Goal: Task Accomplishment & Management: Manage account settings

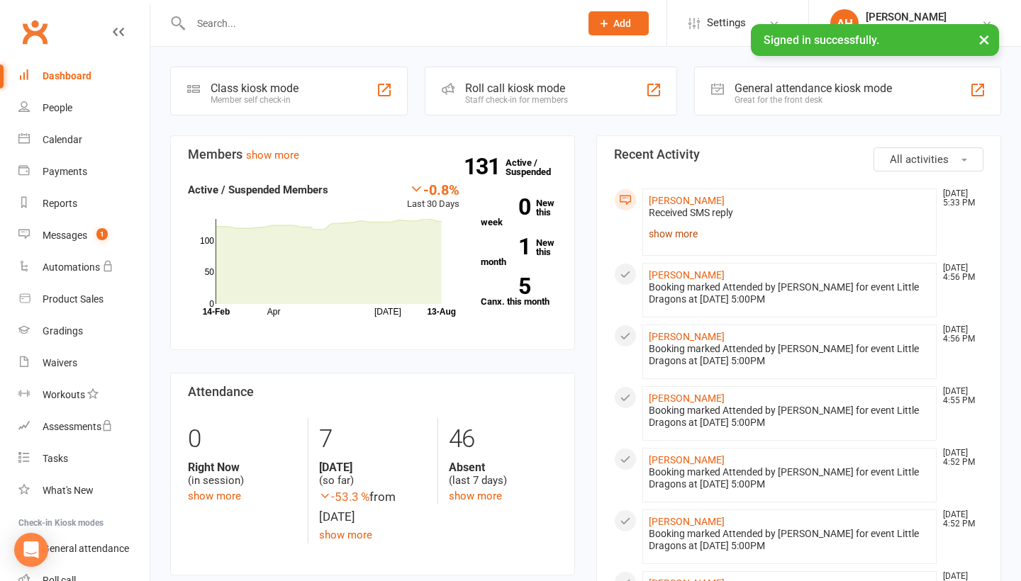
click at [693, 233] on link "show more" at bounding box center [789, 234] width 281 height 20
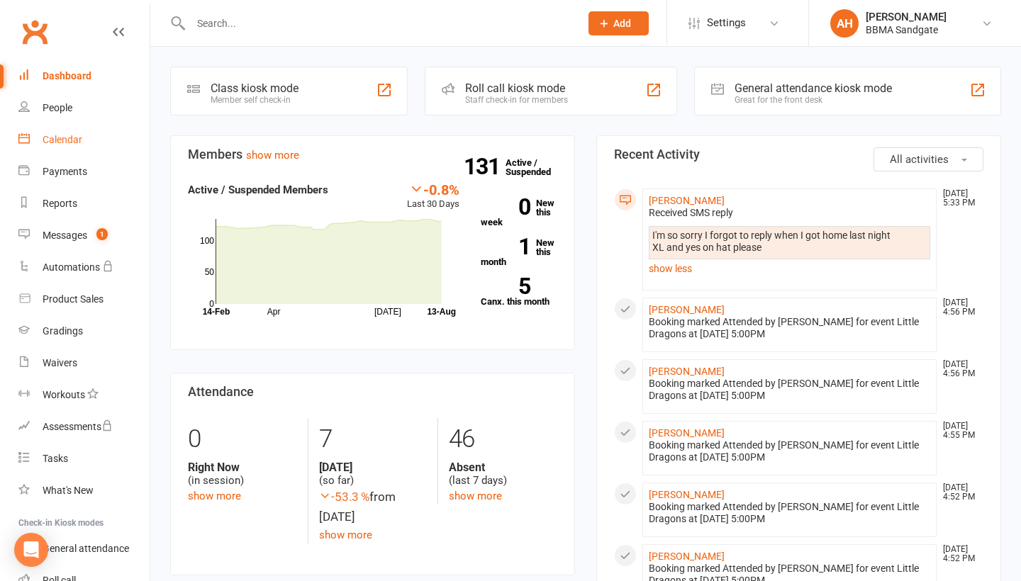
click at [122, 155] on link "Calendar" at bounding box center [83, 140] width 131 height 32
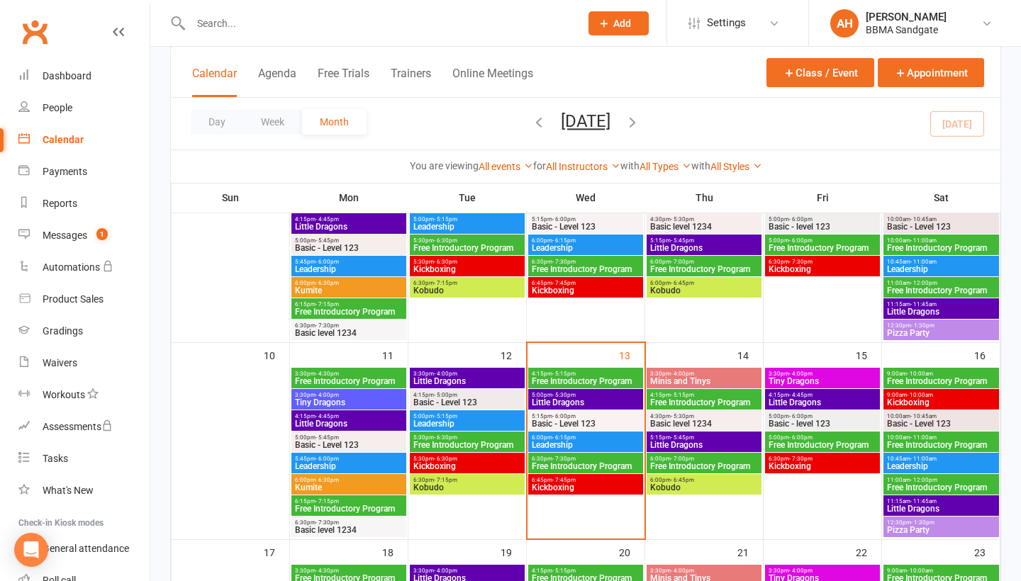
scroll to position [461, 0]
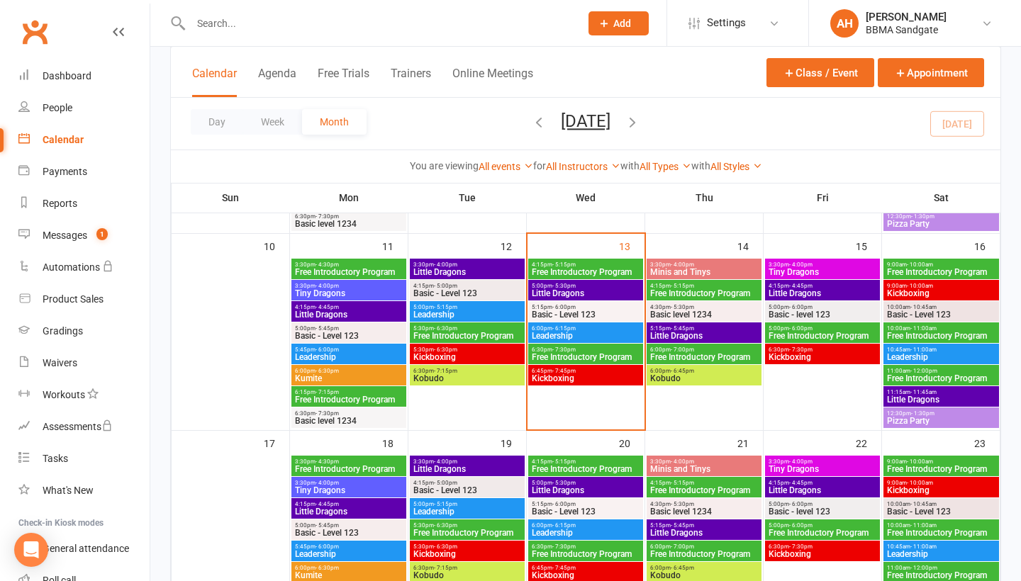
click at [550, 291] on span "Little Dragons" at bounding box center [585, 293] width 109 height 9
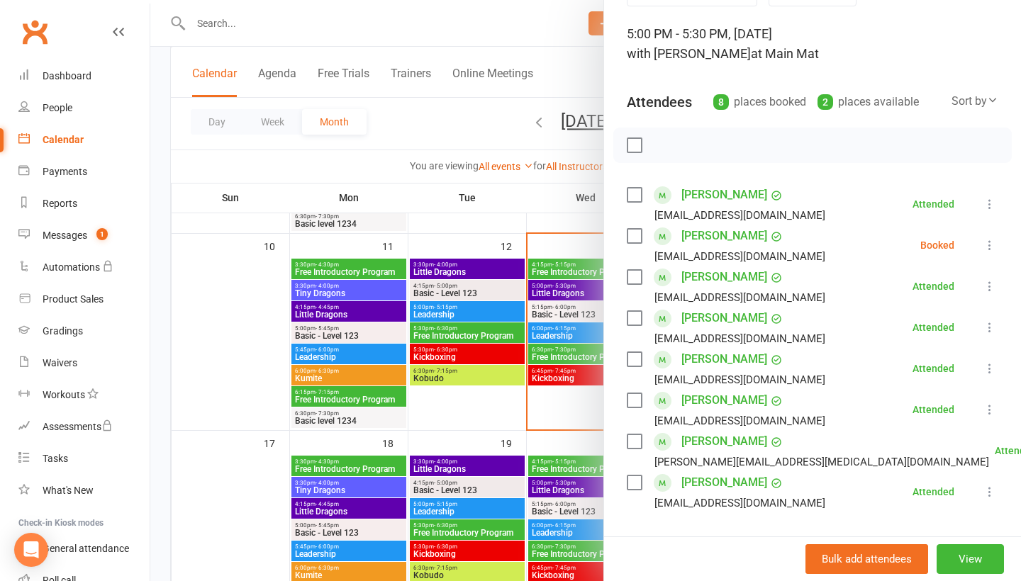
scroll to position [129, 0]
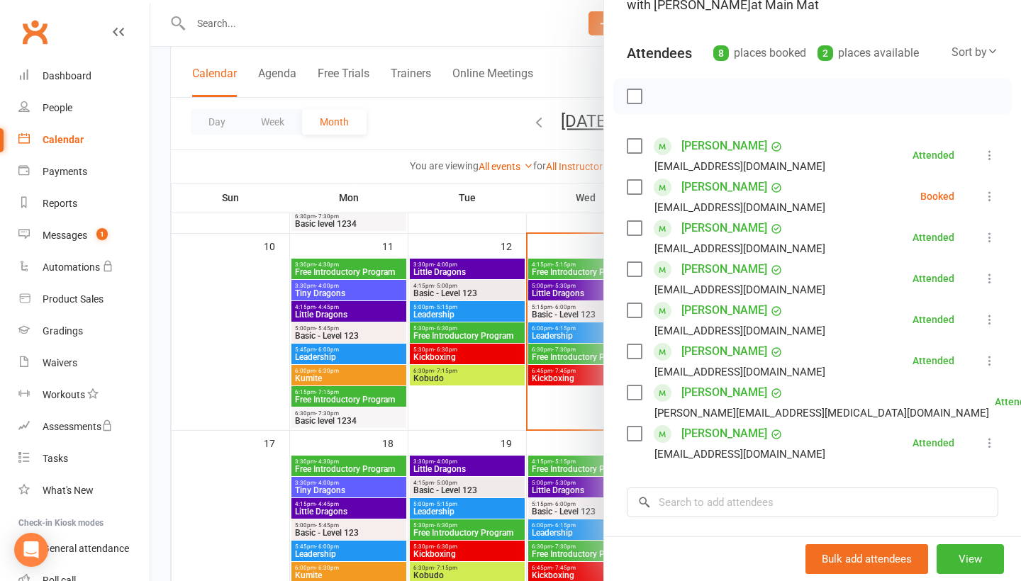
click at [988, 198] on icon at bounding box center [990, 196] width 14 height 14
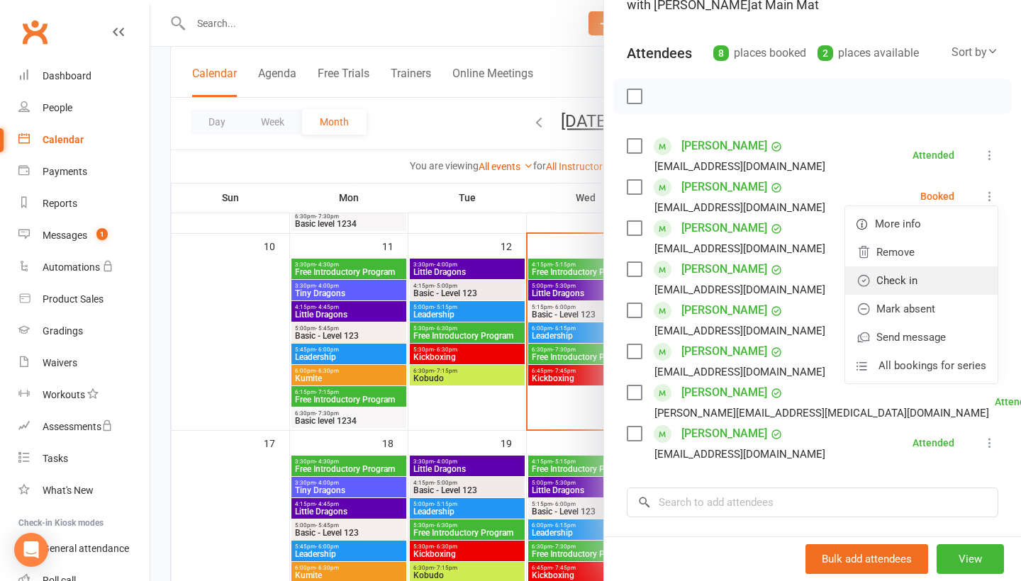
click at [949, 278] on link "Check in" at bounding box center [921, 281] width 152 height 28
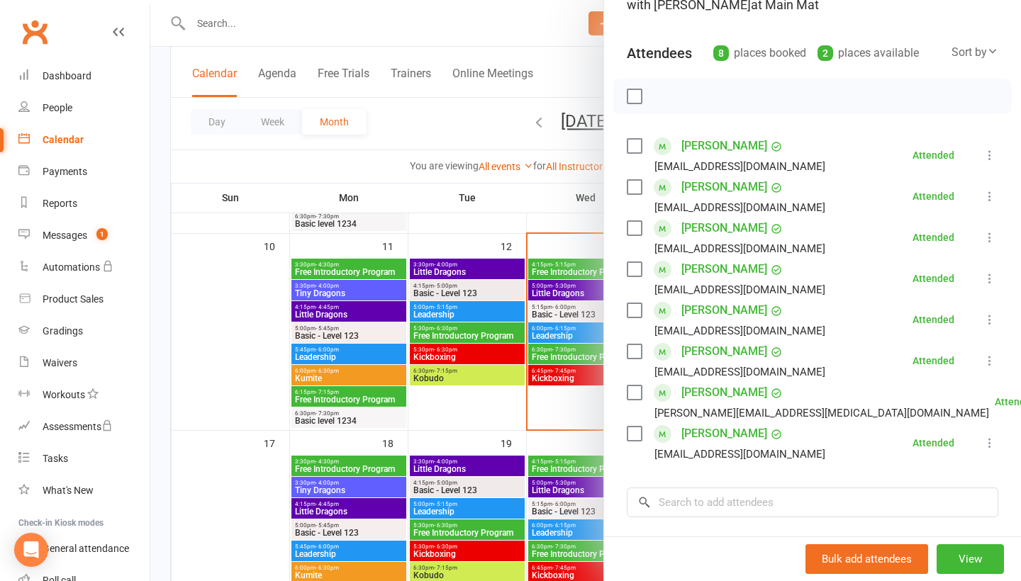
click at [576, 203] on div at bounding box center [585, 290] width 871 height 581
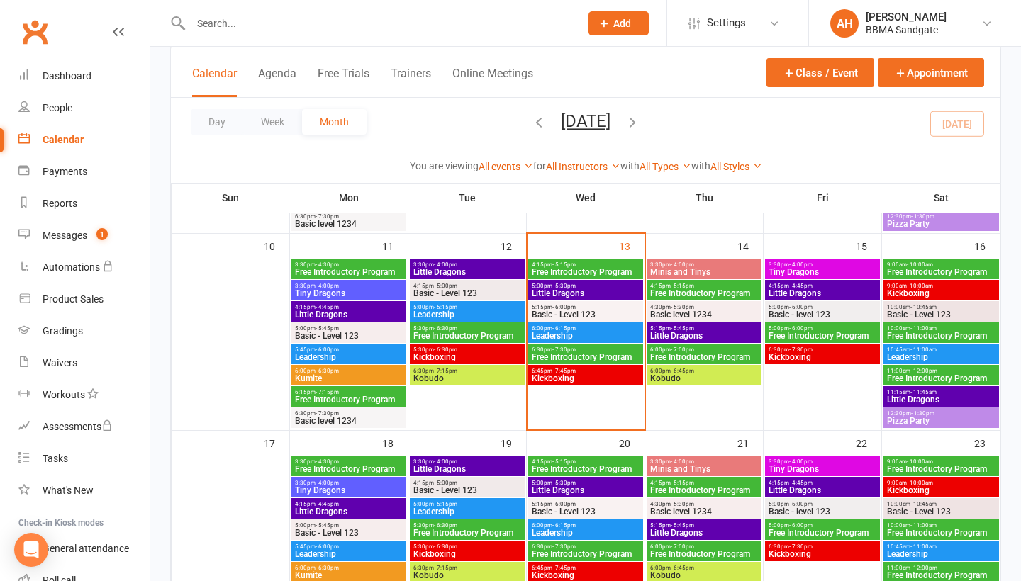
click at [561, 317] on span "Basic - Level 123" at bounding box center [585, 315] width 109 height 9
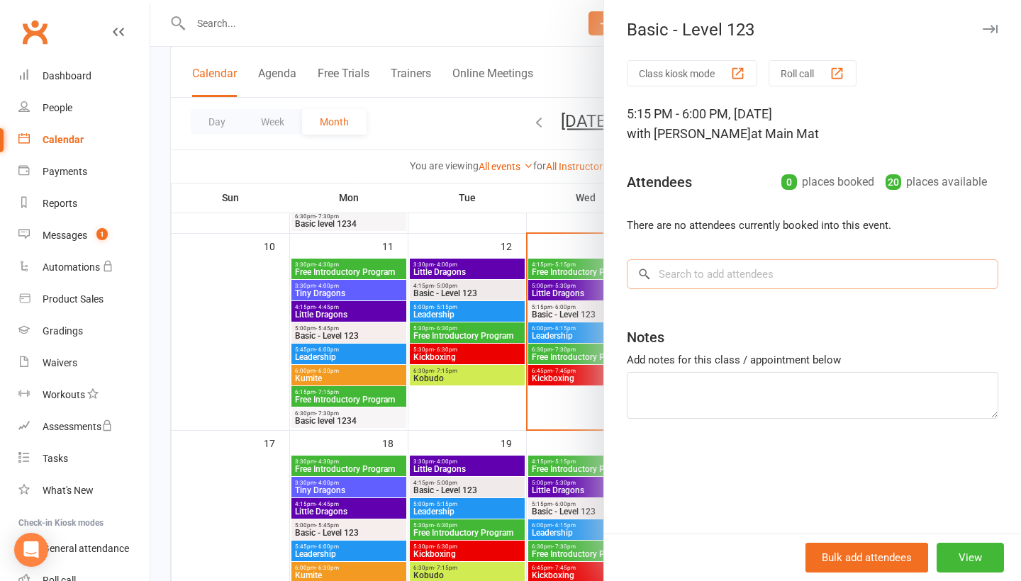
click at [742, 275] on input "search" at bounding box center [812, 274] width 371 height 30
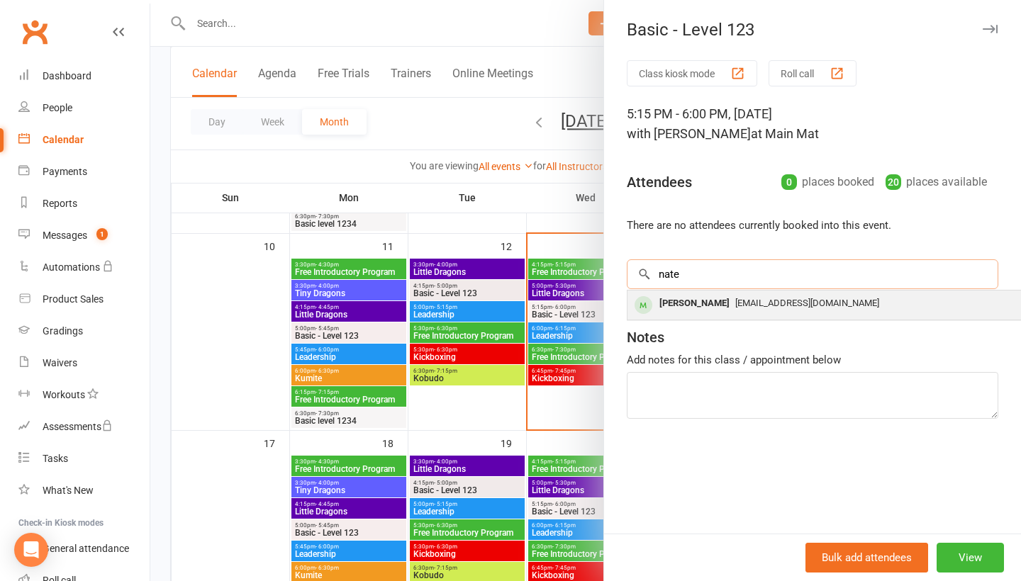
type input "nate"
click at [752, 303] on span "[EMAIL_ADDRESS][DOMAIN_NAME]" at bounding box center [807, 303] width 144 height 11
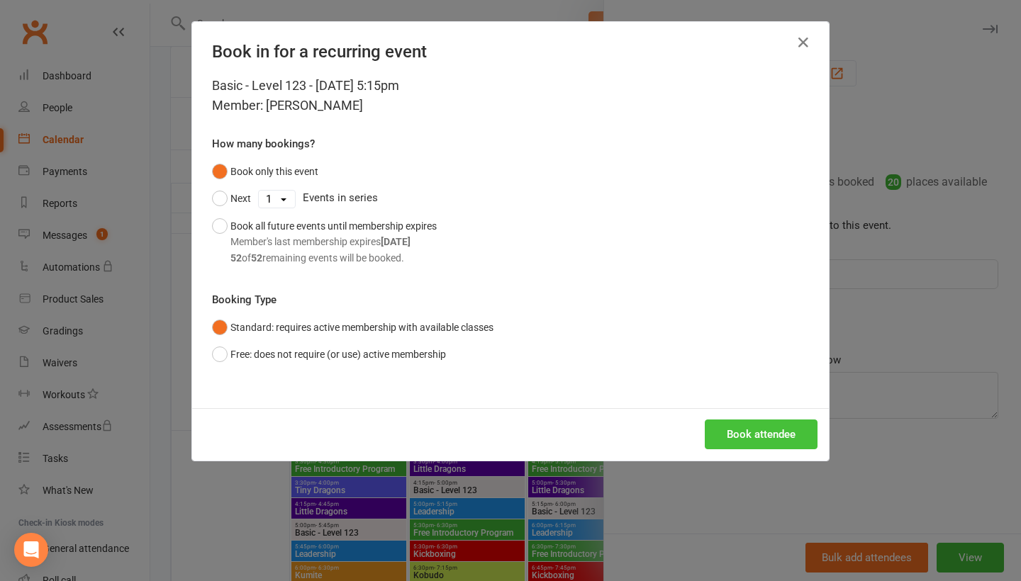
click at [740, 430] on button "Book attendee" at bounding box center [761, 435] width 113 height 30
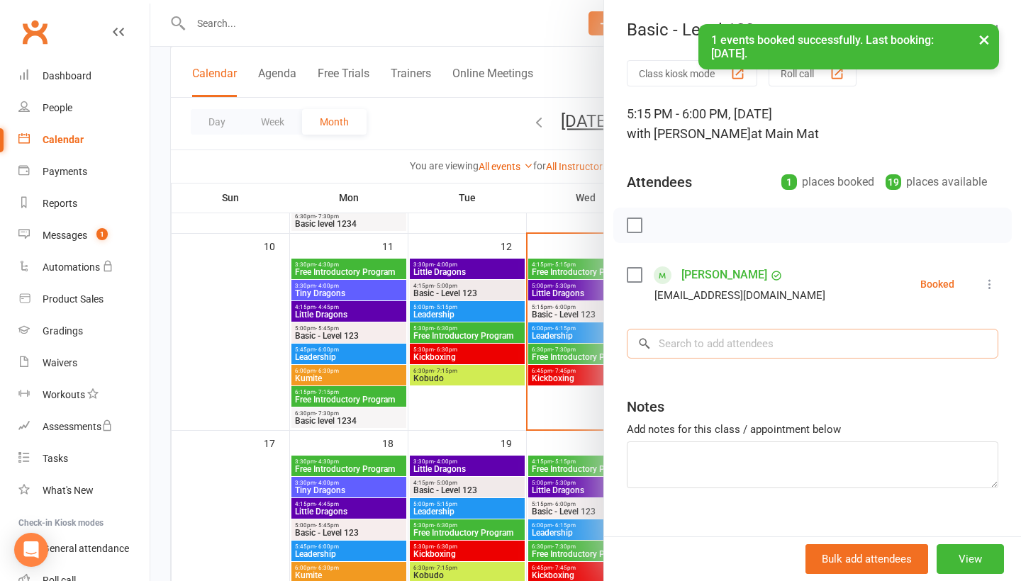
click at [703, 351] on input "search" at bounding box center [812, 344] width 371 height 30
type input "[PERSON_NAME]"
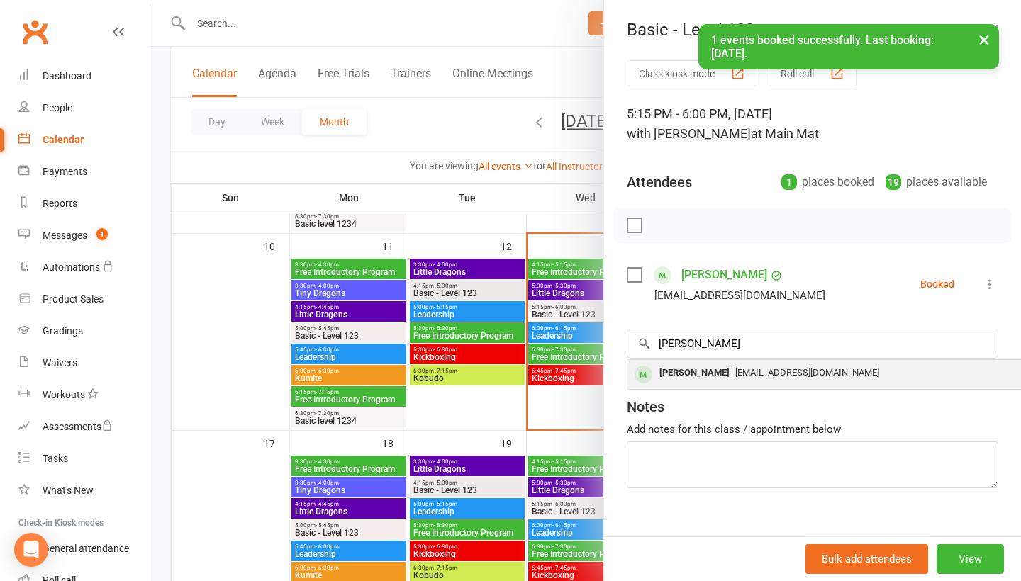
drag, startPoint x: 703, startPoint y: 351, endPoint x: 703, endPoint y: 384, distance: 32.6
click at [703, 384] on div "[PERSON_NAME]" at bounding box center [695, 373] width 82 height 21
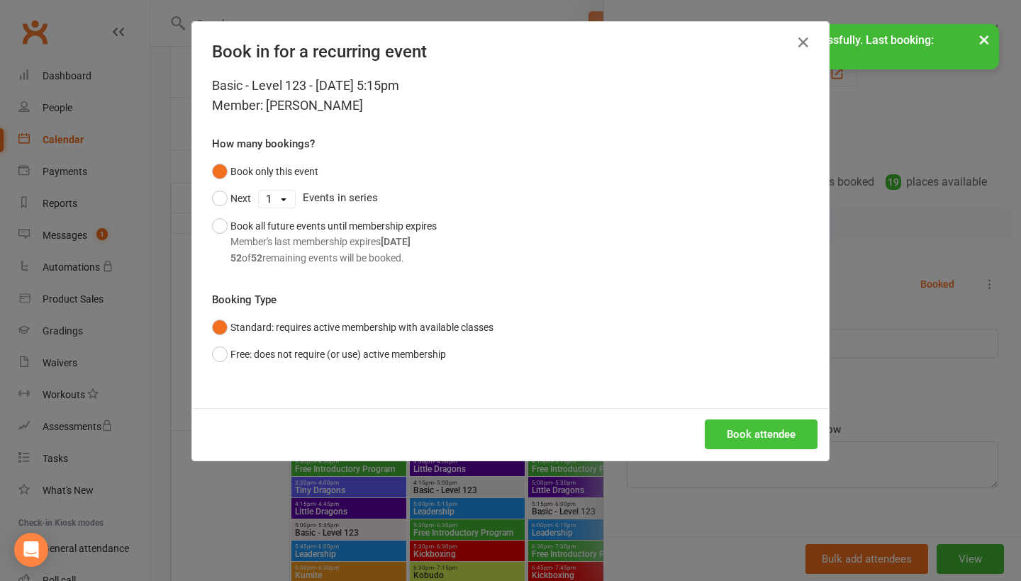
click at [732, 429] on button "Book attendee" at bounding box center [761, 435] width 113 height 30
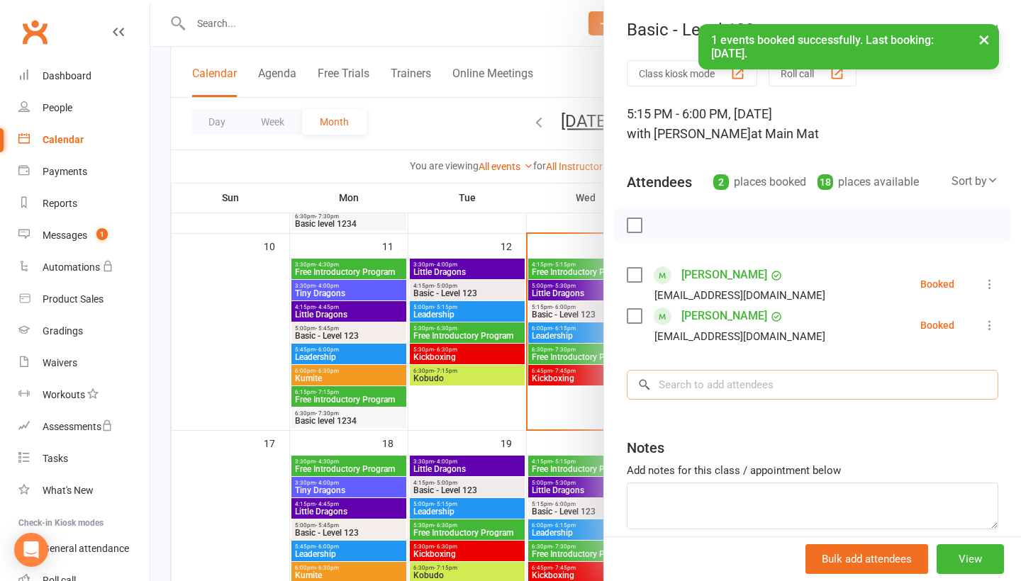
click at [733, 393] on input "search" at bounding box center [812, 385] width 371 height 30
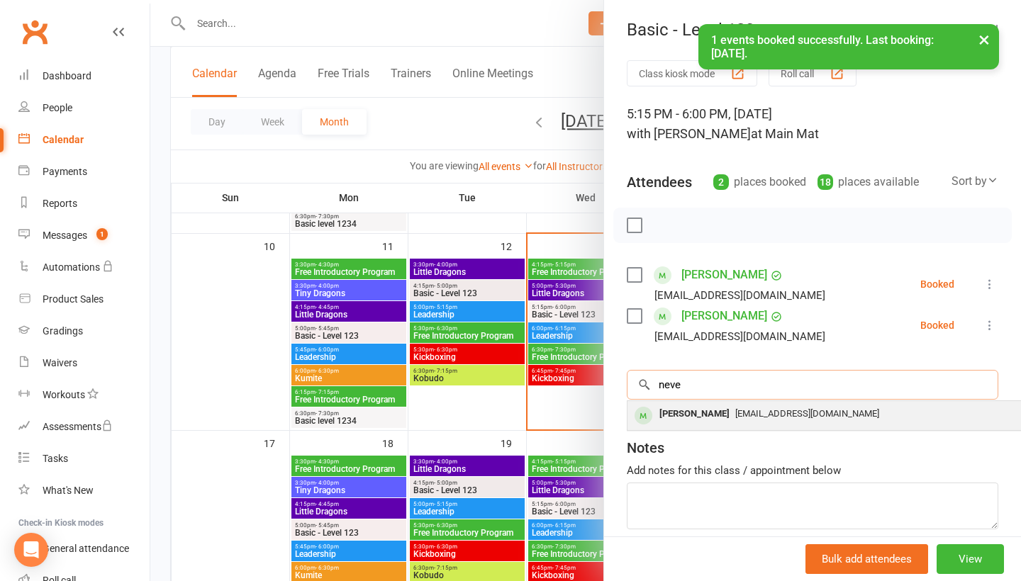
type input "neve"
click at [742, 425] on div "[EMAIL_ADDRESS][DOMAIN_NAME]" at bounding box center [839, 414] width 413 height 21
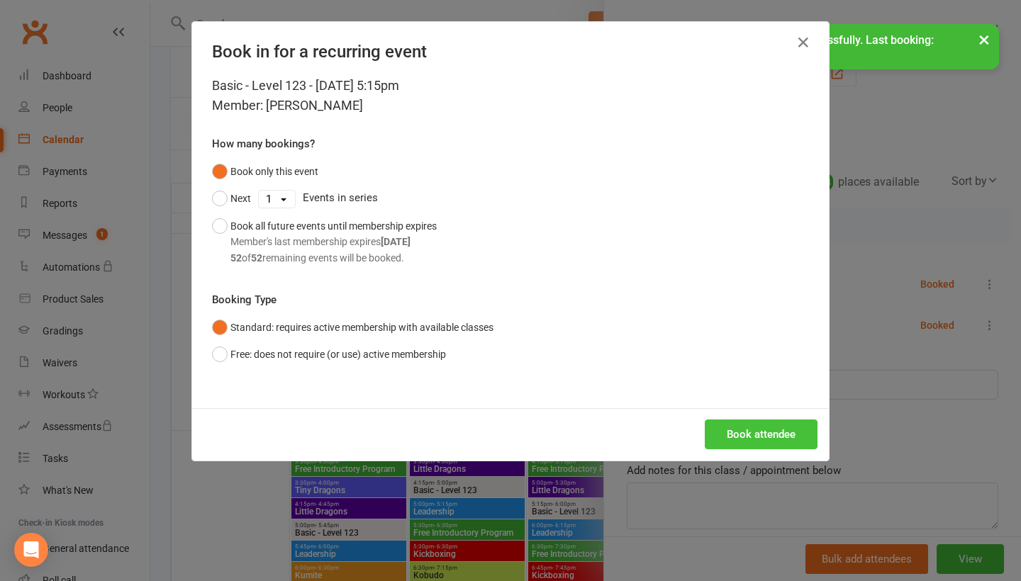
click at [748, 435] on button "Book attendee" at bounding box center [761, 435] width 113 height 30
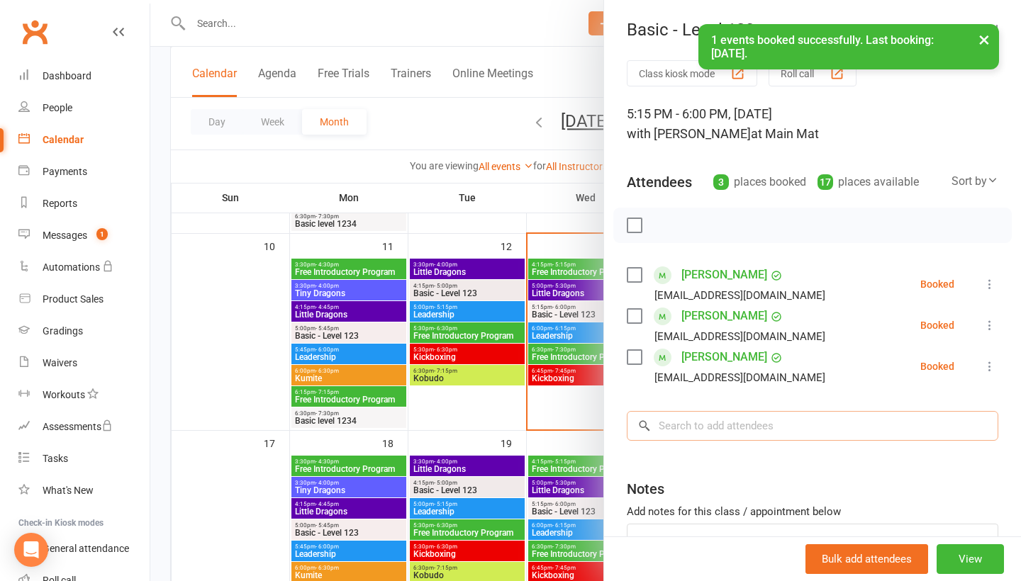
click at [744, 431] on input "search" at bounding box center [812, 426] width 371 height 30
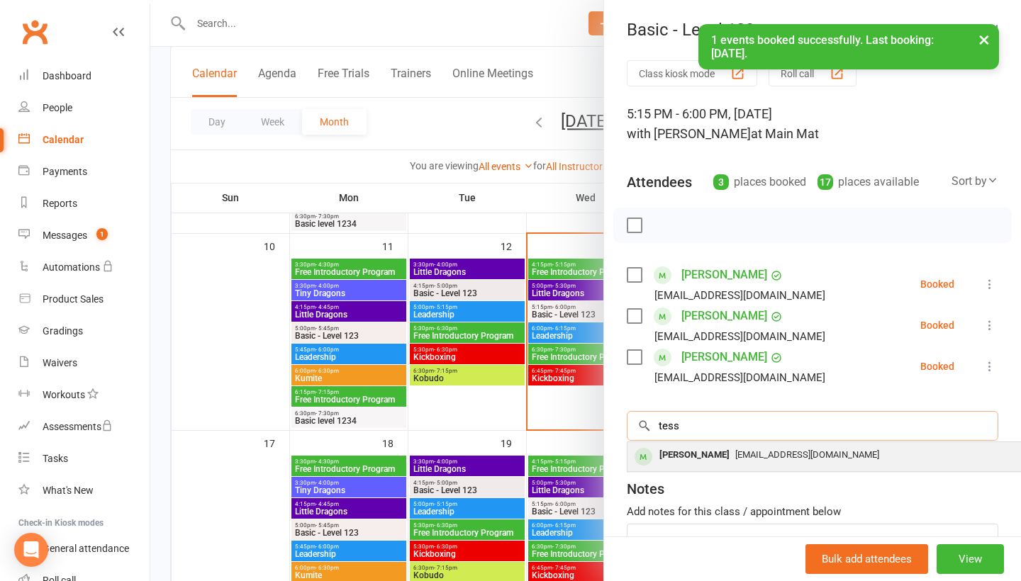
type input "tess"
click at [746, 457] on span "[EMAIL_ADDRESS][DOMAIN_NAME]" at bounding box center [807, 454] width 144 height 11
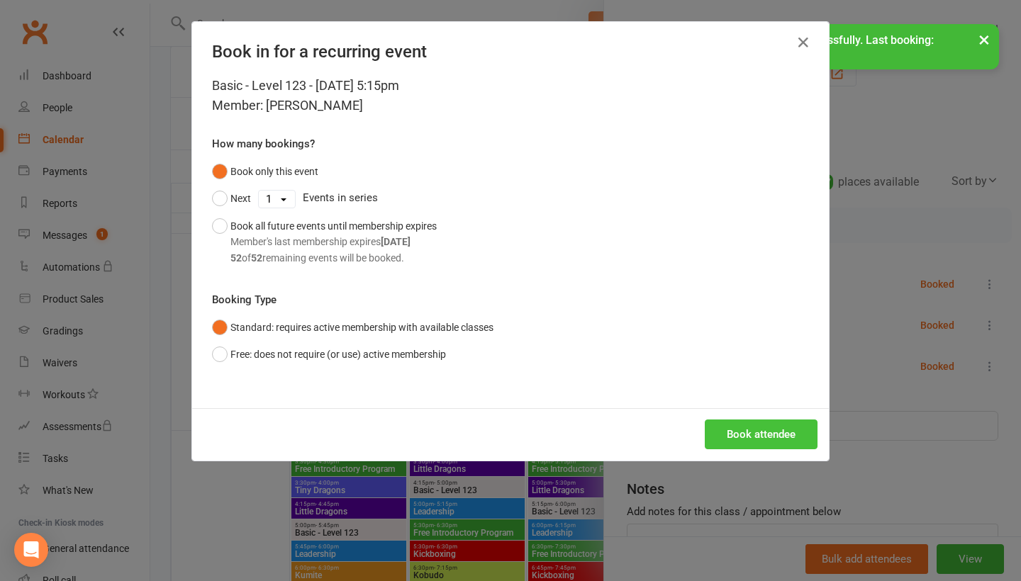
click at [760, 437] on button "Book attendee" at bounding box center [761, 435] width 113 height 30
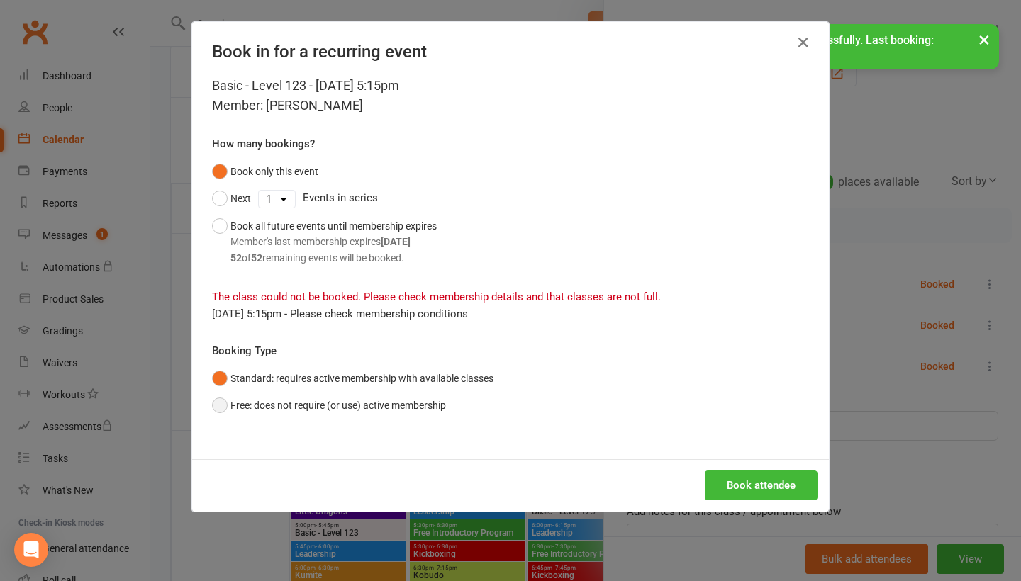
click at [428, 402] on button "Free: does not require (or use) active membership" at bounding box center [329, 405] width 234 height 27
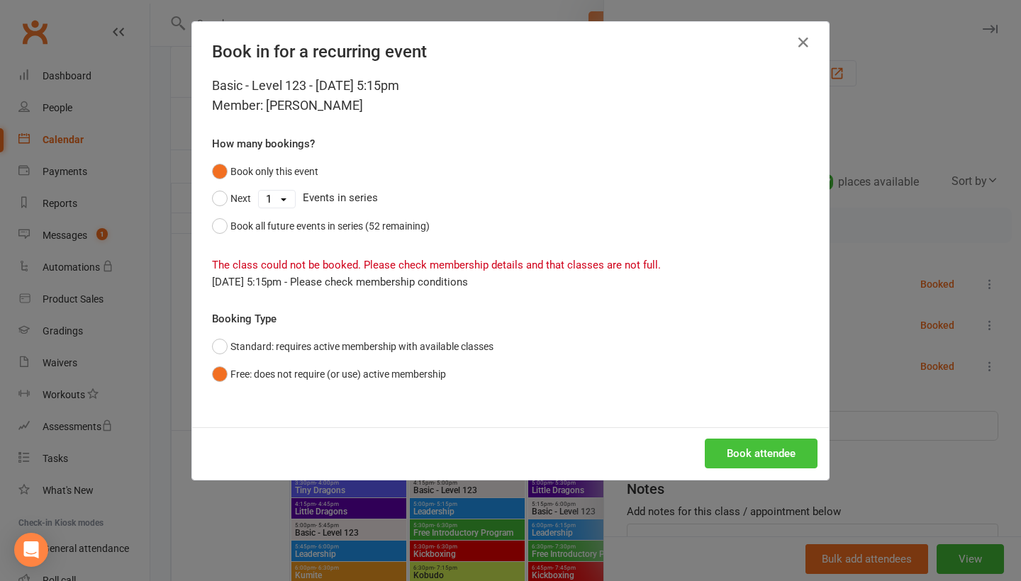
click at [743, 452] on button "Book attendee" at bounding box center [761, 454] width 113 height 30
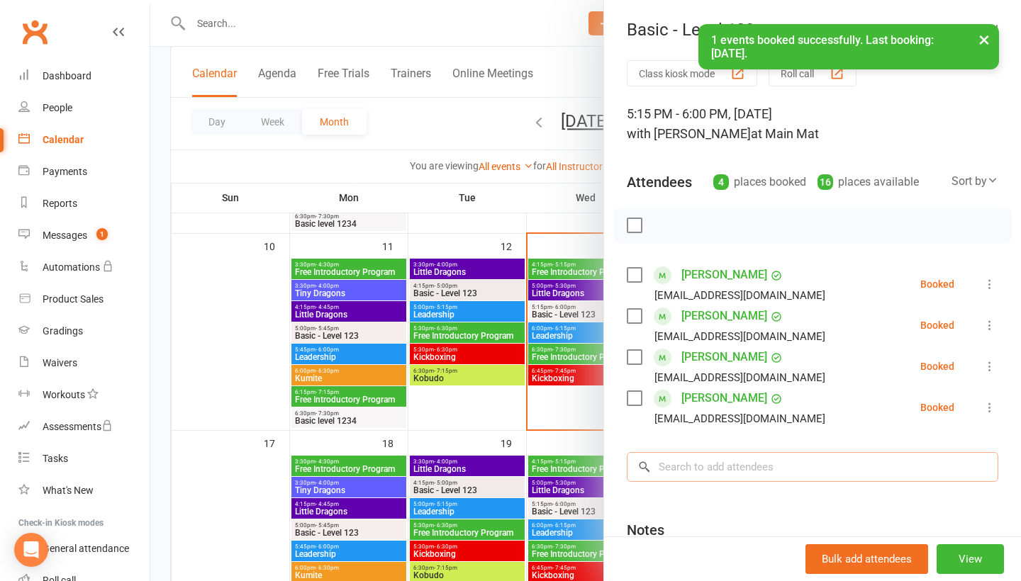
click at [710, 464] on input "search" at bounding box center [812, 467] width 371 height 30
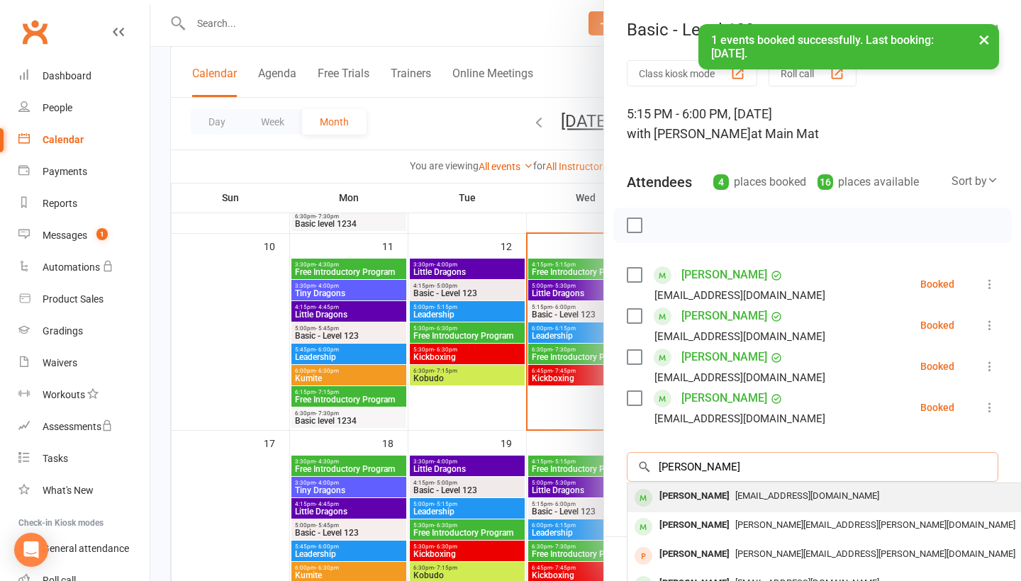
type input "[PERSON_NAME]"
click at [704, 496] on div "[PERSON_NAME]" at bounding box center [695, 496] width 82 height 21
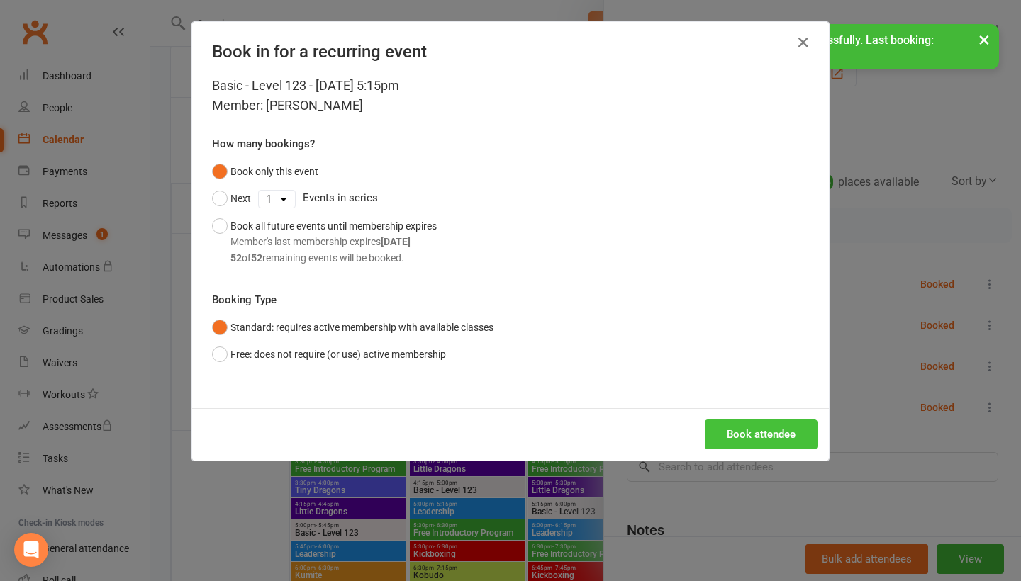
click at [749, 437] on button "Book attendee" at bounding box center [761, 435] width 113 height 30
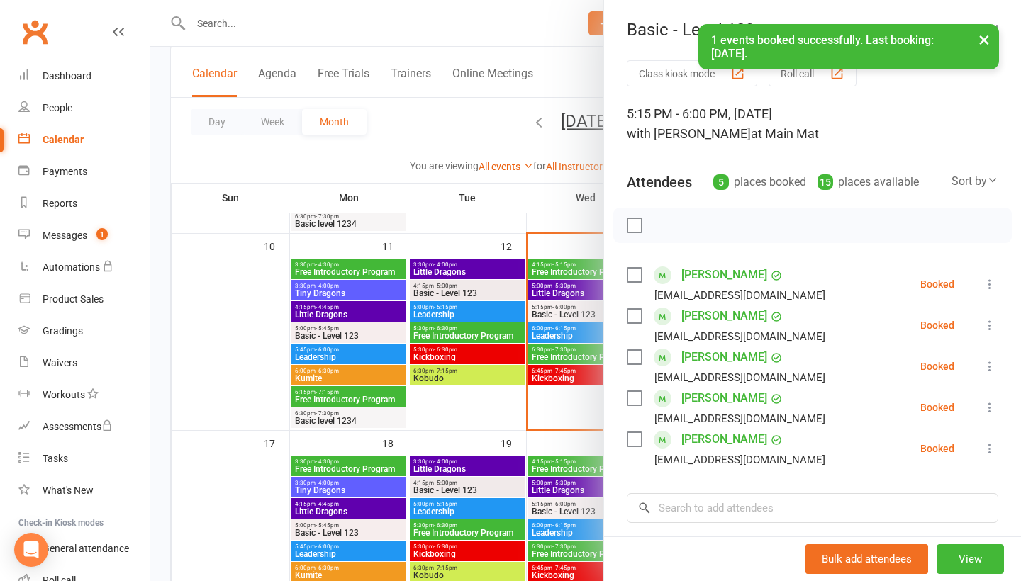
scroll to position [50, 0]
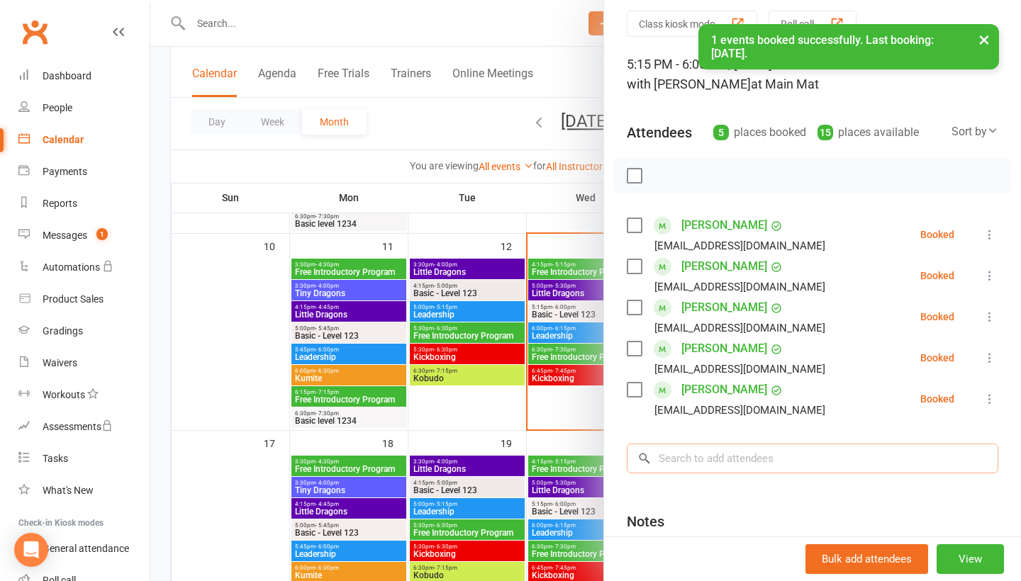
click at [737, 456] on input "search" at bounding box center [812, 459] width 371 height 30
type input "Isobel"
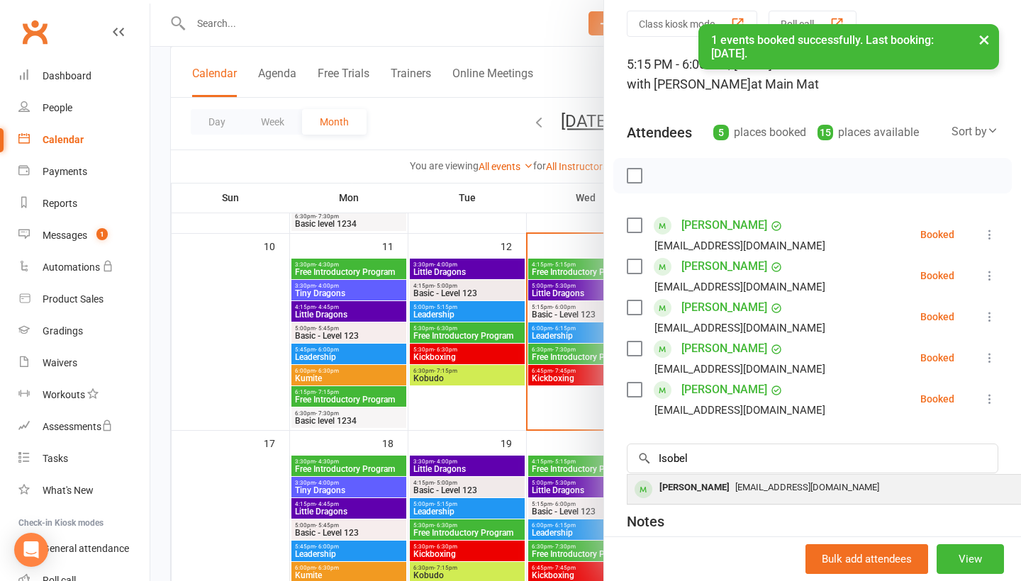
drag, startPoint x: 737, startPoint y: 455, endPoint x: 754, endPoint y: 484, distance: 33.3
click at [754, 484] on div "[EMAIL_ADDRESS][DOMAIN_NAME]" at bounding box center [839, 488] width 413 height 21
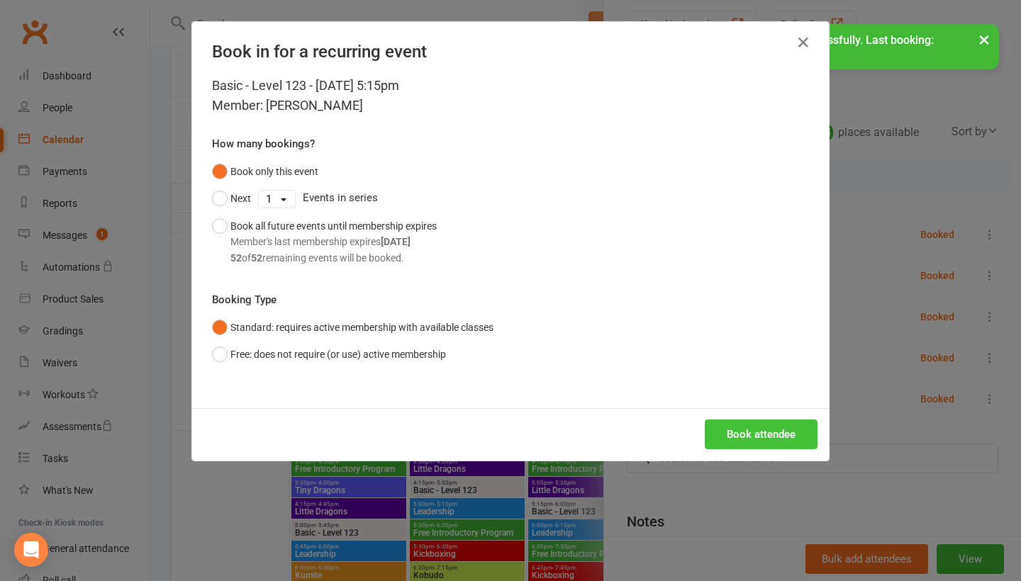
click at [758, 432] on button "Book attendee" at bounding box center [761, 435] width 113 height 30
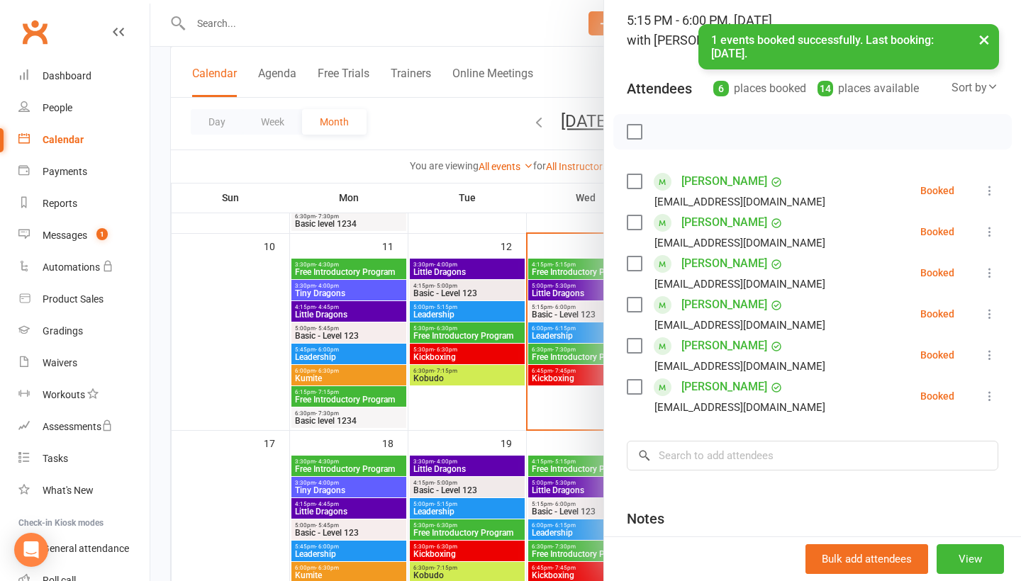
scroll to position [99, 0]
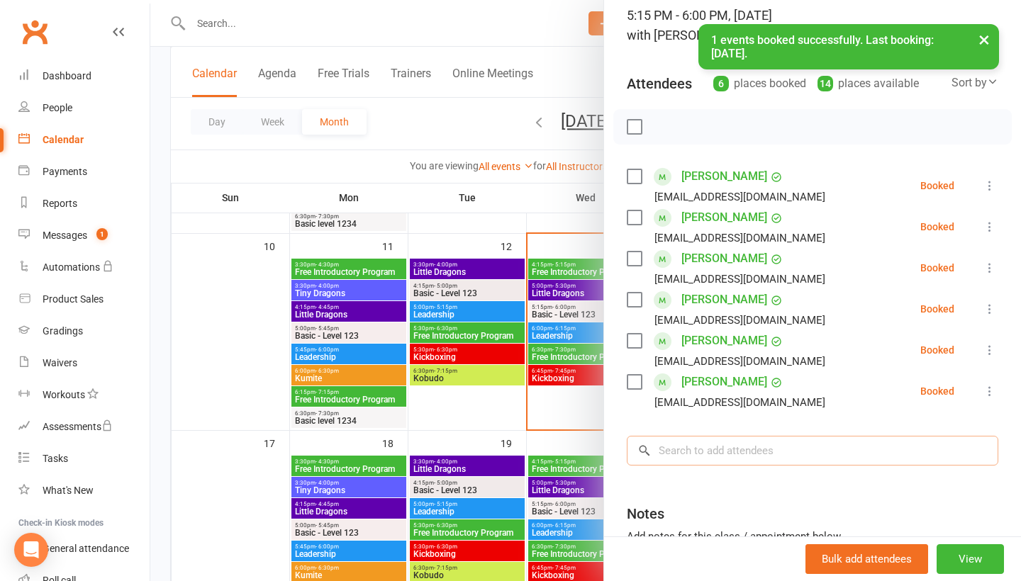
click at [749, 456] on input "search" at bounding box center [812, 451] width 371 height 30
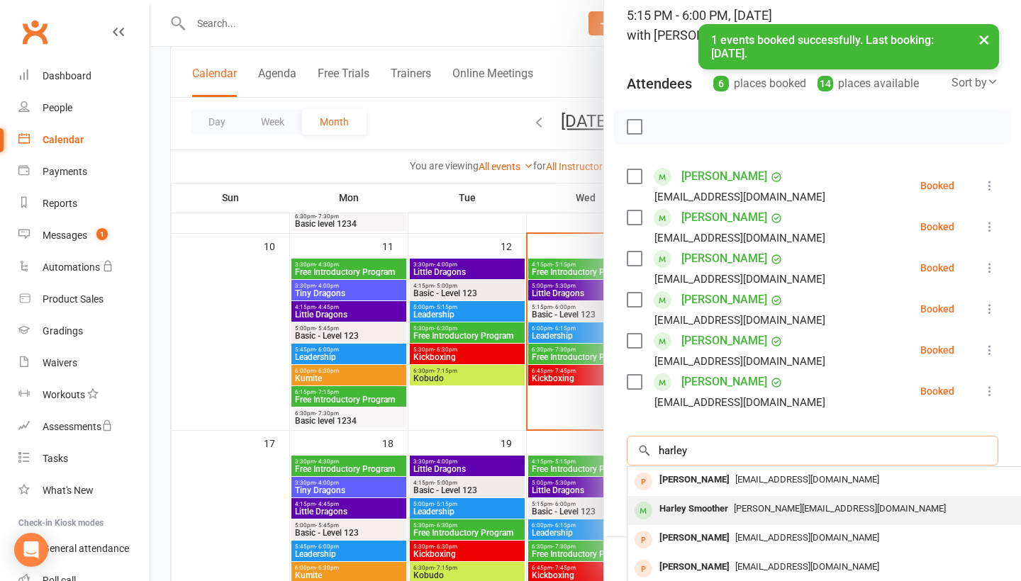
type input "harley"
click at [739, 503] on div "[PERSON_NAME][EMAIL_ADDRESS][DOMAIN_NAME]" at bounding box center [839, 509] width 413 height 21
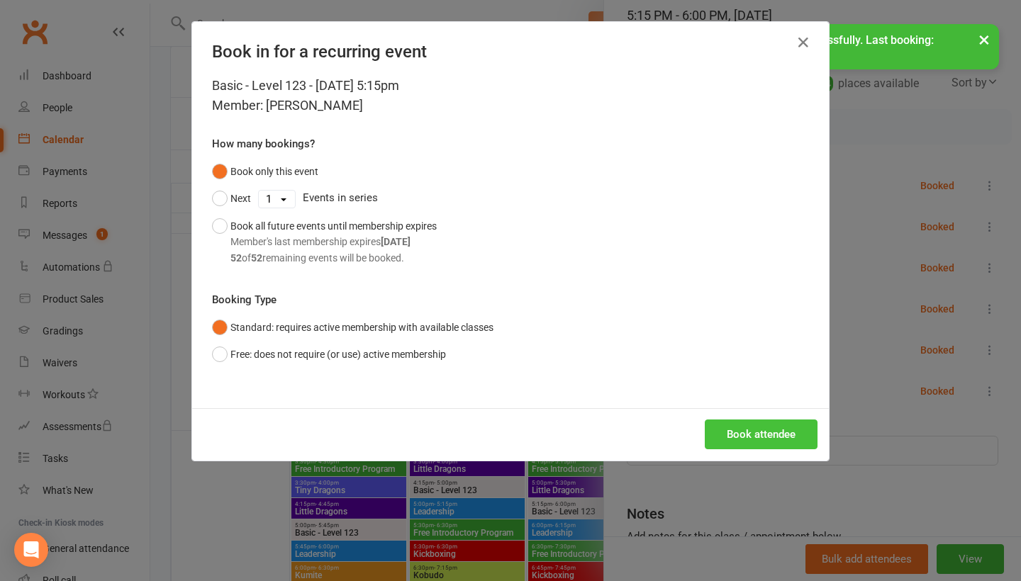
click at [758, 438] on button "Book attendee" at bounding box center [761, 435] width 113 height 30
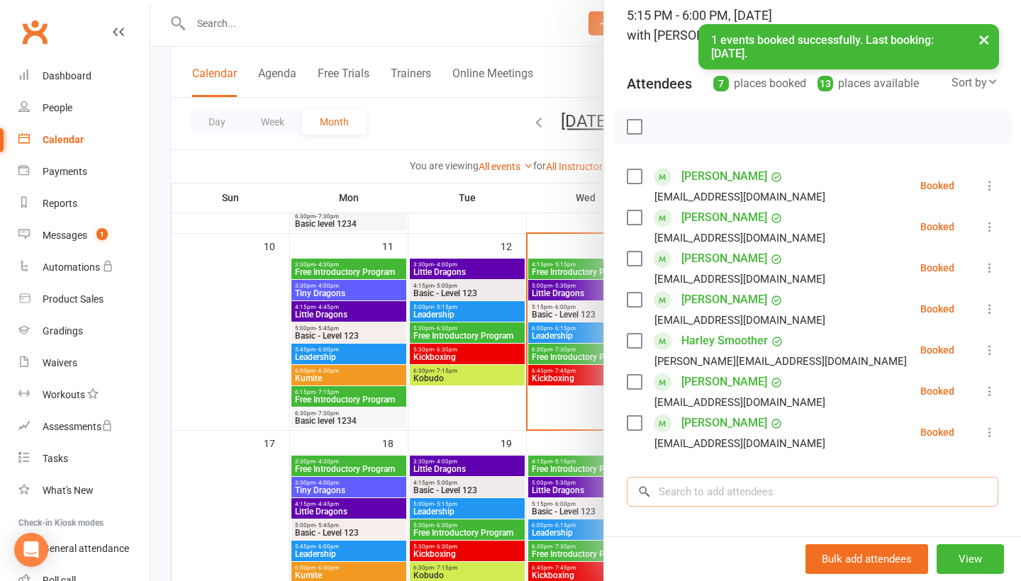
click at [731, 504] on input "search" at bounding box center [812, 492] width 371 height 30
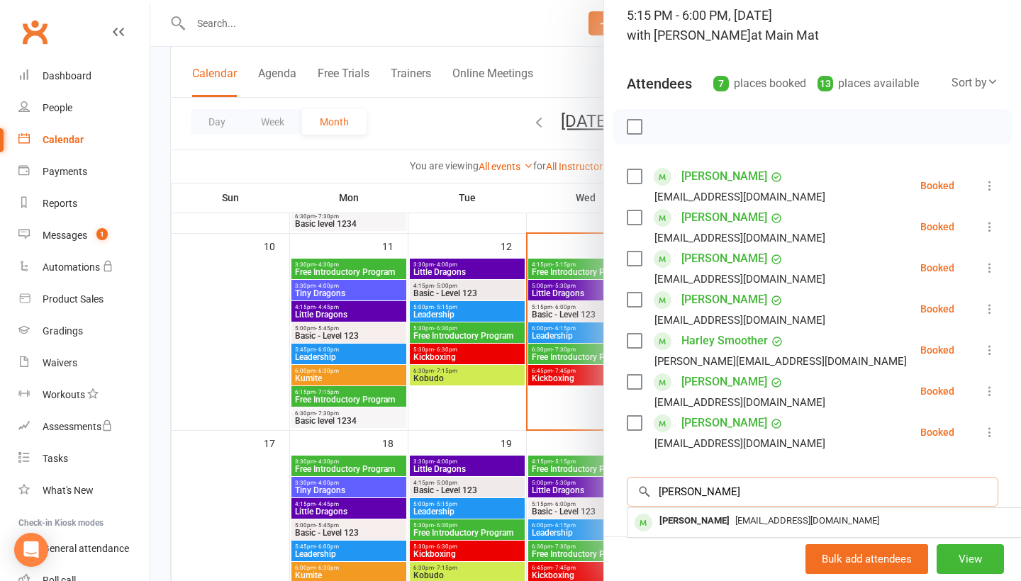
type input "[PERSON_NAME]"
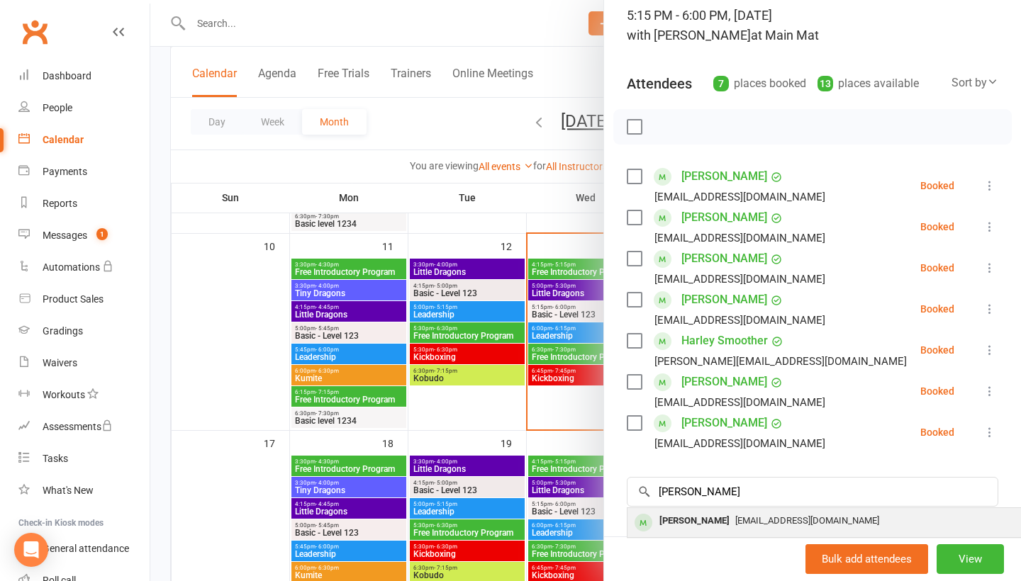
drag, startPoint x: 731, startPoint y: 504, endPoint x: 733, endPoint y: 535, distance: 30.6
click at [733, 532] on div "[EMAIL_ADDRESS][DOMAIN_NAME]" at bounding box center [839, 521] width 413 height 21
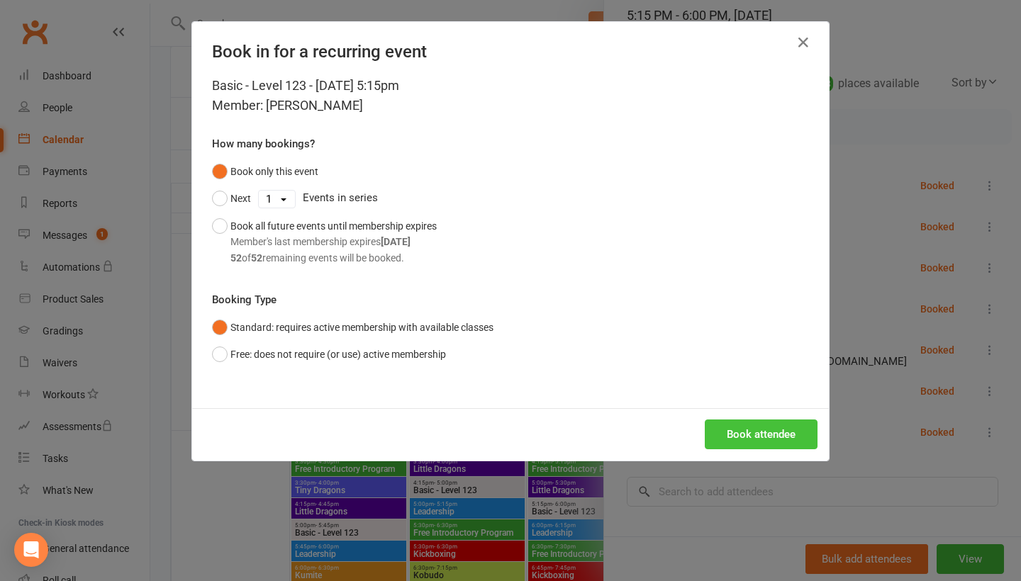
click at [772, 427] on button "Book attendee" at bounding box center [761, 435] width 113 height 30
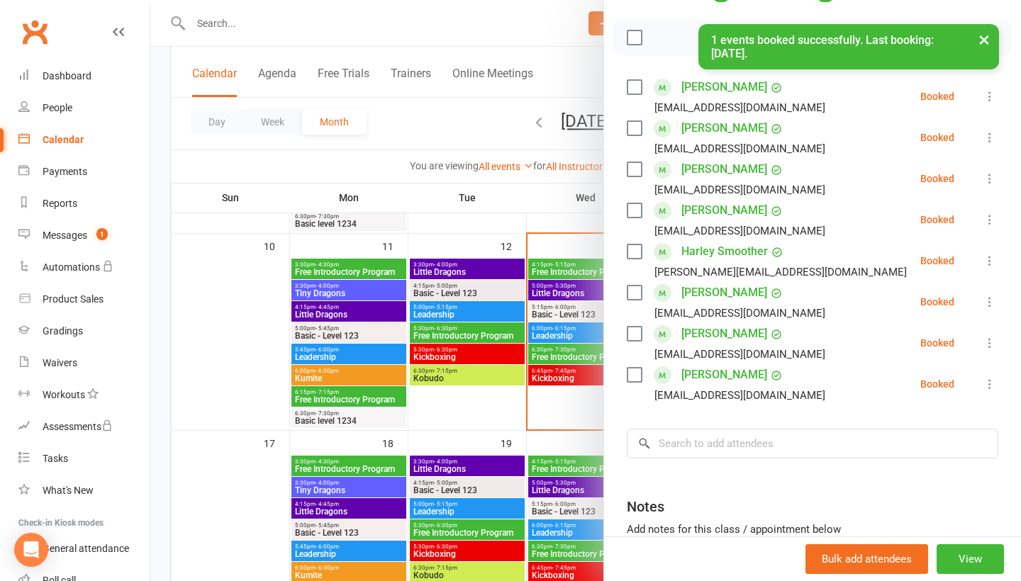
scroll to position [194, 0]
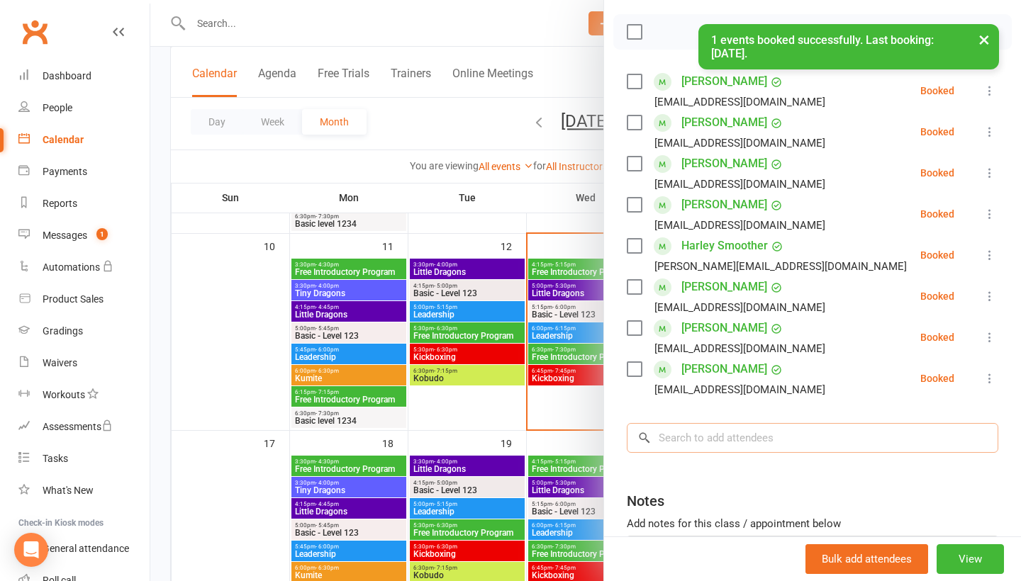
click at [751, 438] on input "search" at bounding box center [812, 438] width 371 height 30
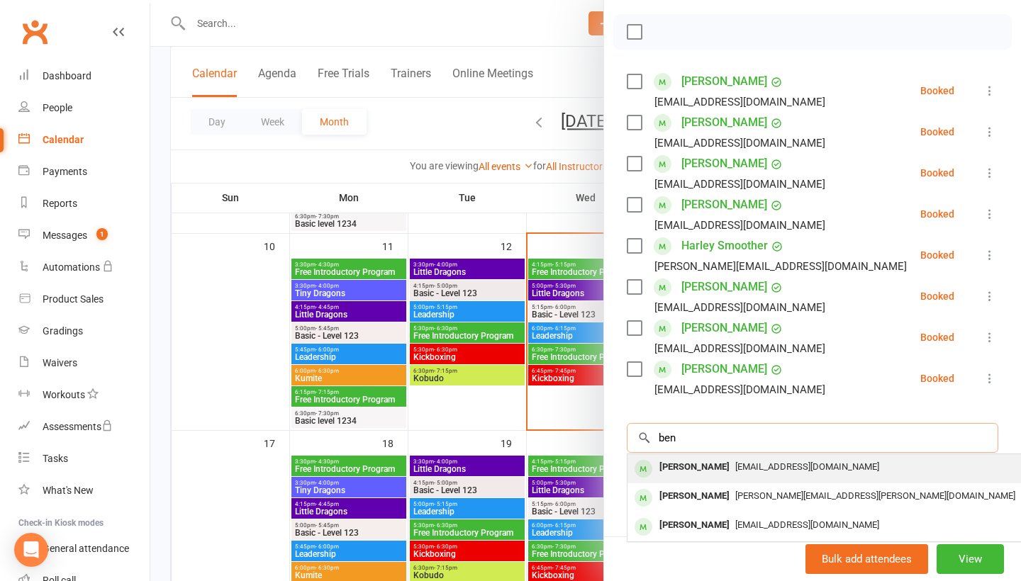
type input "ben"
click at [746, 469] on span "[EMAIL_ADDRESS][DOMAIN_NAME]" at bounding box center [807, 467] width 144 height 11
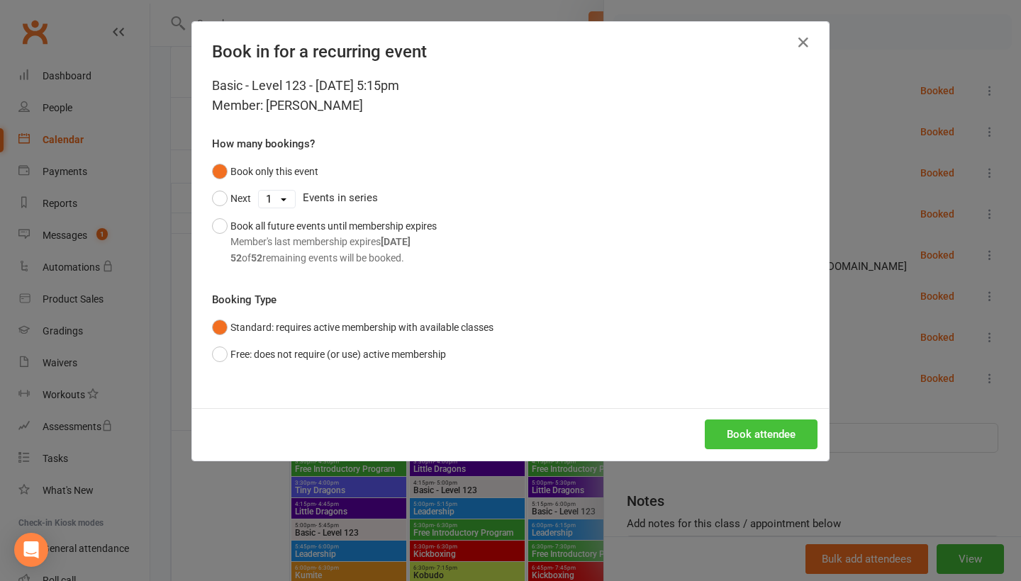
click at [768, 435] on button "Book attendee" at bounding box center [761, 435] width 113 height 30
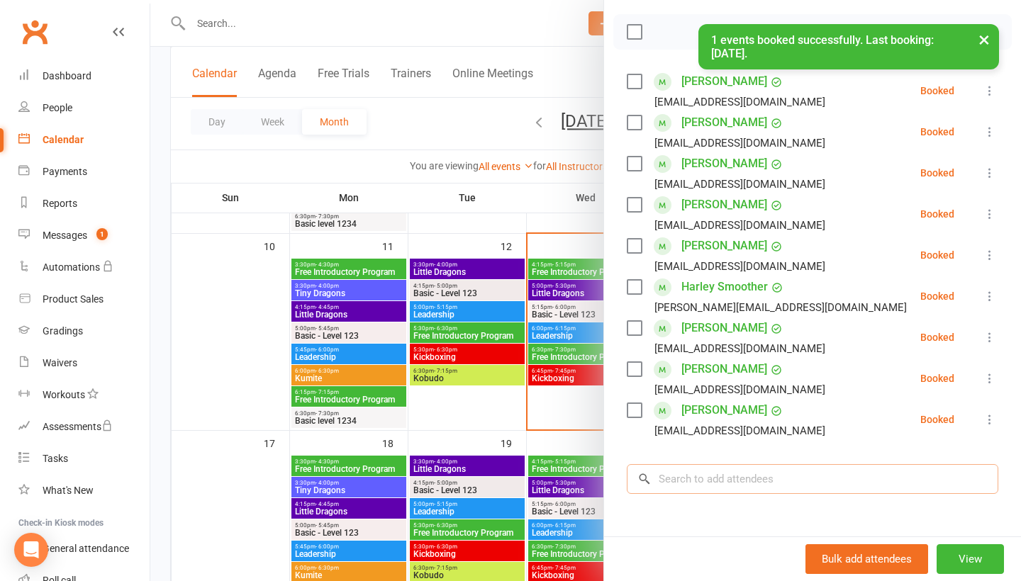
click at [729, 488] on input "search" at bounding box center [812, 479] width 371 height 30
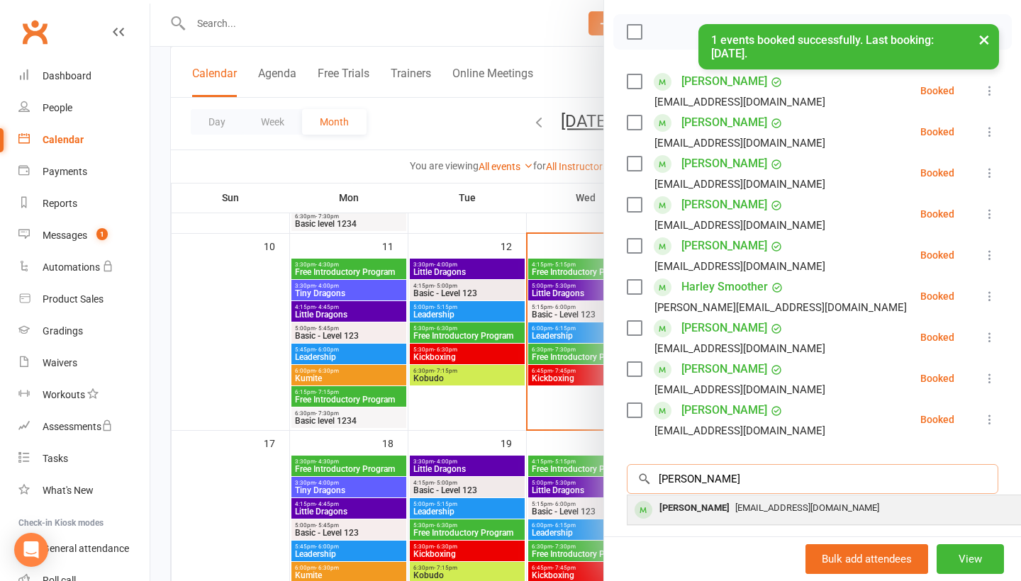
type input "[PERSON_NAME]"
click at [735, 513] on span "[EMAIL_ADDRESS][DOMAIN_NAME]" at bounding box center [807, 508] width 144 height 11
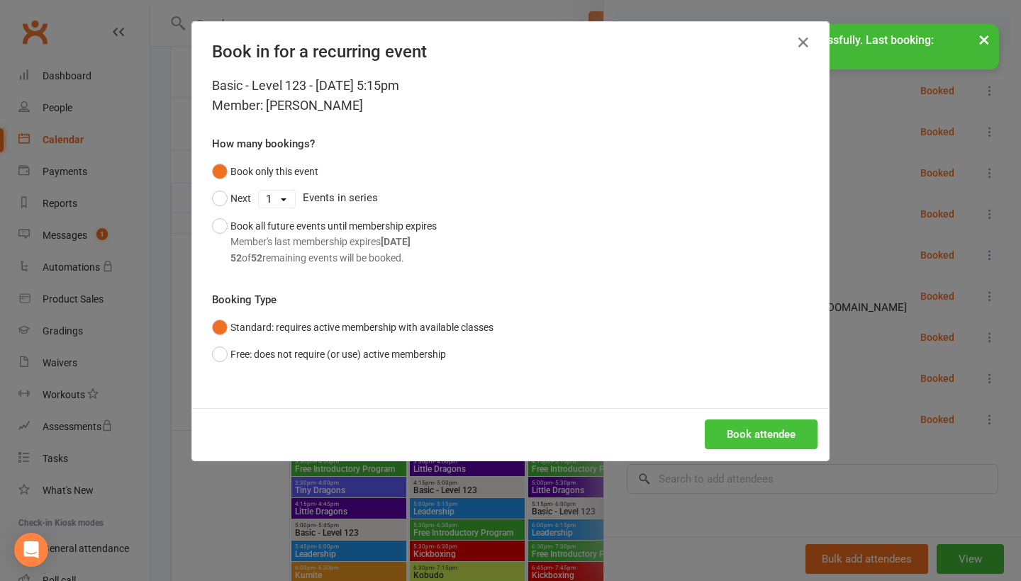
click at [766, 439] on button "Book attendee" at bounding box center [761, 435] width 113 height 30
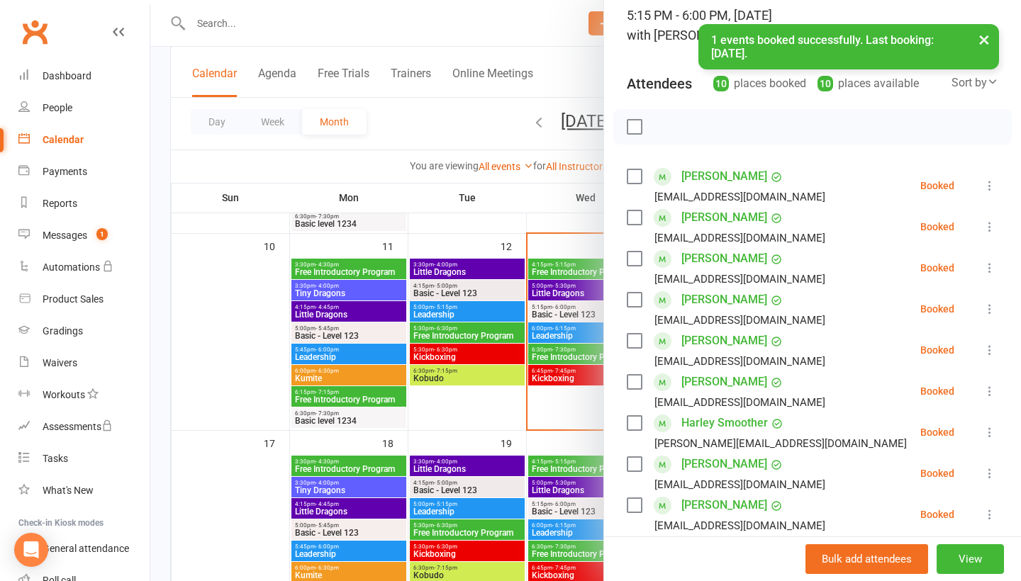
scroll to position [222, 0]
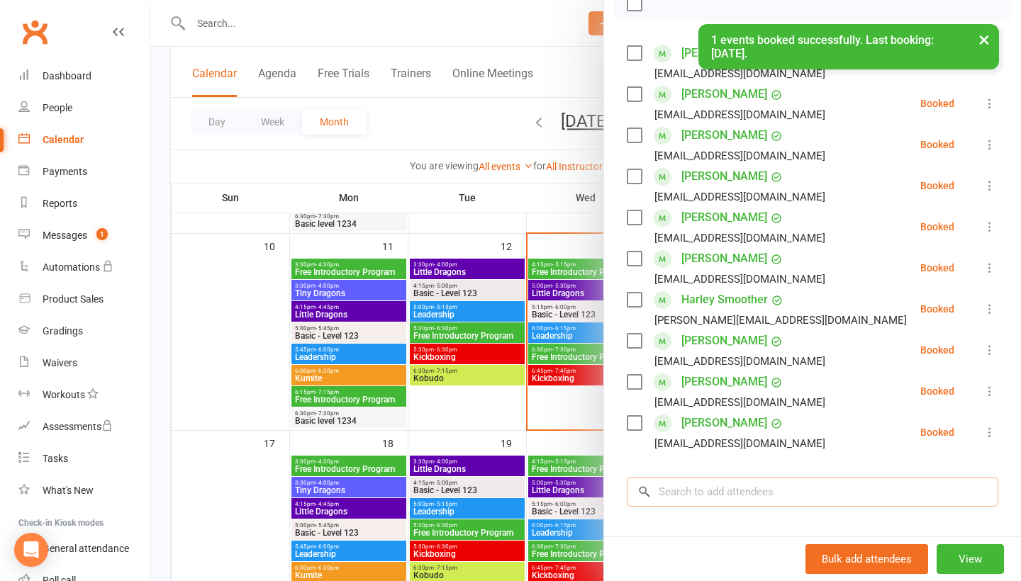
click at [742, 492] on input "search" at bounding box center [812, 492] width 371 height 30
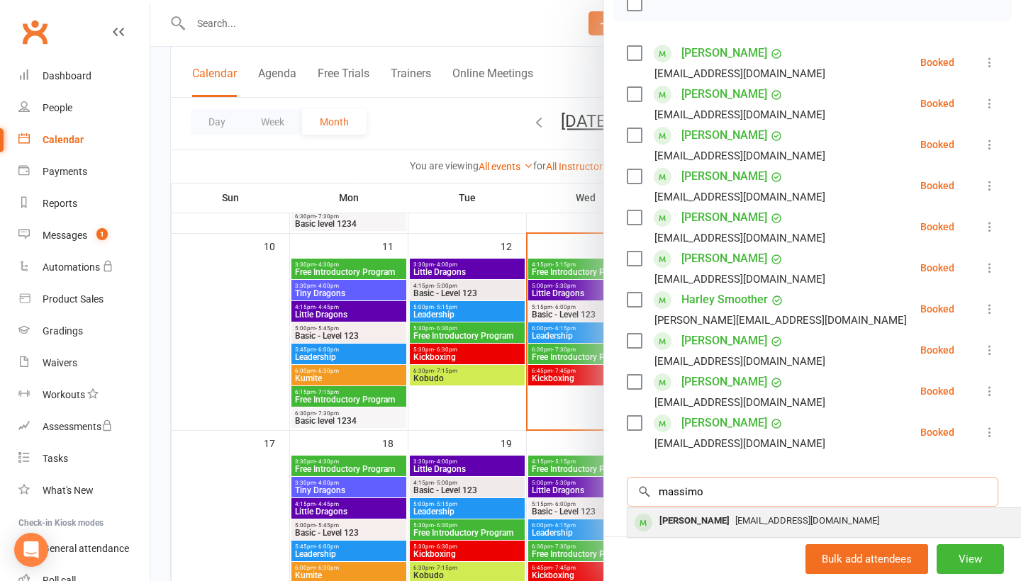
type input "massimo"
click at [735, 520] on div "[PERSON_NAME]" at bounding box center [695, 521] width 82 height 21
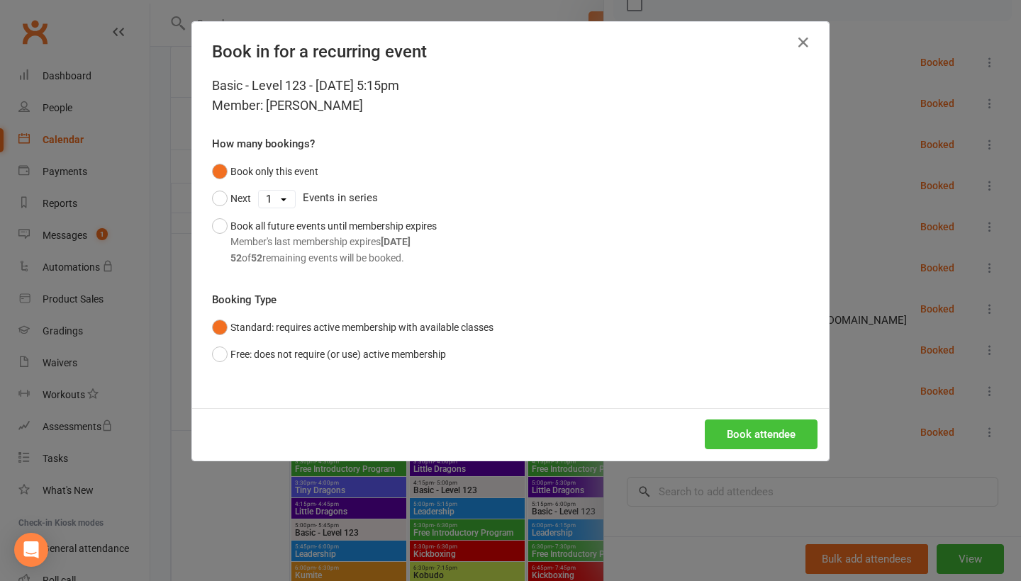
click at [753, 430] on button "Book attendee" at bounding box center [761, 435] width 113 height 30
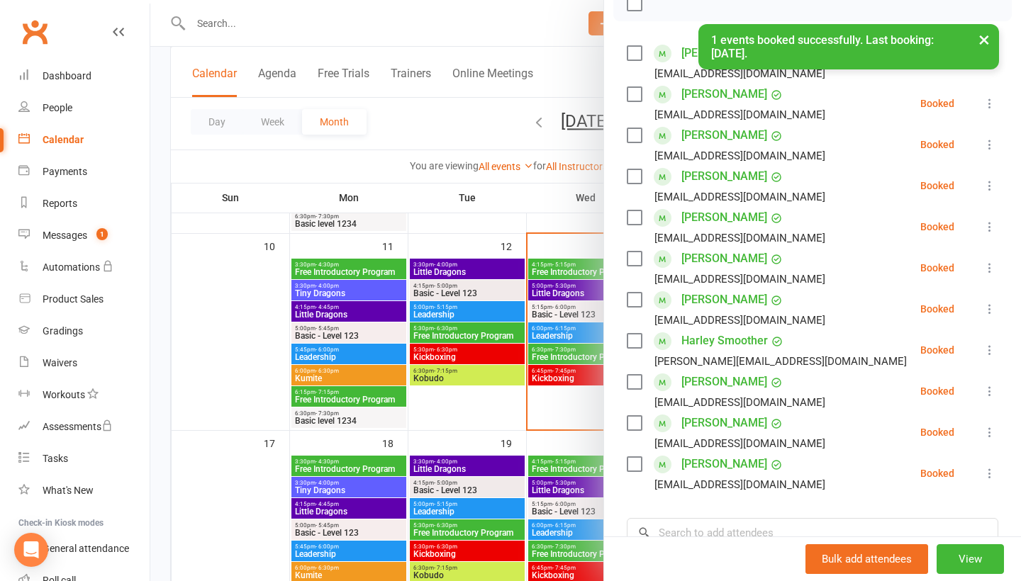
scroll to position [282, 0]
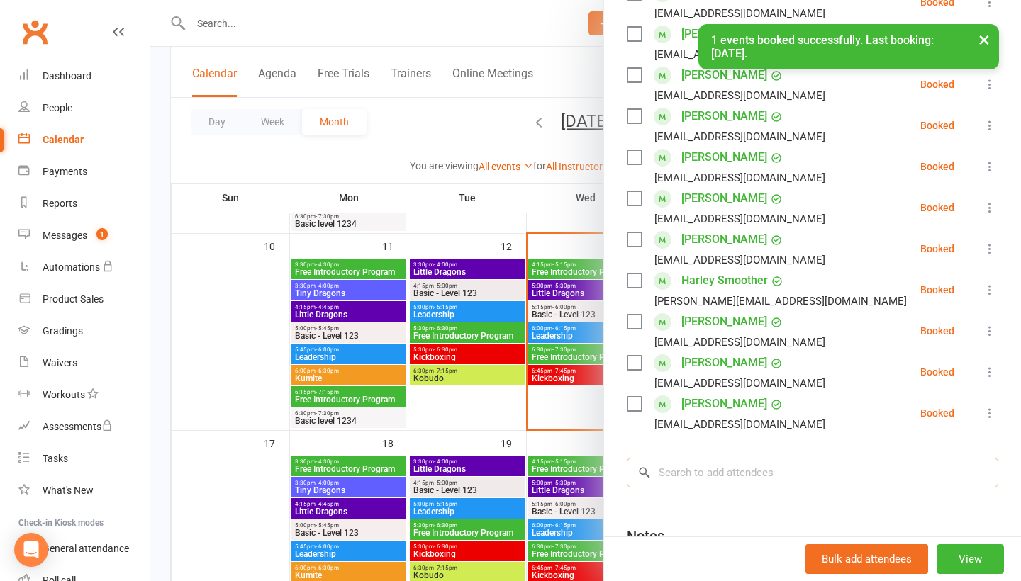
click at [737, 480] on input "search" at bounding box center [812, 473] width 371 height 30
type input "[PERSON_NAME]"
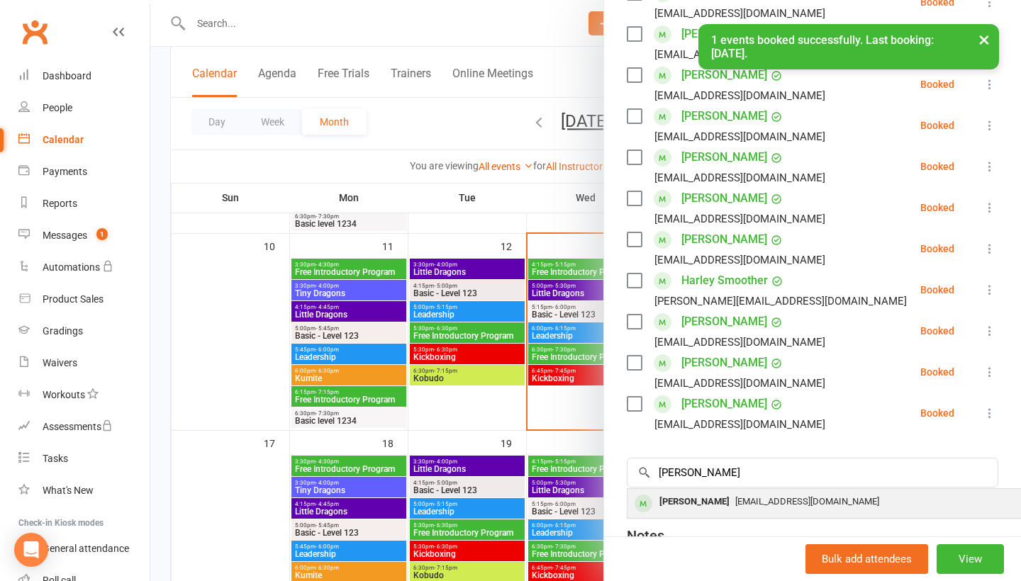
drag, startPoint x: 737, startPoint y: 480, endPoint x: 739, endPoint y: 513, distance: 33.4
click at [739, 513] on div "[EMAIL_ADDRESS][DOMAIN_NAME]" at bounding box center [839, 502] width 413 height 21
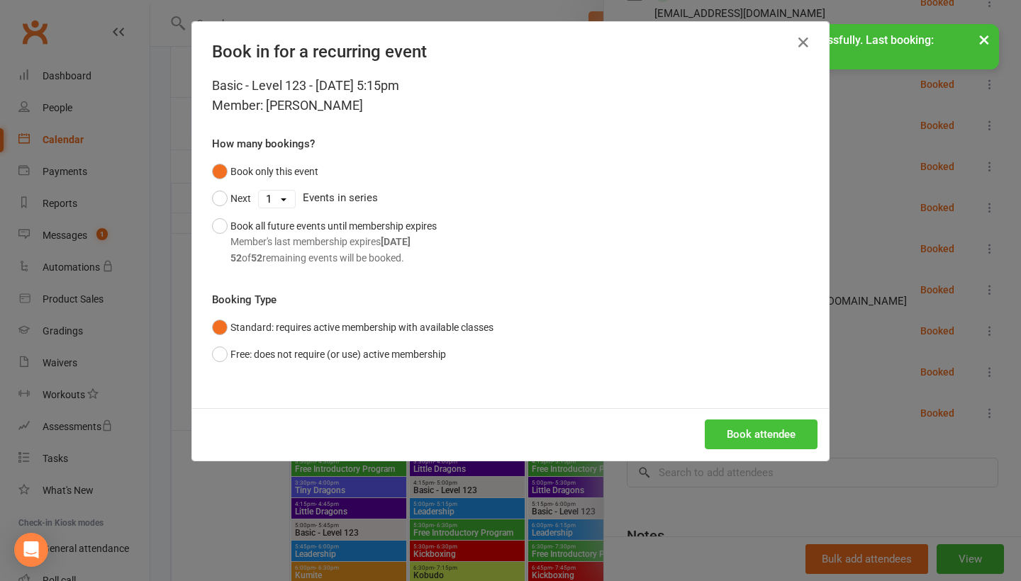
click at [756, 438] on button "Book attendee" at bounding box center [761, 435] width 113 height 30
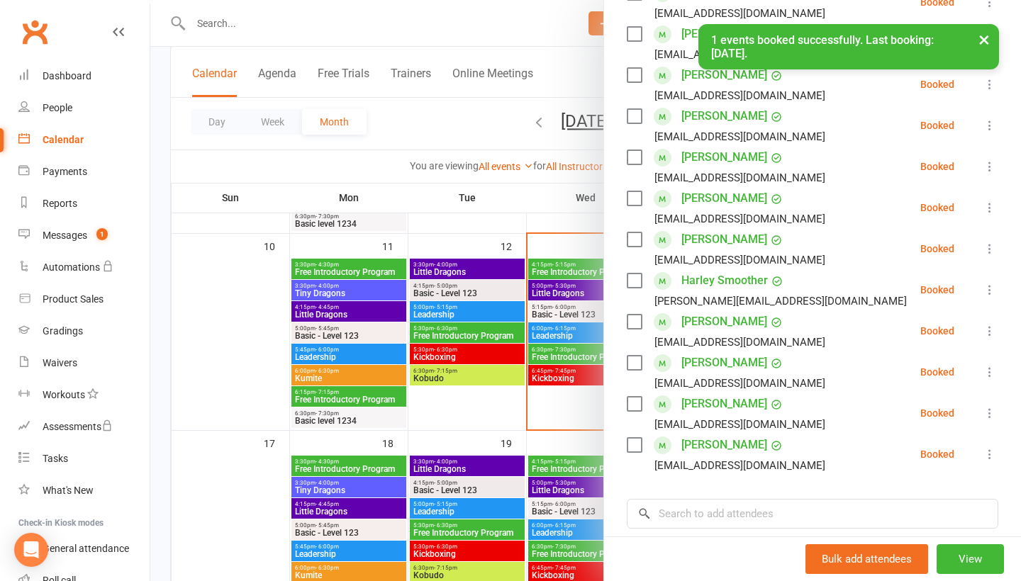
scroll to position [338, 0]
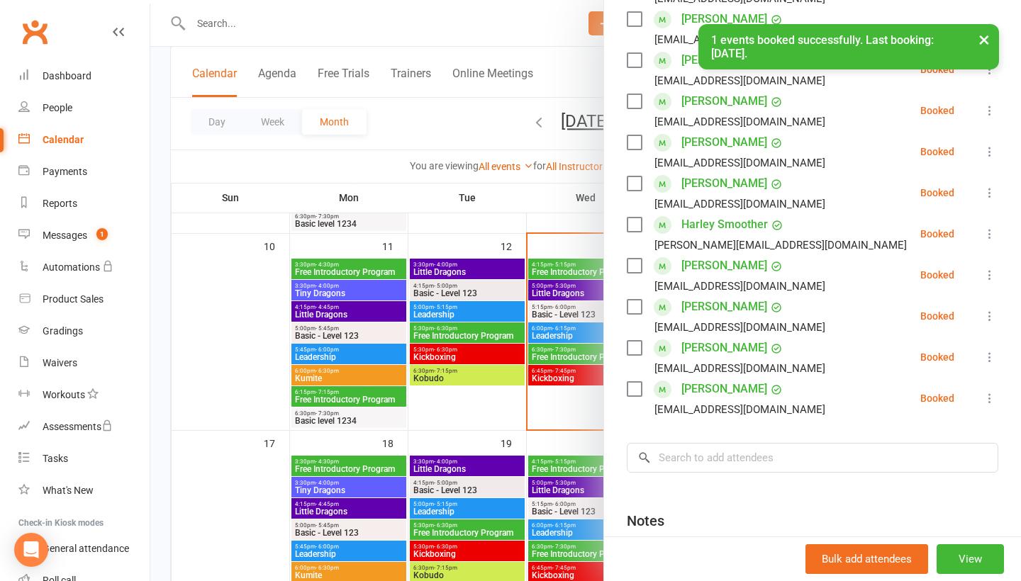
click at [740, 478] on div "Class kiosk mode Roll call 5:15 PM - 6:00 PM, [DATE] with [PERSON_NAME] at Main…" at bounding box center [812, 197] width 417 height 951
click at [740, 472] on input "search" at bounding box center [812, 458] width 371 height 30
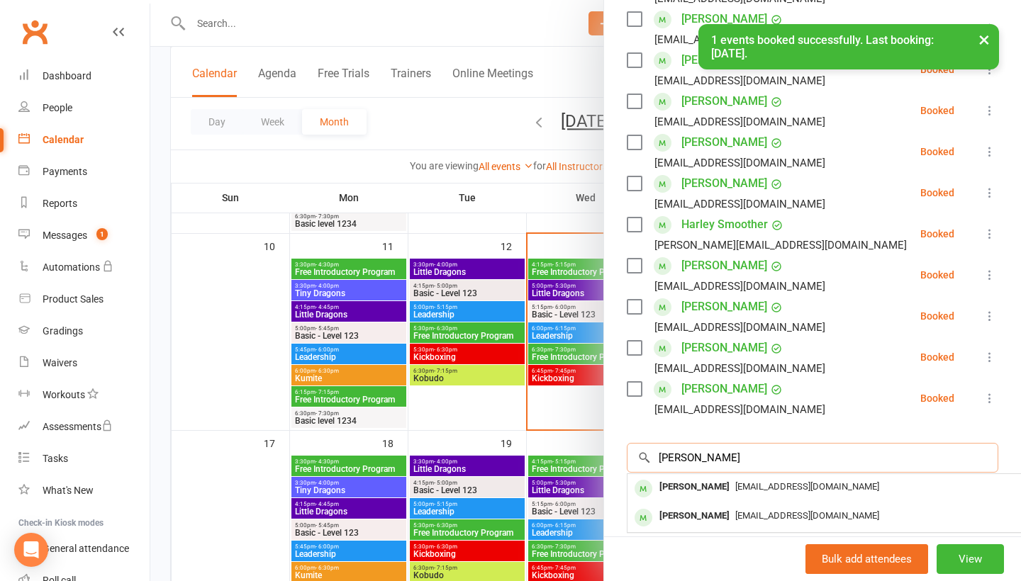
type input "[PERSON_NAME]"
drag, startPoint x: 740, startPoint y: 472, endPoint x: 737, endPoint y: 498, distance: 26.5
click at [737, 498] on div "[EMAIL_ADDRESS][DOMAIN_NAME]" at bounding box center [839, 487] width 413 height 21
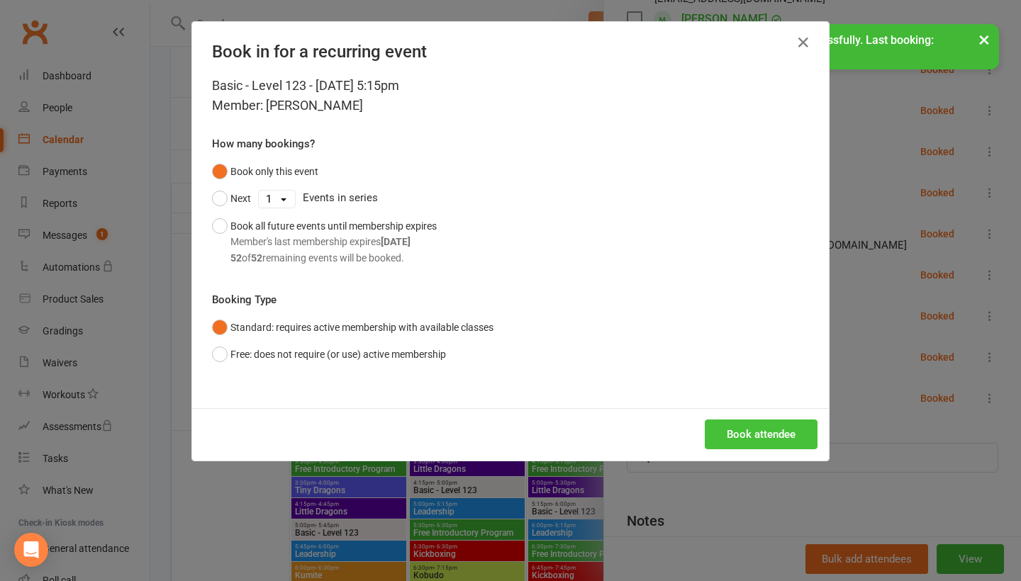
click at [756, 441] on button "Book attendee" at bounding box center [761, 435] width 113 height 30
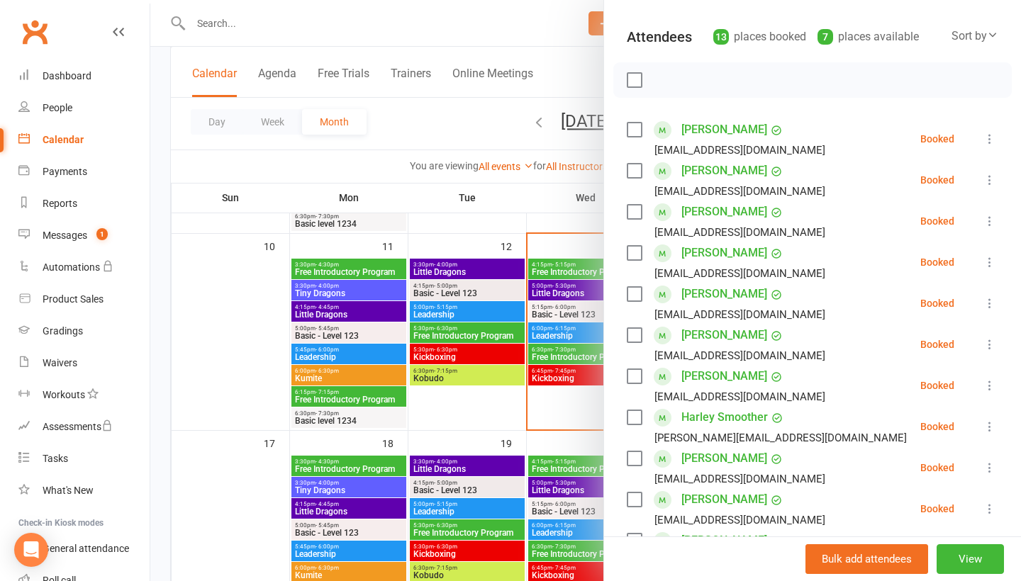
scroll to position [144, 0]
click at [987, 146] on icon at bounding box center [990, 140] width 14 height 14
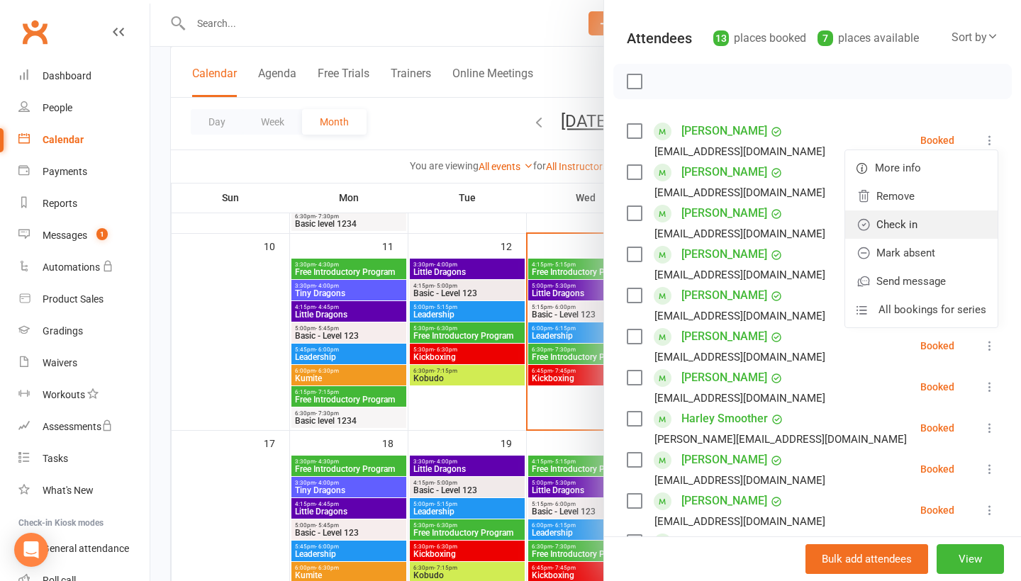
click at [954, 222] on link "Check in" at bounding box center [921, 225] width 152 height 28
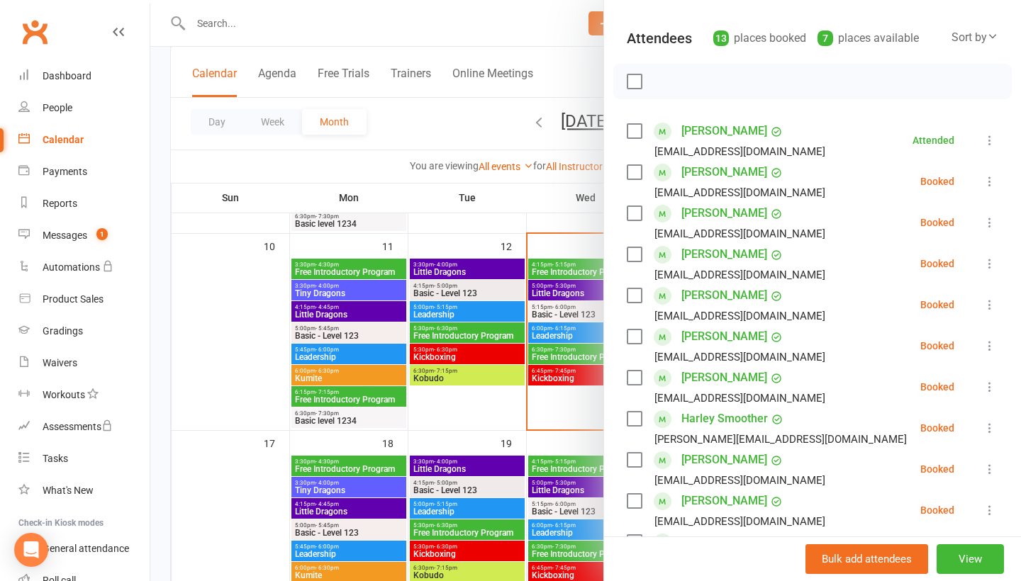
click at [992, 184] on icon at bounding box center [990, 181] width 14 height 14
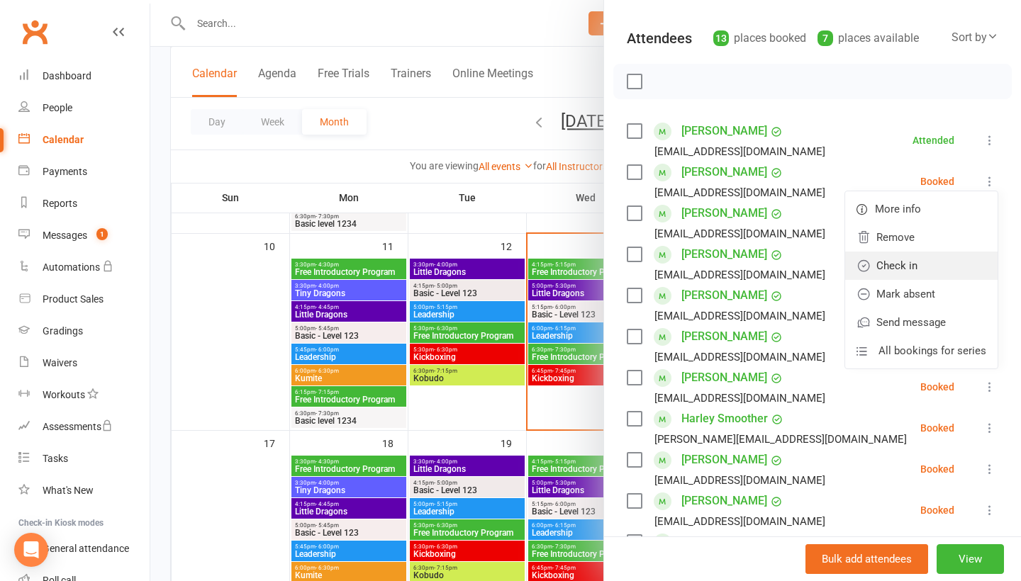
click at [961, 257] on link "Check in" at bounding box center [921, 266] width 152 height 28
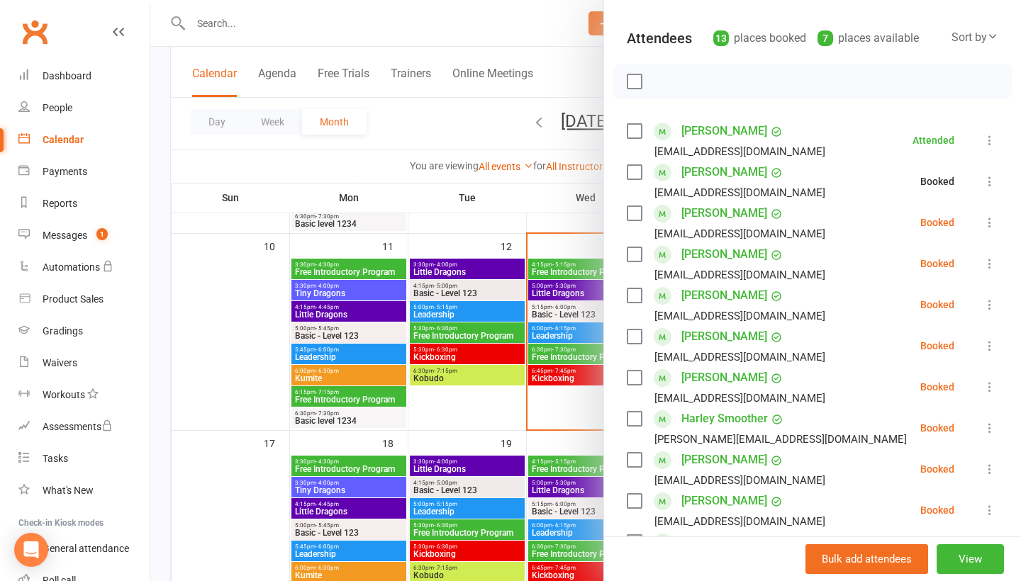
click at [992, 221] on icon at bounding box center [990, 223] width 14 height 14
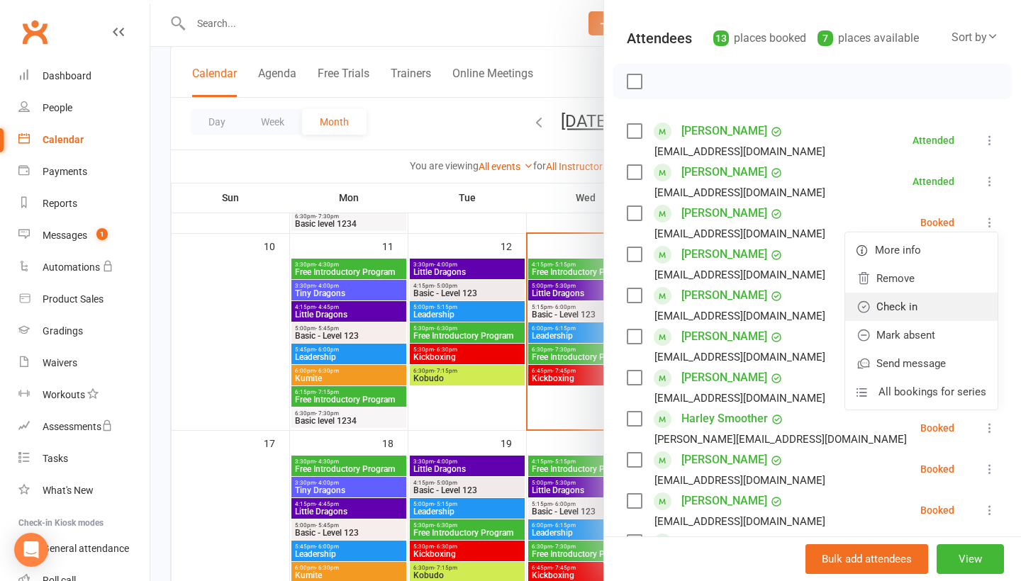
click at [962, 303] on link "Check in" at bounding box center [921, 307] width 152 height 28
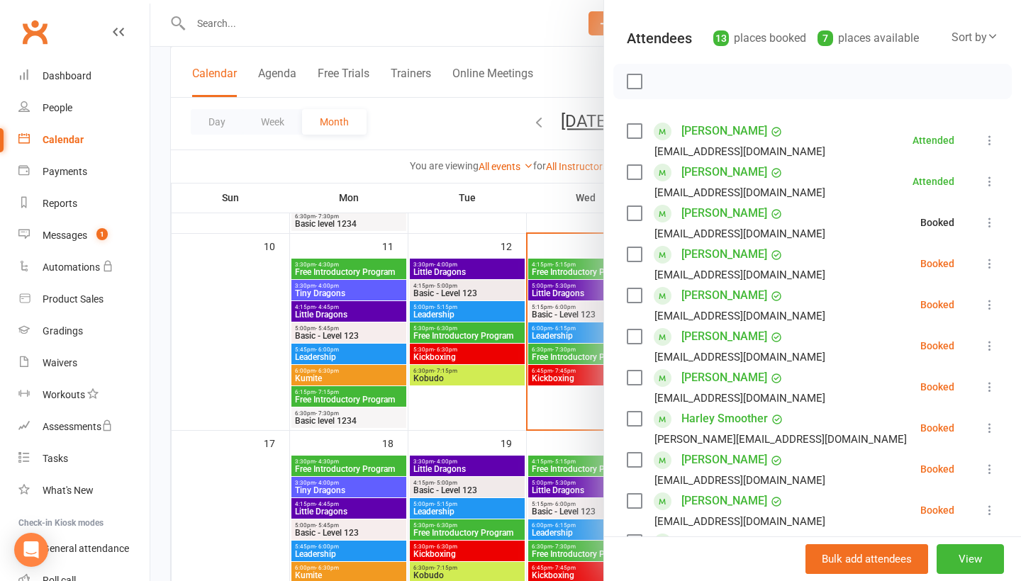
click at [992, 269] on icon at bounding box center [990, 264] width 14 height 14
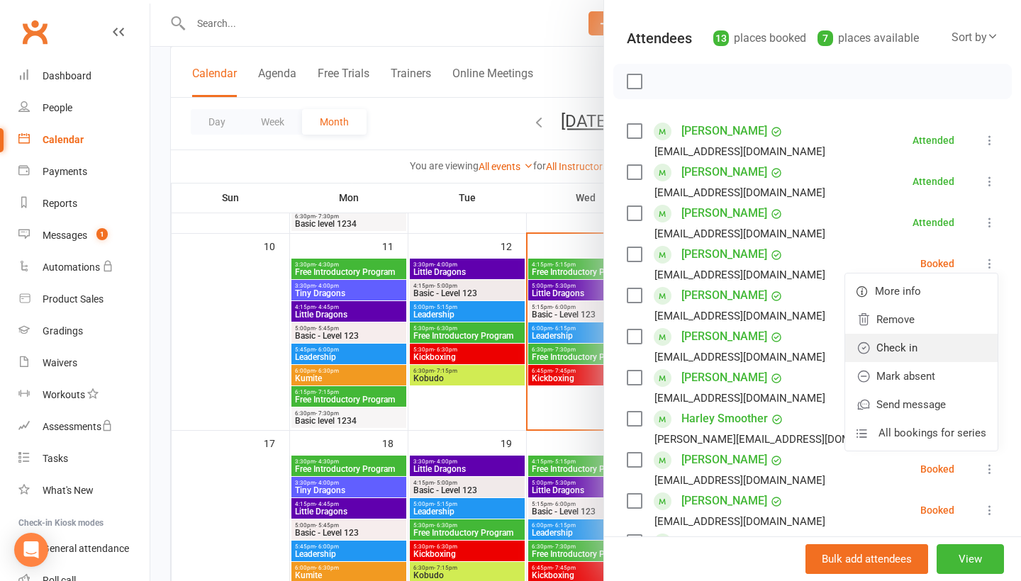
click at [966, 338] on link "Check in" at bounding box center [921, 348] width 152 height 28
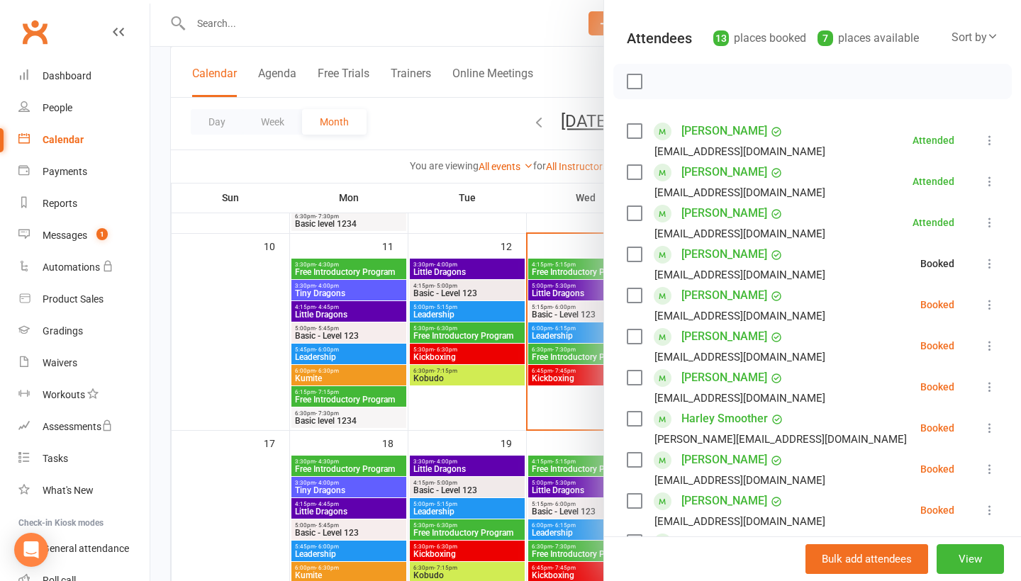
click at [990, 308] on icon at bounding box center [990, 305] width 14 height 14
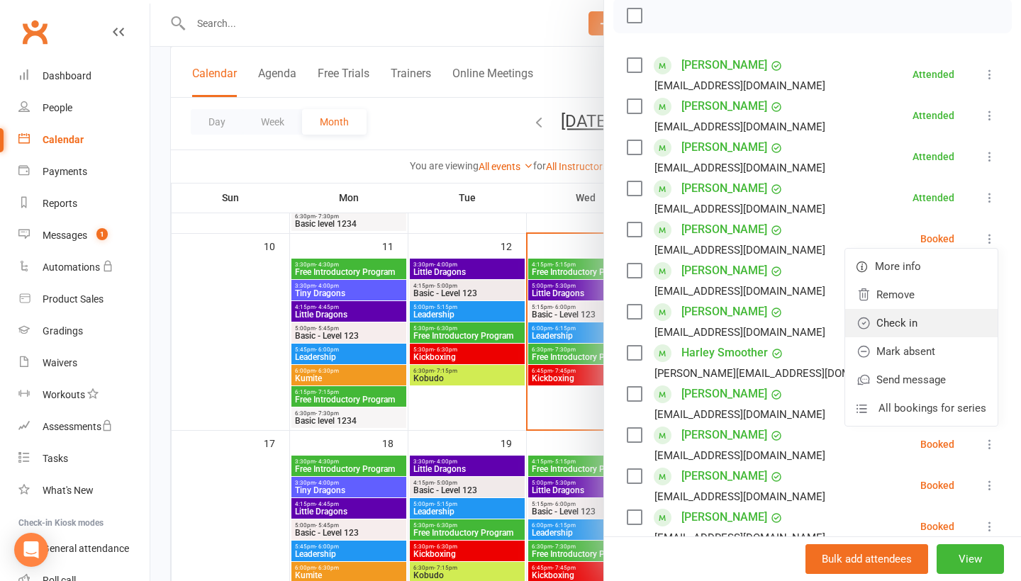
scroll to position [211, 0]
click at [973, 318] on link "Check in" at bounding box center [921, 322] width 152 height 28
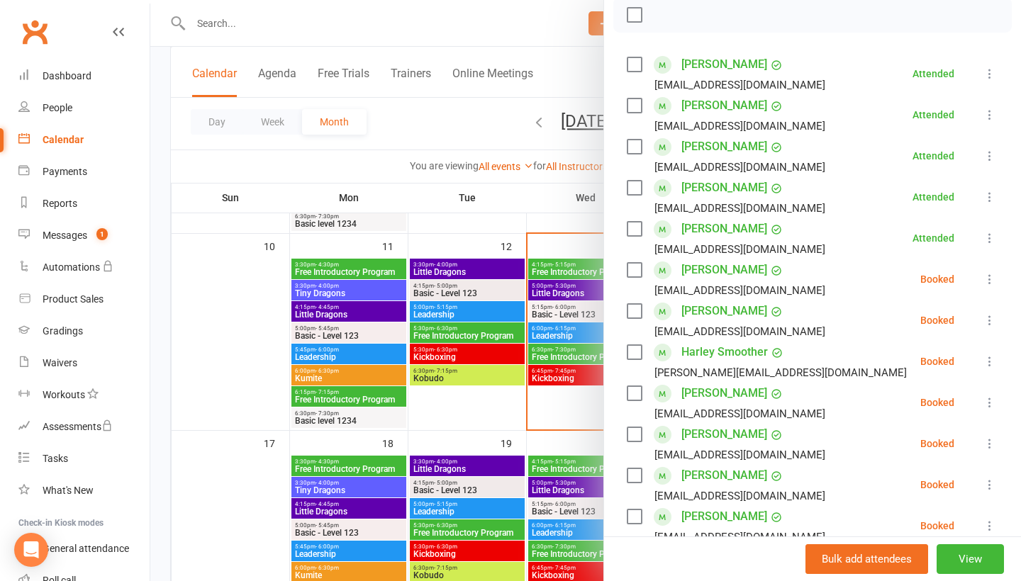
click at [990, 281] on icon at bounding box center [990, 279] width 14 height 14
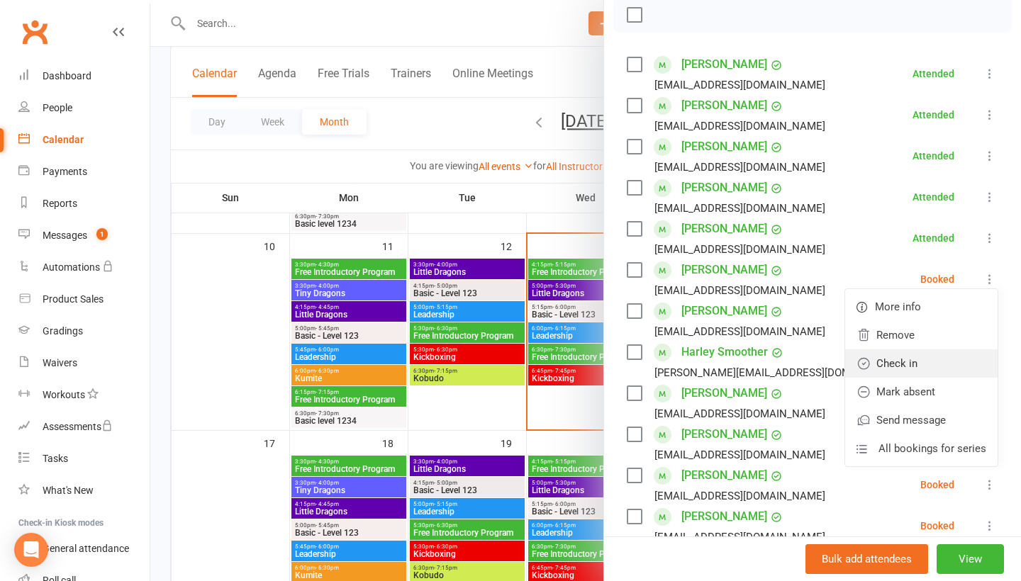
click at [954, 362] on link "Check in" at bounding box center [921, 363] width 152 height 28
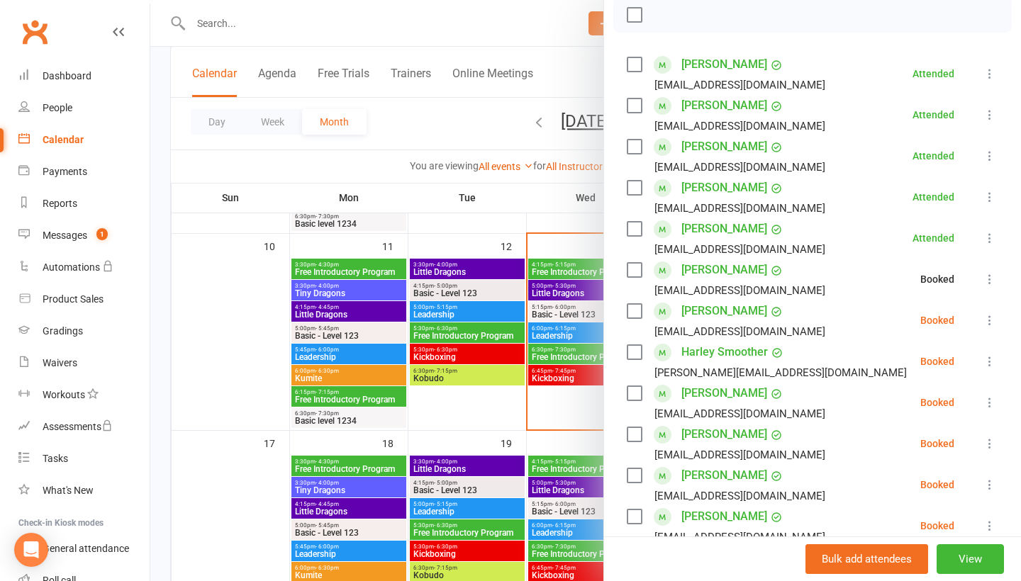
click at [988, 325] on icon at bounding box center [990, 320] width 14 height 14
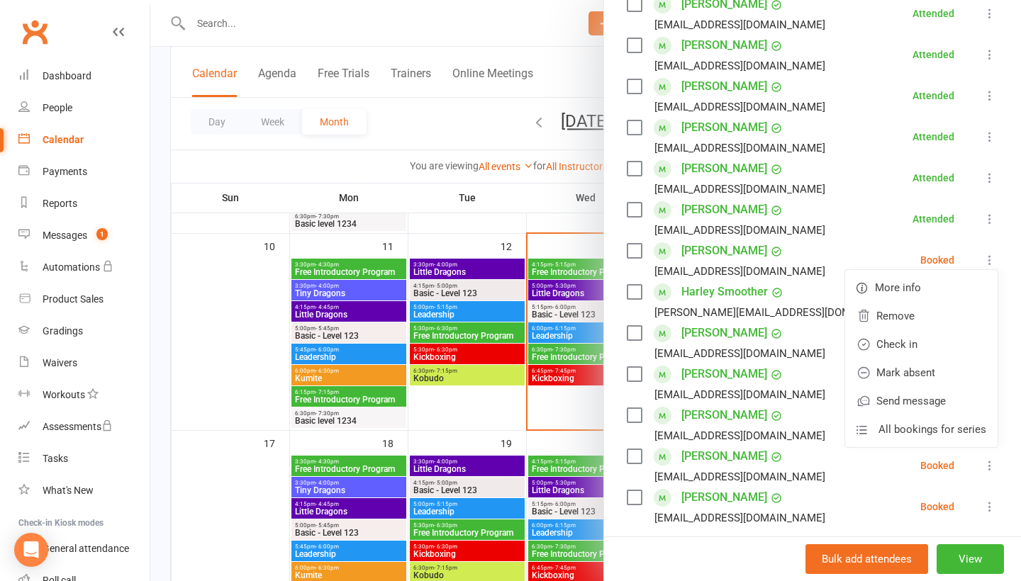
scroll to position [273, 0]
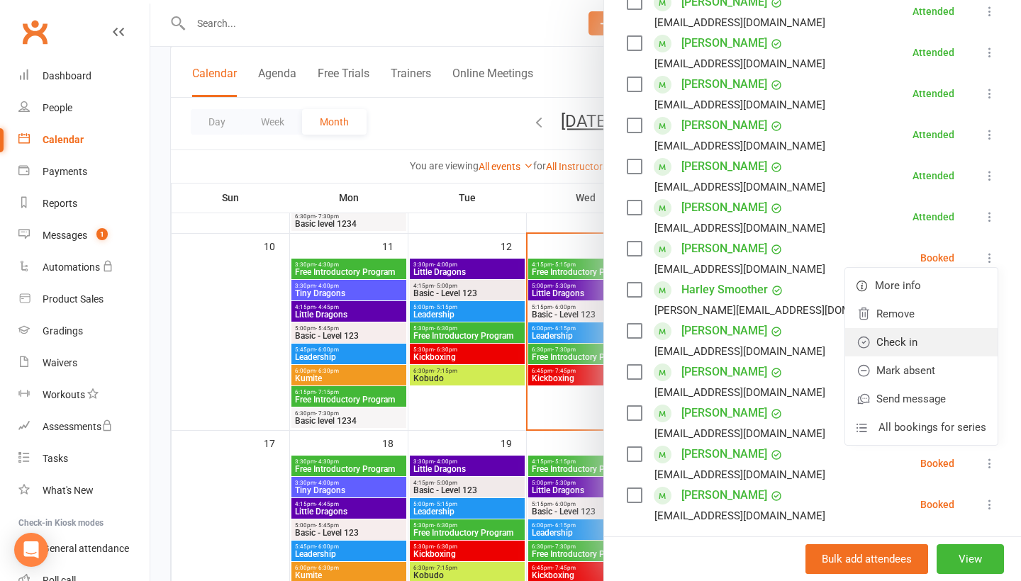
click at [924, 335] on link "Check in" at bounding box center [921, 342] width 152 height 28
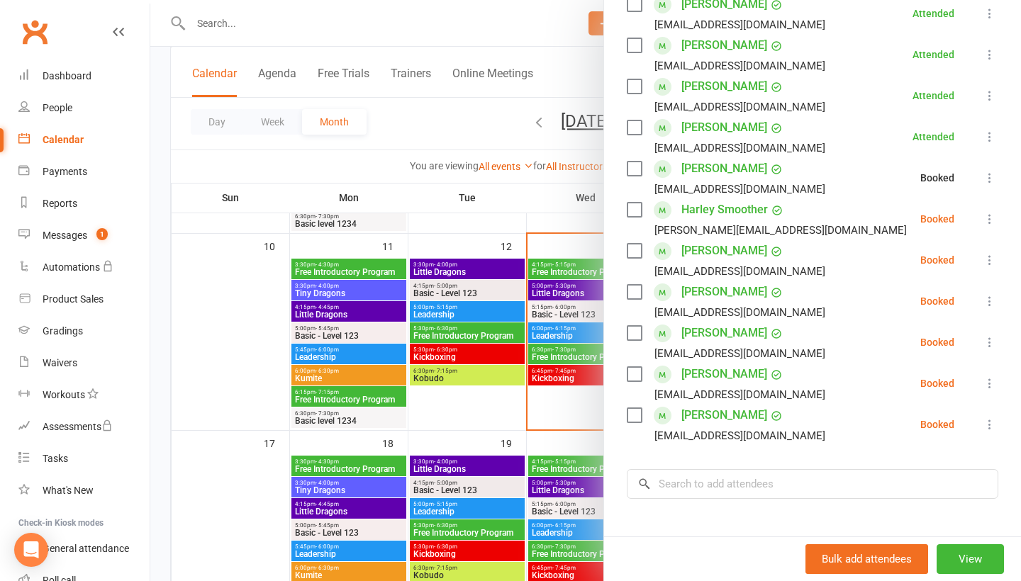
scroll to position [356, 0]
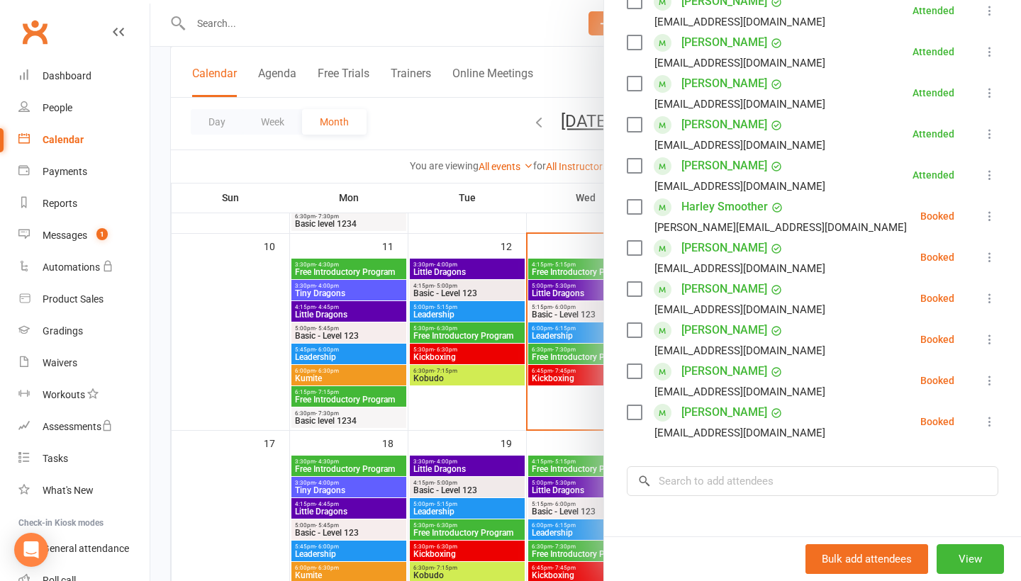
click at [990, 218] on icon at bounding box center [990, 216] width 14 height 14
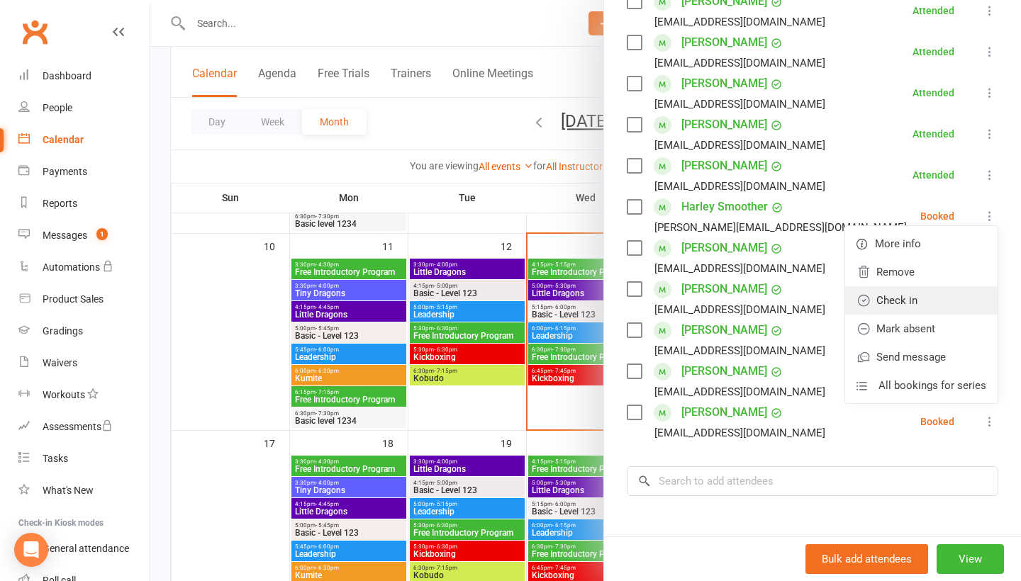
click at [973, 306] on link "Check in" at bounding box center [921, 300] width 152 height 28
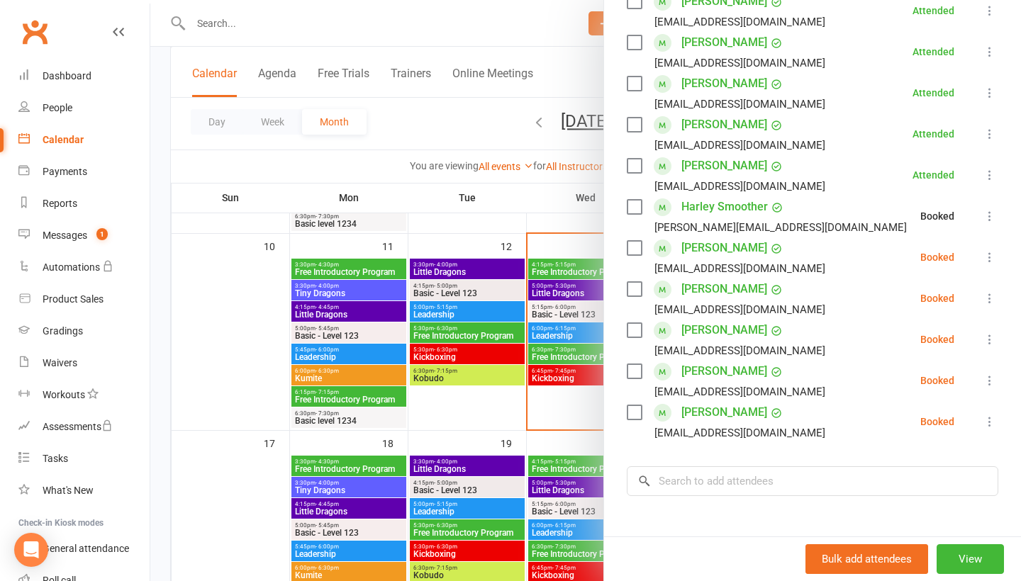
click at [993, 259] on icon at bounding box center [990, 257] width 14 height 14
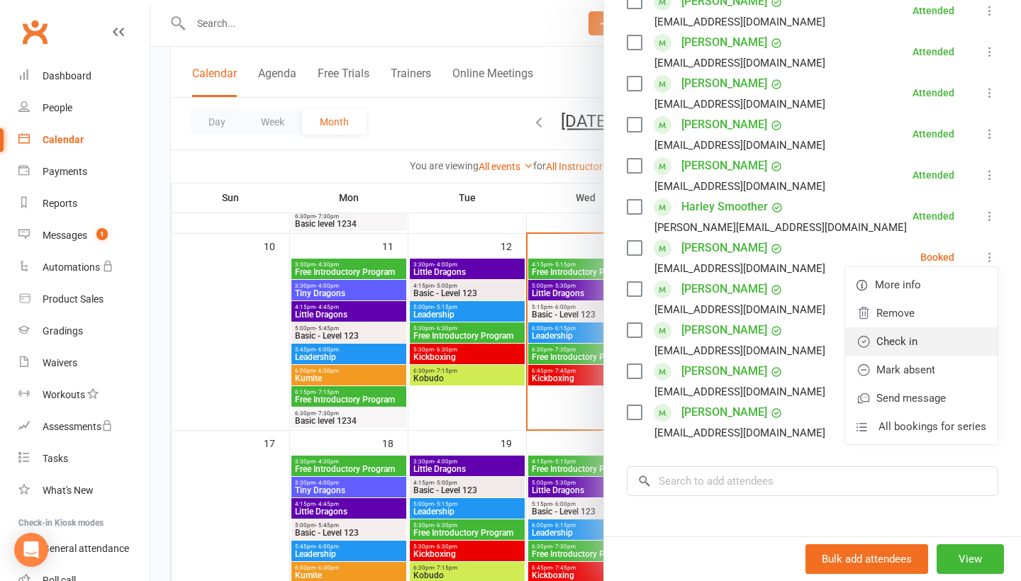
click at [964, 332] on link "Check in" at bounding box center [921, 342] width 152 height 28
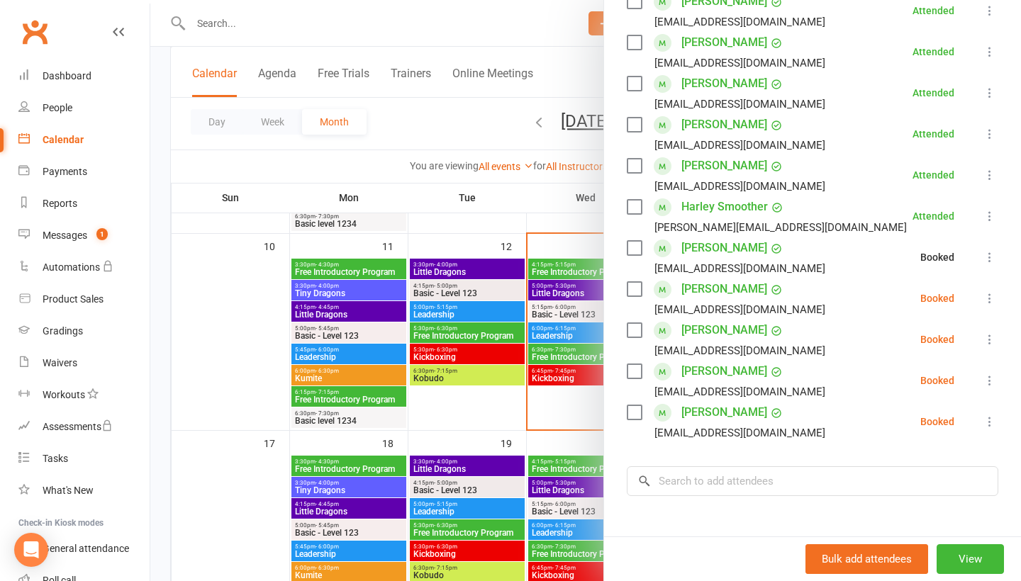
click at [988, 301] on icon at bounding box center [990, 298] width 14 height 14
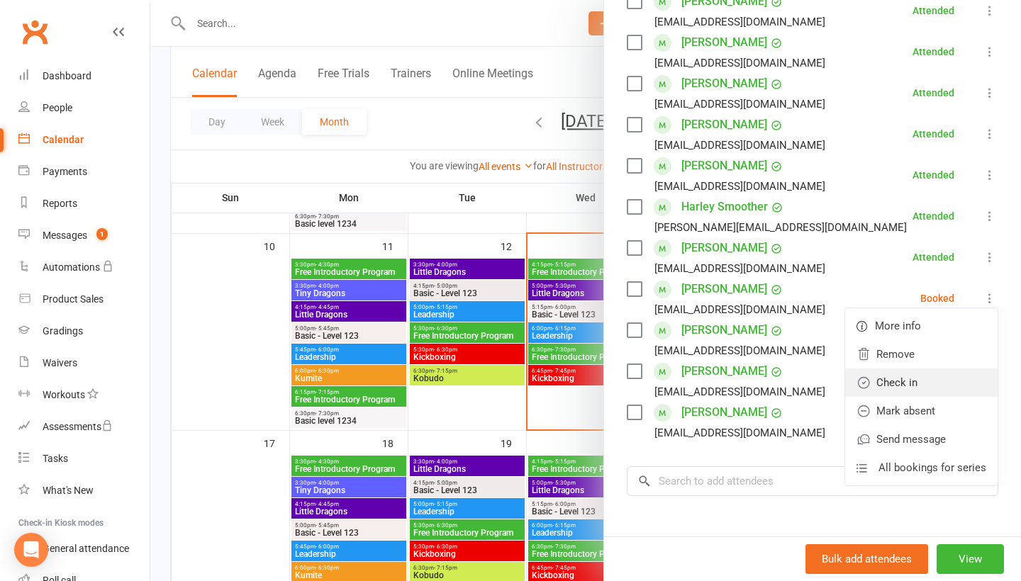
click at [955, 386] on link "Check in" at bounding box center [921, 383] width 152 height 28
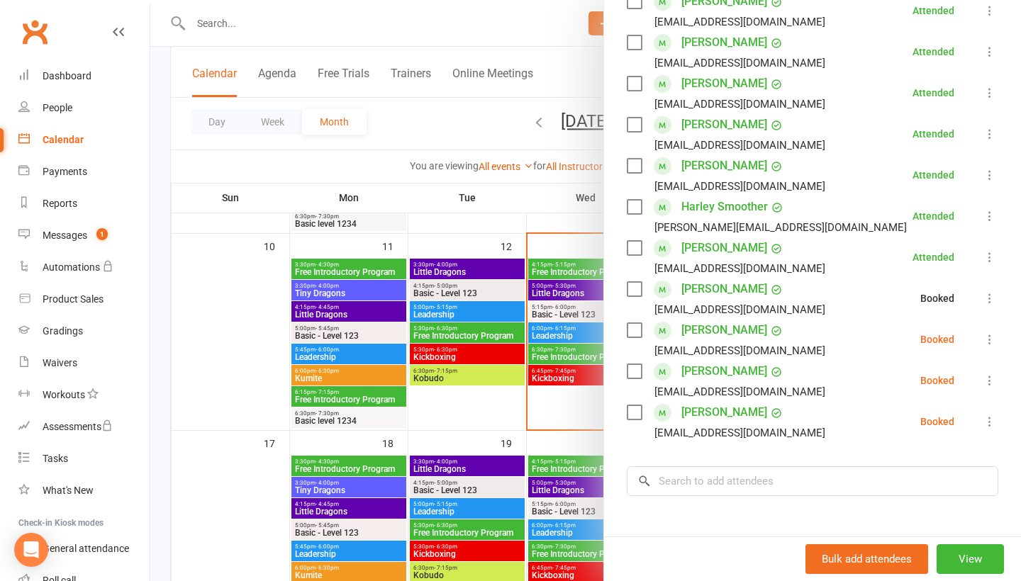
click at [990, 345] on icon at bounding box center [990, 339] width 14 height 14
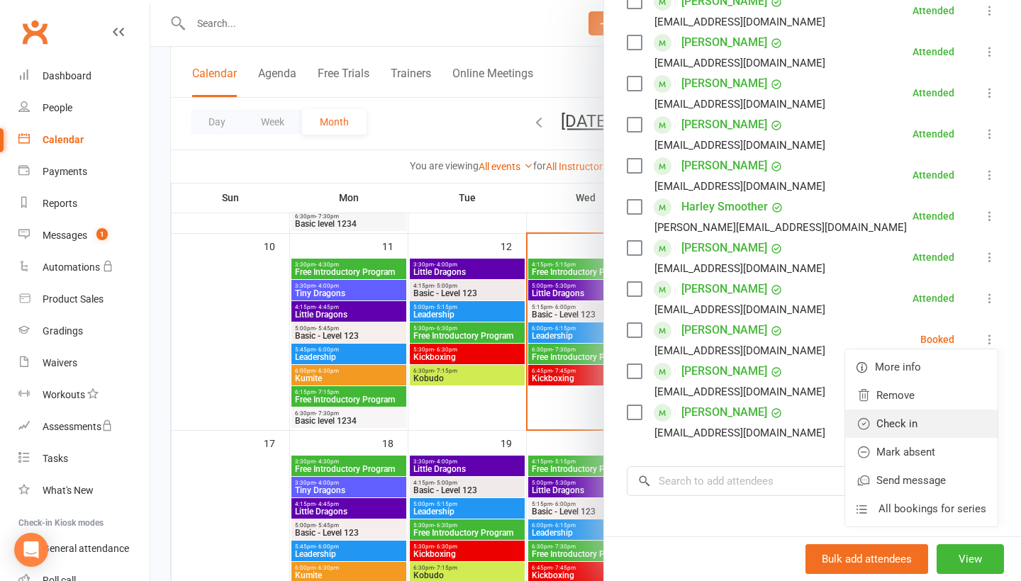
click at [955, 425] on link "Check in" at bounding box center [921, 424] width 152 height 28
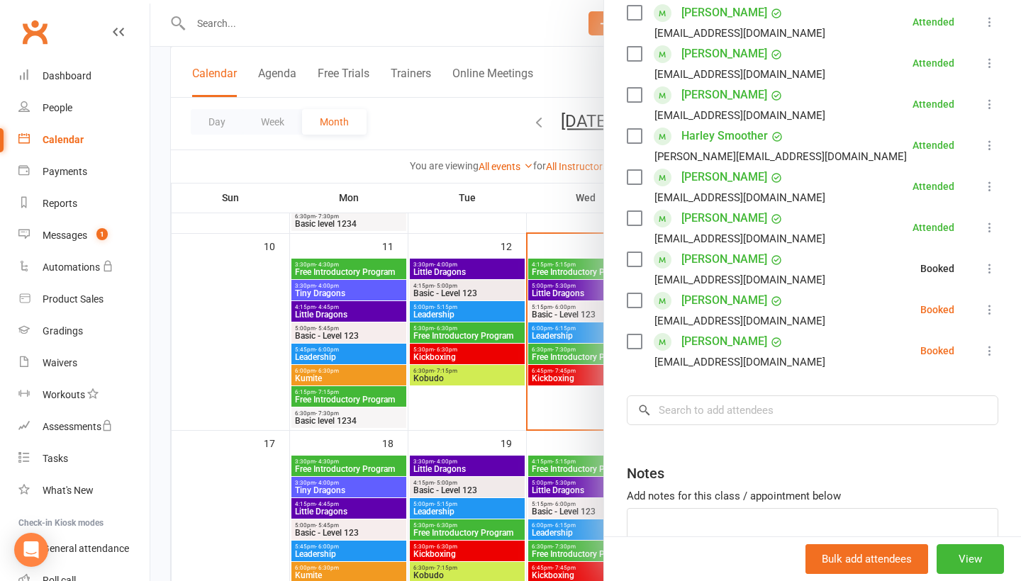
scroll to position [430, 0]
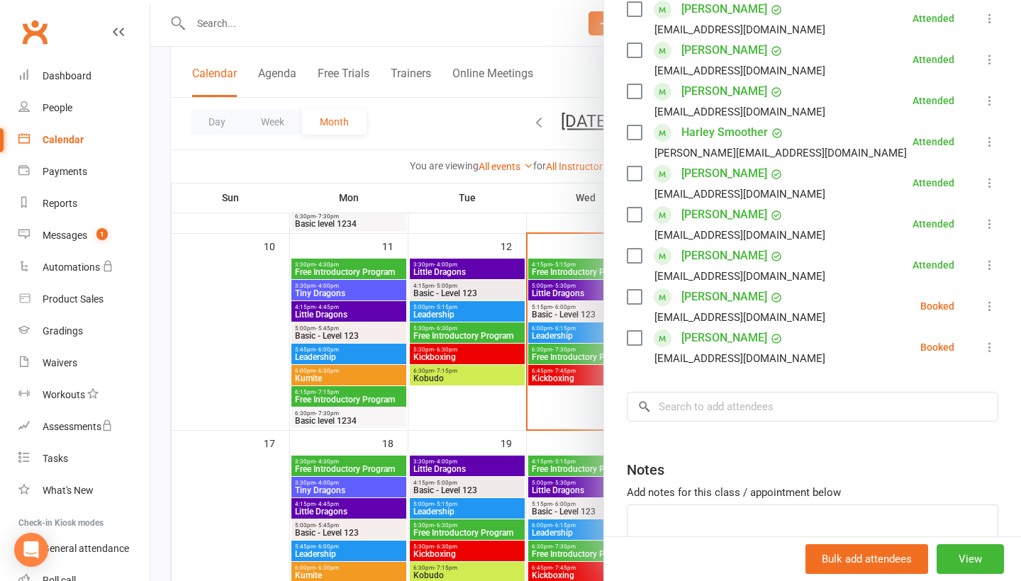
click at [990, 313] on icon at bounding box center [990, 306] width 14 height 14
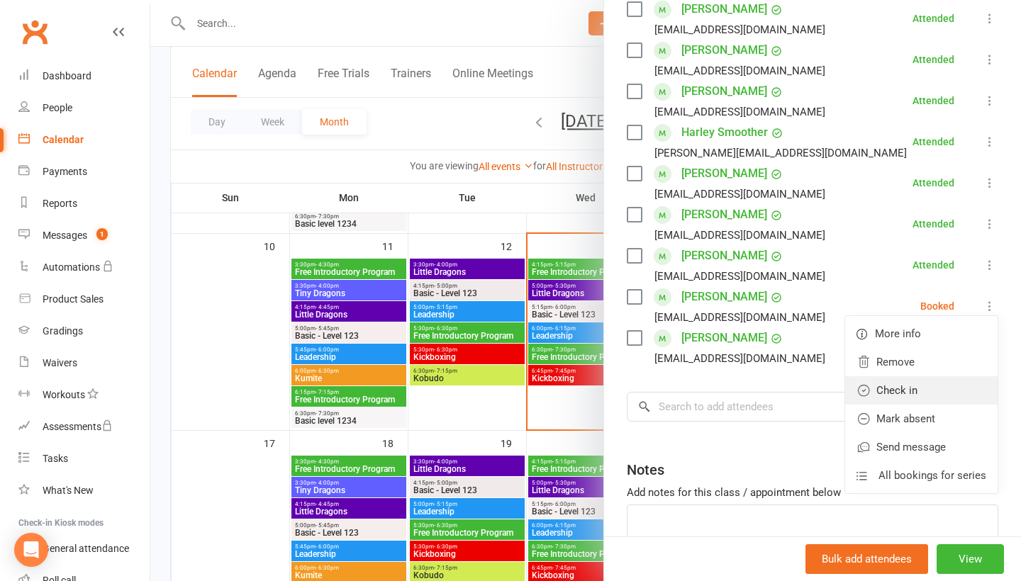
click at [963, 381] on link "Check in" at bounding box center [921, 390] width 152 height 28
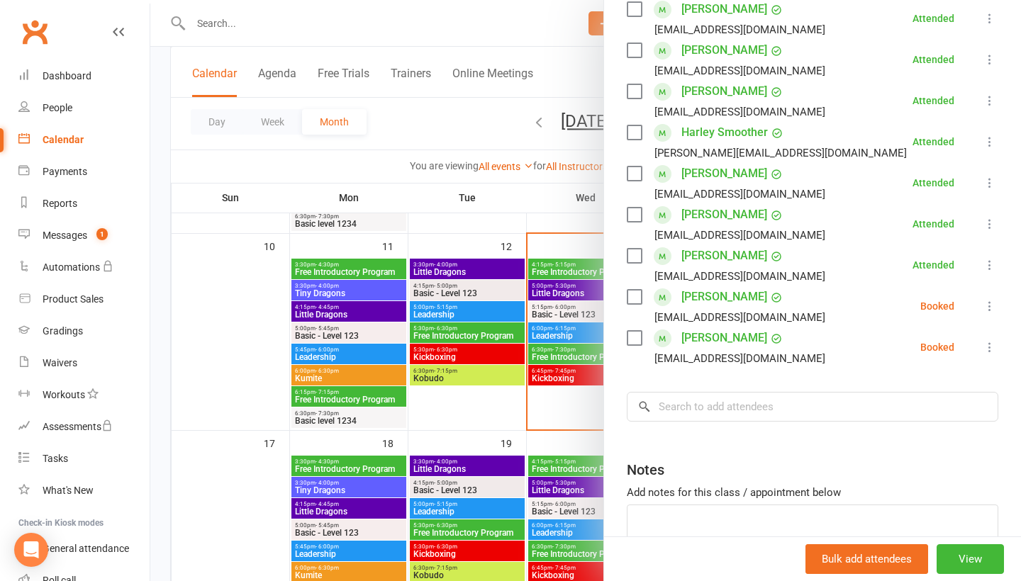
click at [988, 354] on icon at bounding box center [990, 347] width 14 height 14
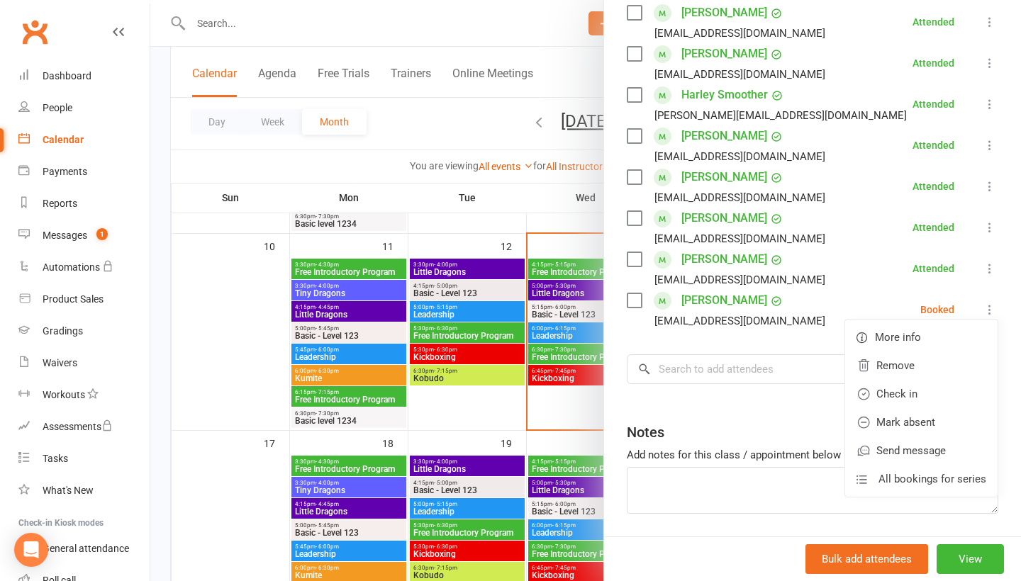
scroll to position [470, 0]
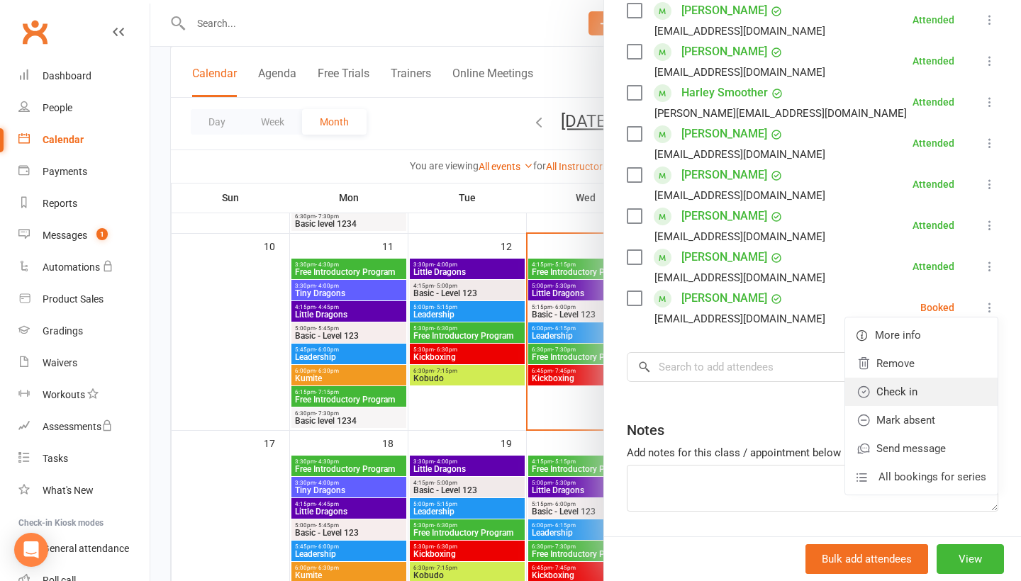
click at [937, 399] on link "Check in" at bounding box center [921, 392] width 152 height 28
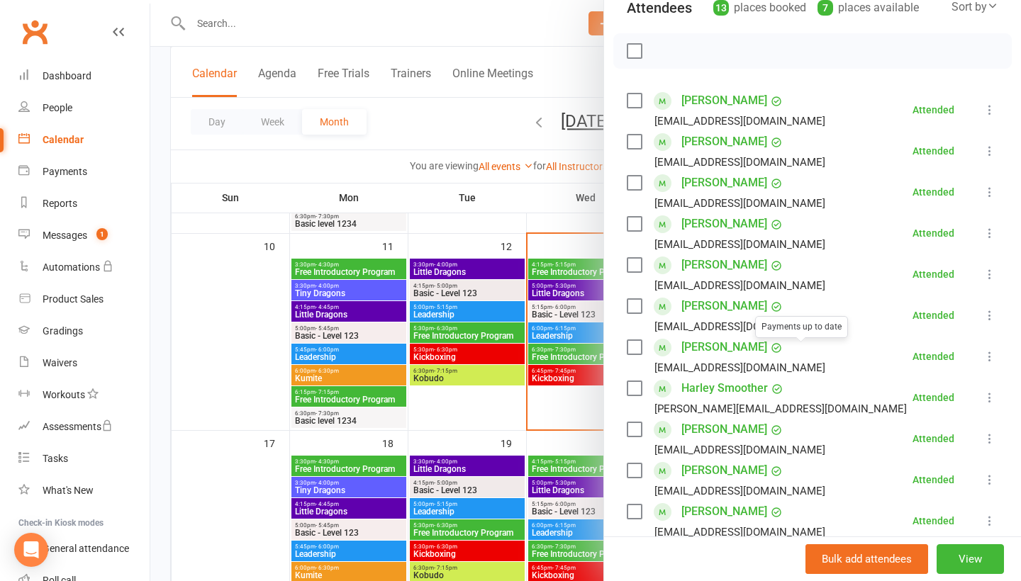
scroll to position [235, 0]
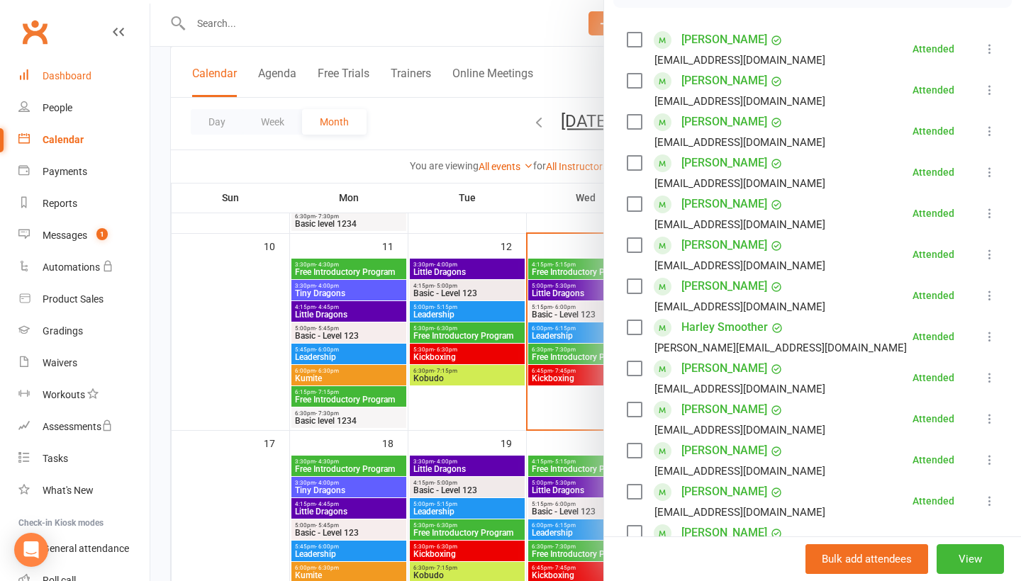
click at [121, 72] on link "Dashboard" at bounding box center [83, 76] width 131 height 32
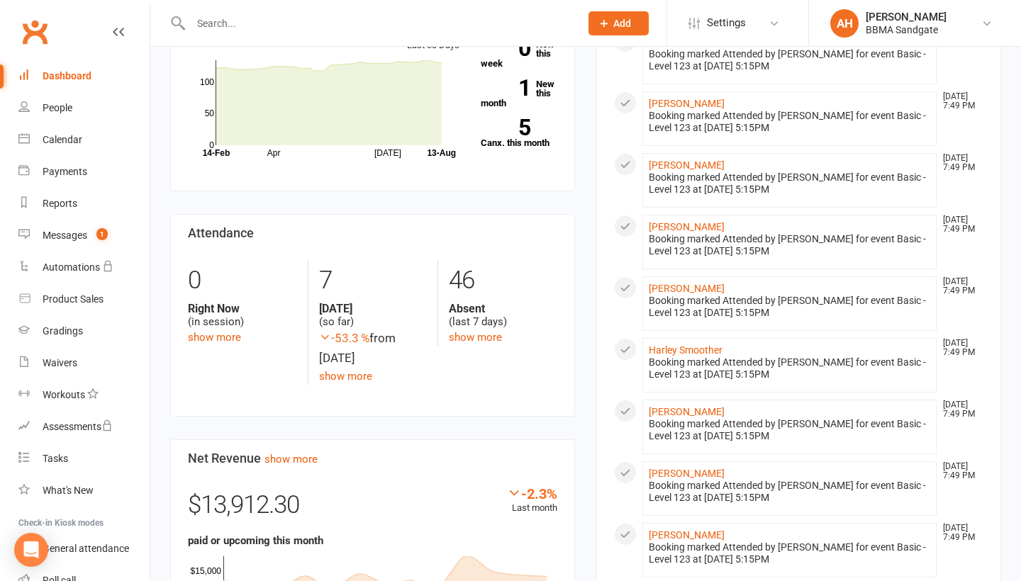
scroll to position [220, 0]
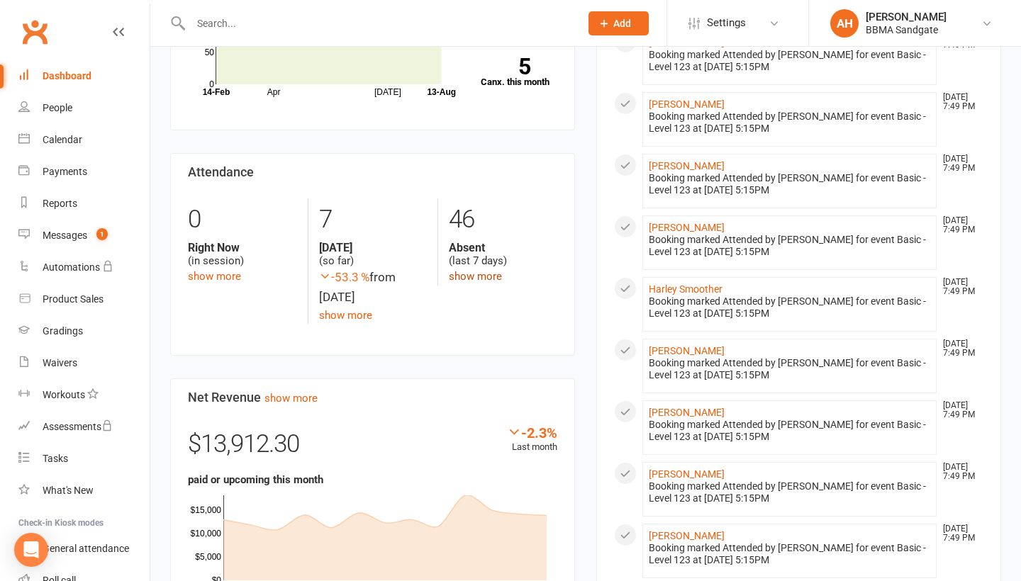
click at [479, 277] on link "show more" at bounding box center [475, 276] width 53 height 13
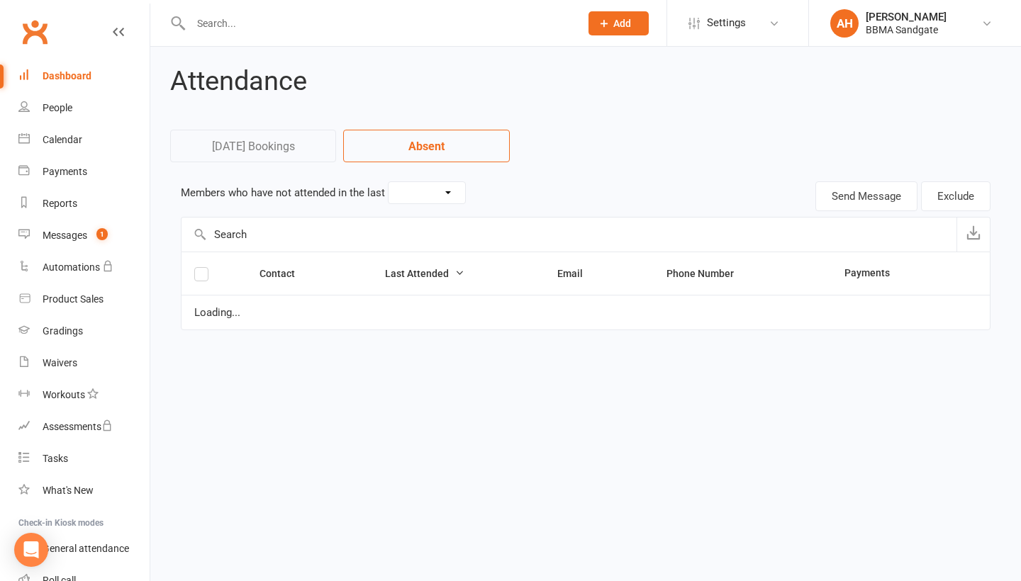
select select "7"
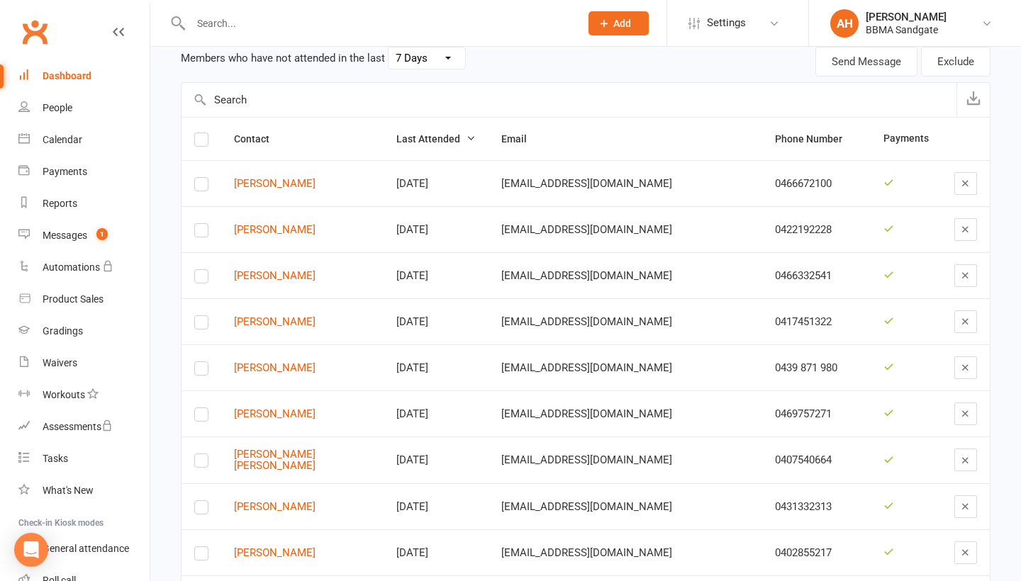
scroll to position [122, 0]
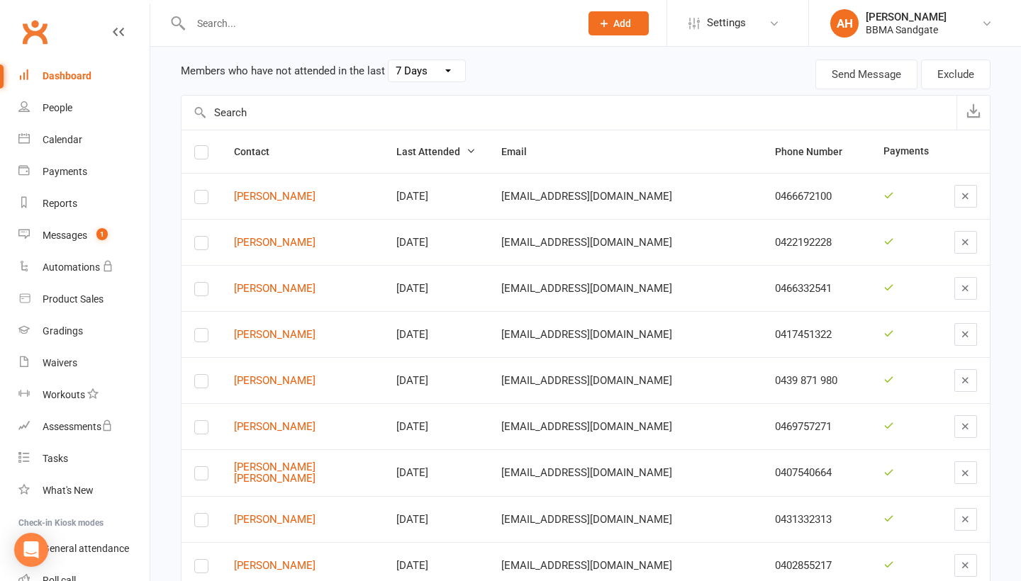
click at [69, 73] on div "Dashboard" at bounding box center [67, 75] width 49 height 11
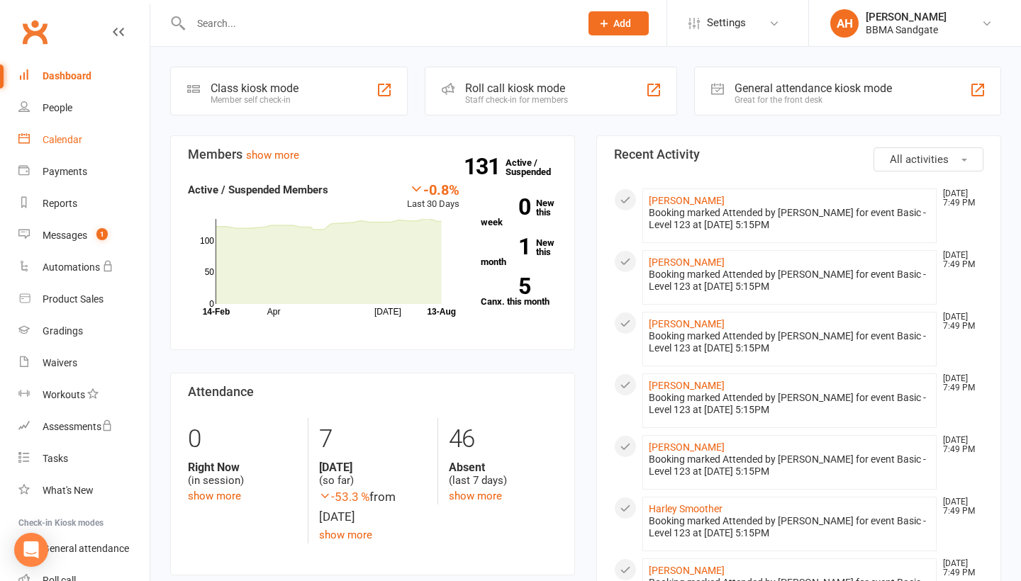
click at [102, 130] on link "Calendar" at bounding box center [83, 140] width 131 height 32
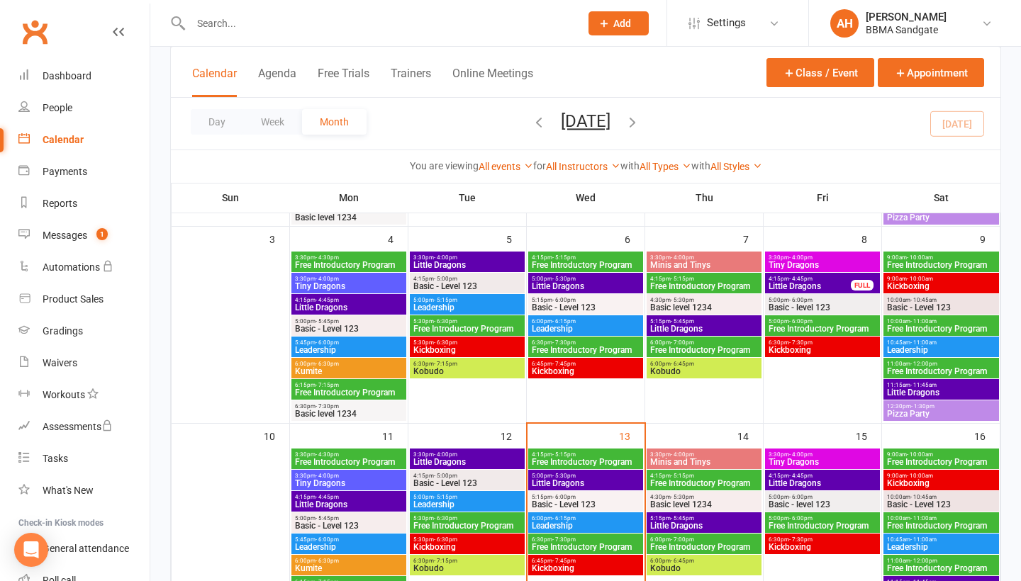
scroll to position [272, 0]
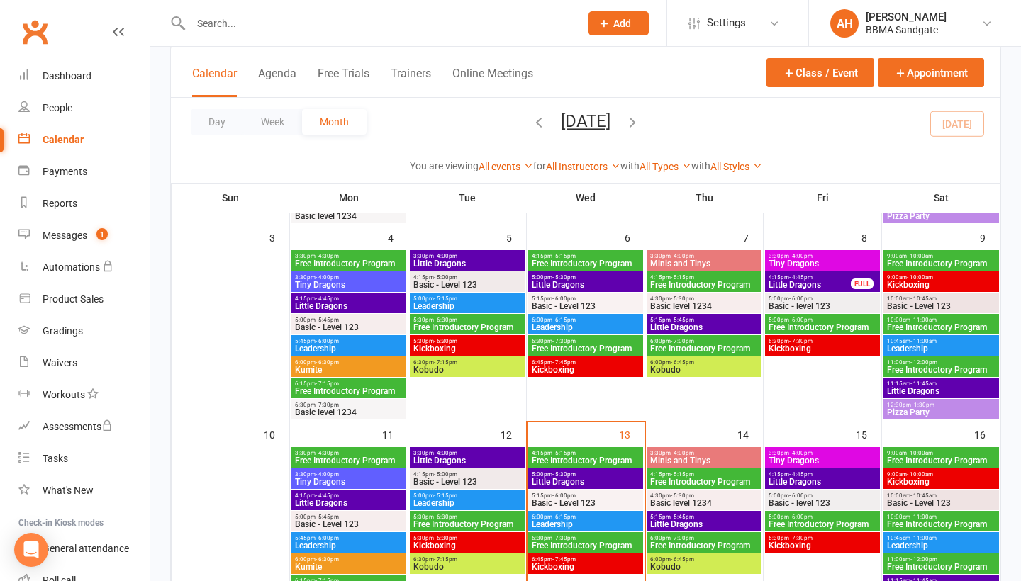
click at [564, 483] on span "Little Dragons" at bounding box center [585, 482] width 109 height 9
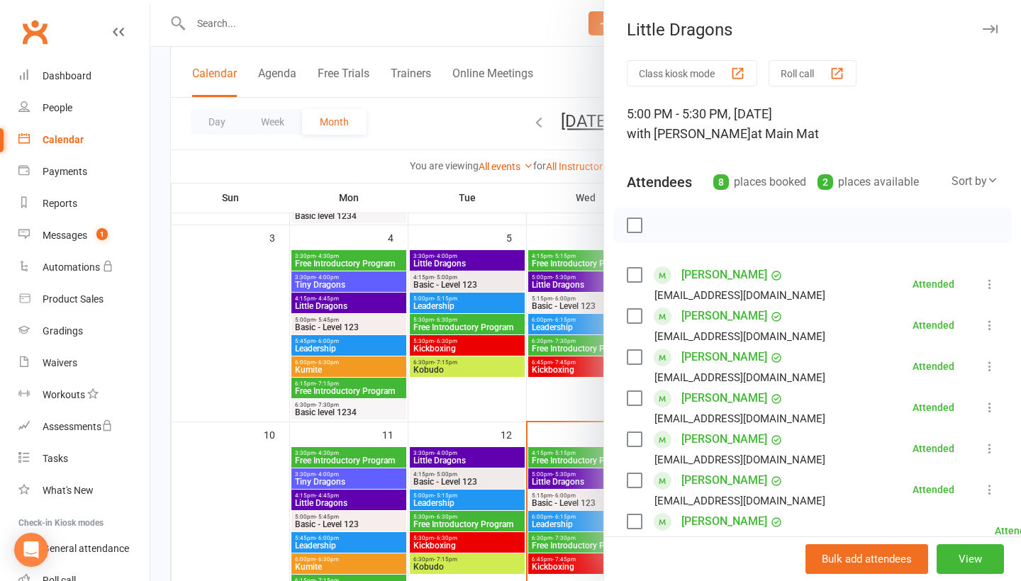
scroll to position [136, 0]
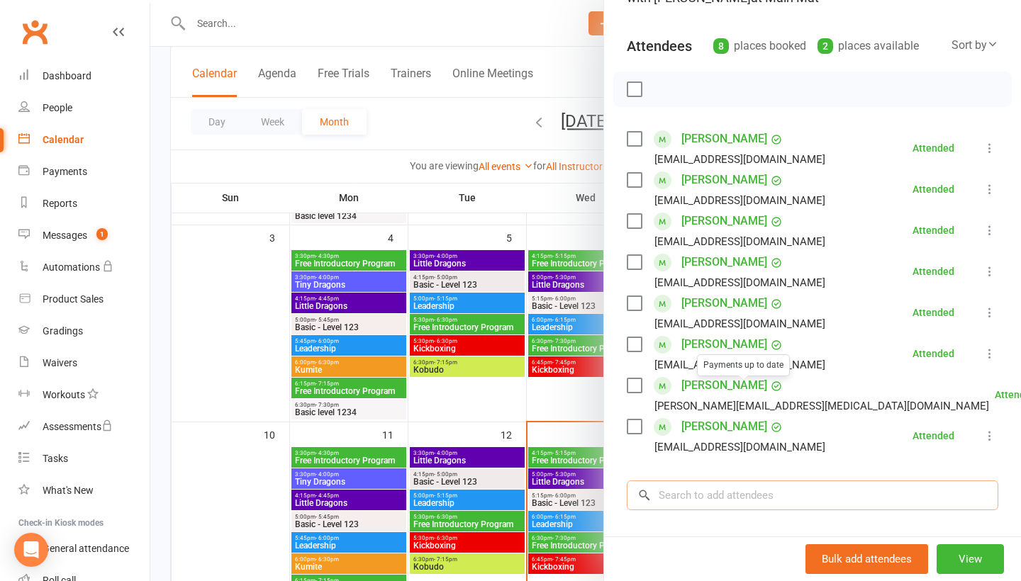
click at [729, 491] on input "search" at bounding box center [812, 496] width 371 height 30
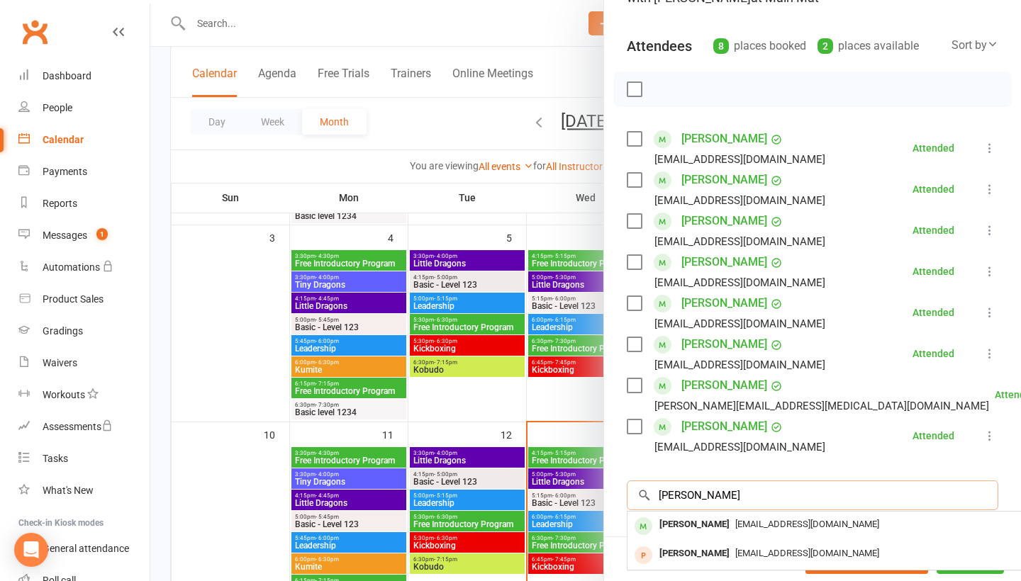
type input "Harley"
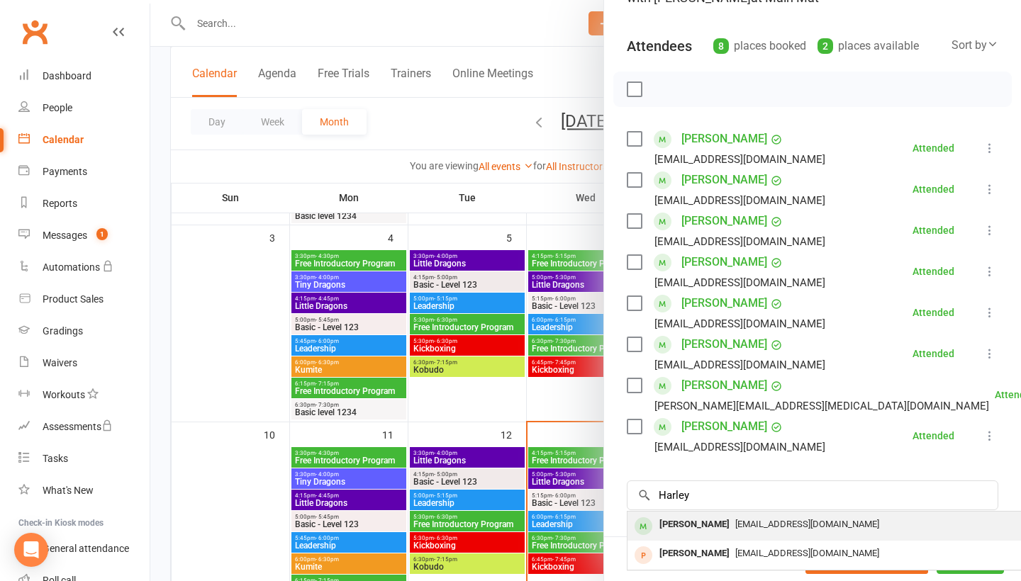
drag, startPoint x: 729, startPoint y: 491, endPoint x: 726, endPoint y: 520, distance: 29.3
click at [726, 520] on div "[EMAIL_ADDRESS][DOMAIN_NAME]" at bounding box center [839, 525] width 413 height 21
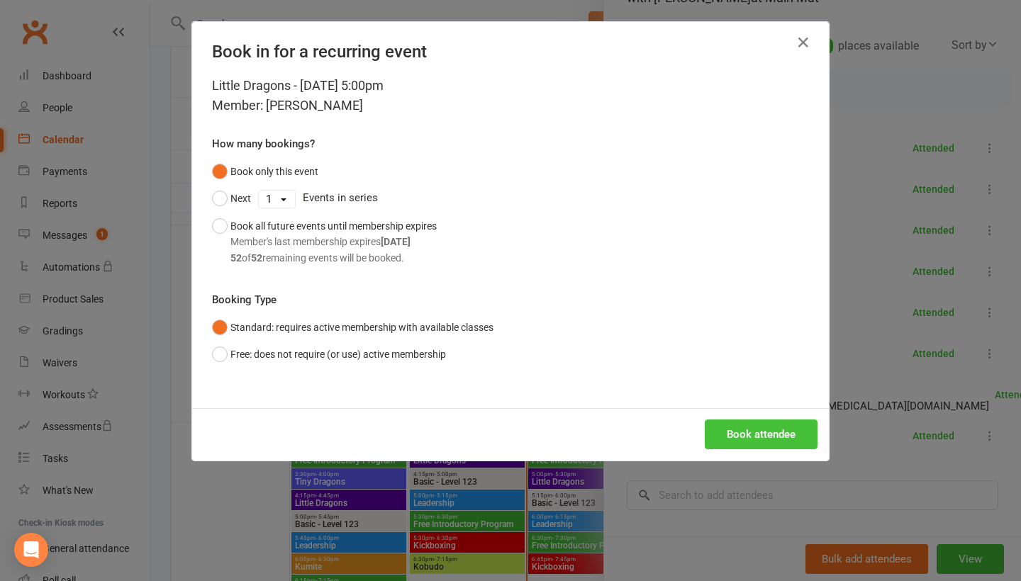
click at [748, 430] on button "Book attendee" at bounding box center [761, 435] width 113 height 30
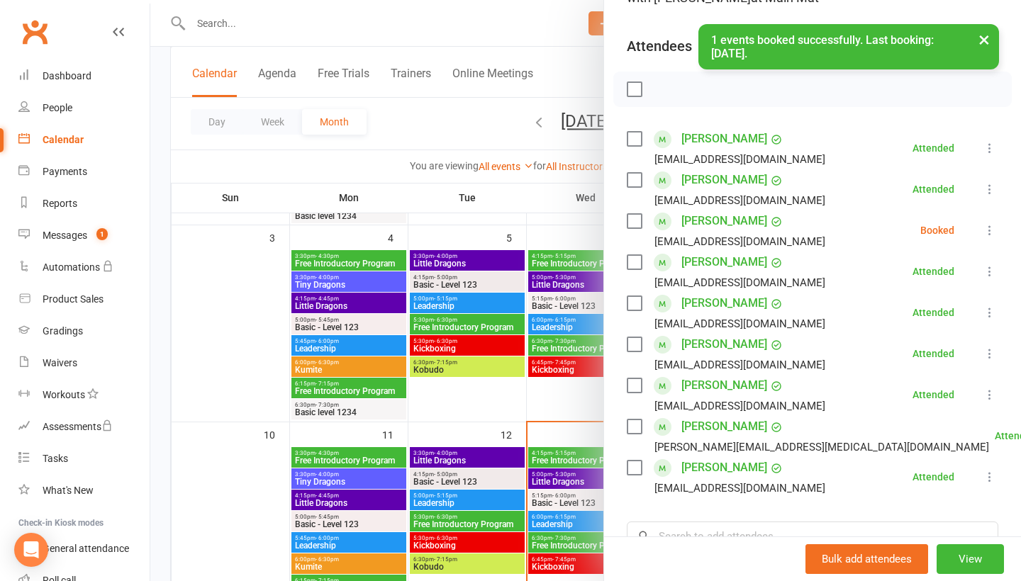
click at [992, 233] on icon at bounding box center [990, 230] width 14 height 14
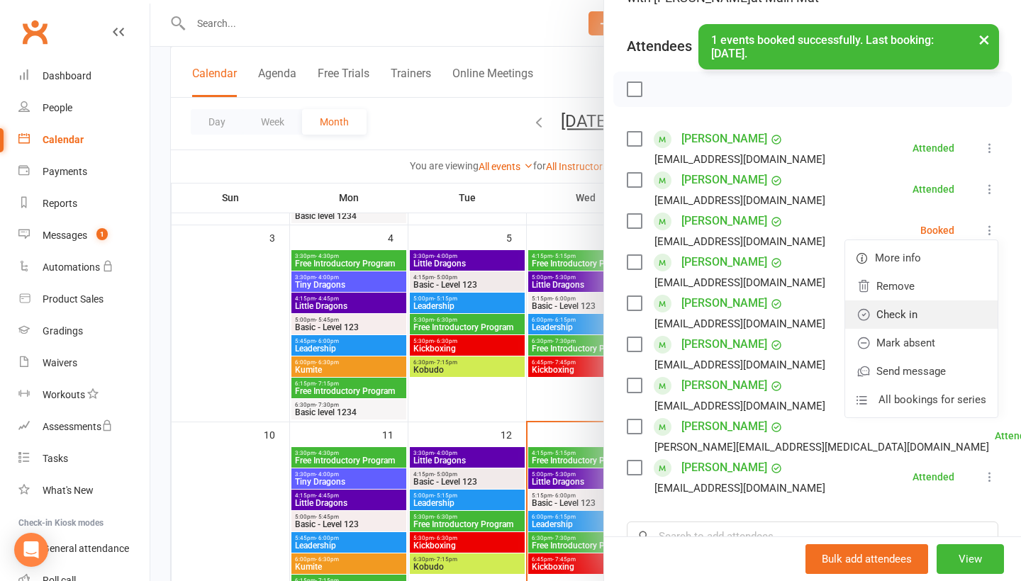
click at [949, 309] on link "Check in" at bounding box center [921, 315] width 152 height 28
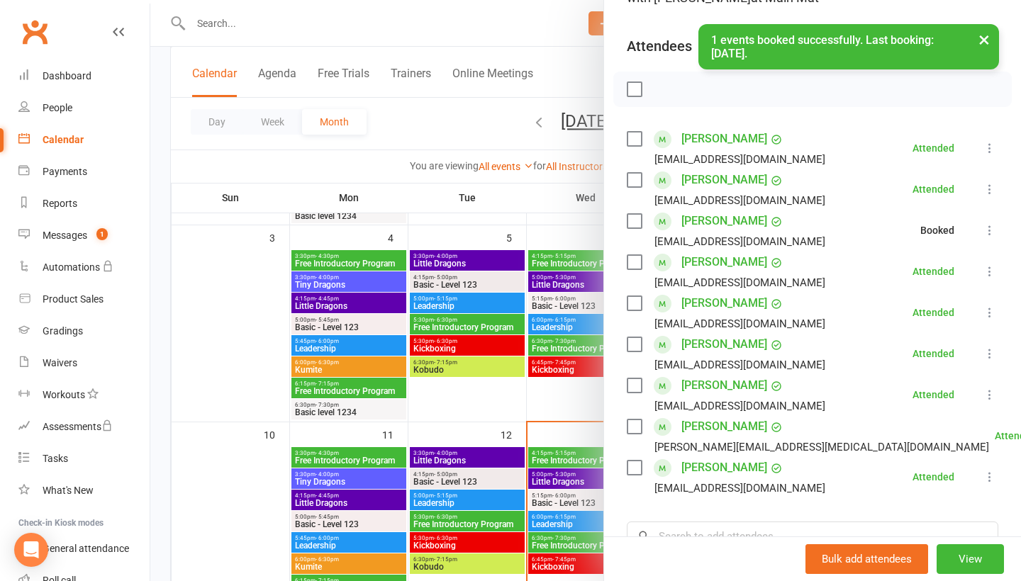
click at [586, 377] on div at bounding box center [585, 290] width 871 height 581
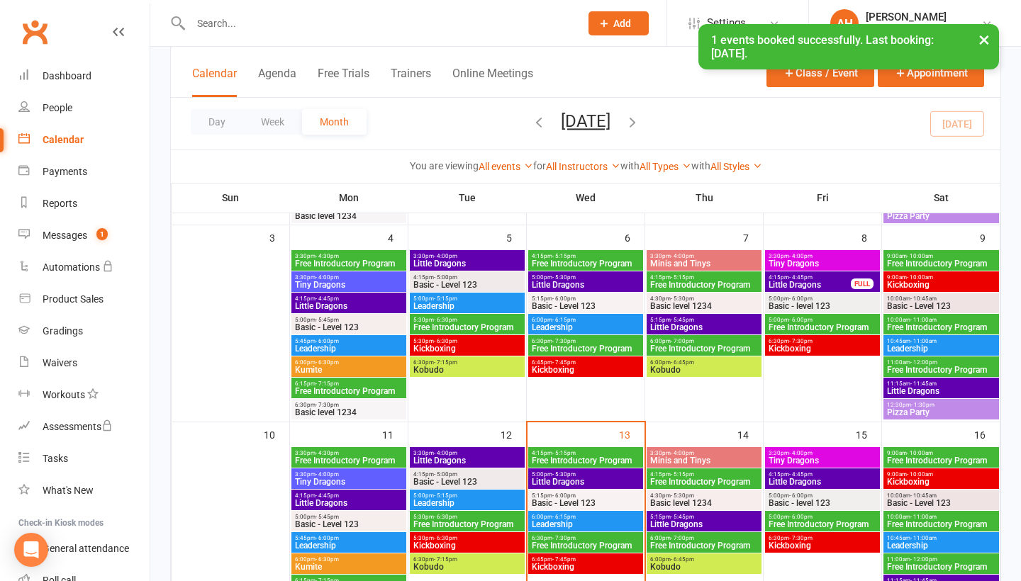
click at [576, 562] on span "6:45pm - 7:45pm" at bounding box center [585, 560] width 109 height 6
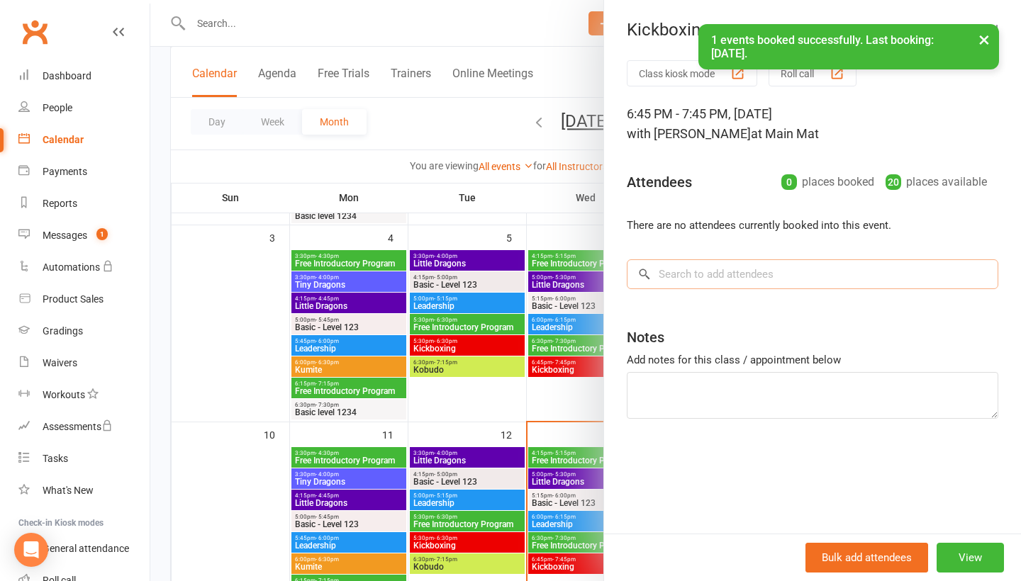
click at [713, 276] on input "search" at bounding box center [812, 274] width 371 height 30
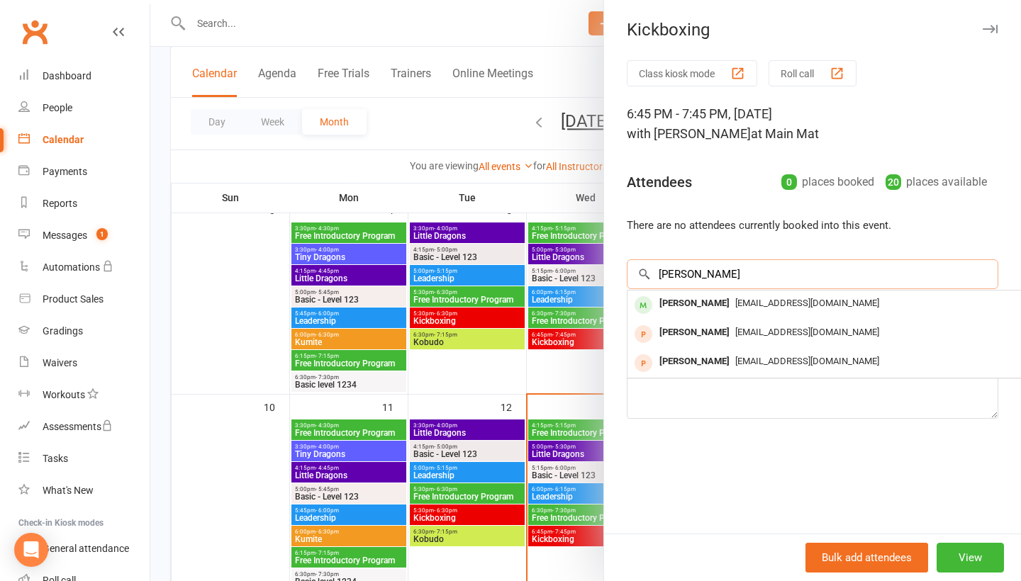
scroll to position [299, 0]
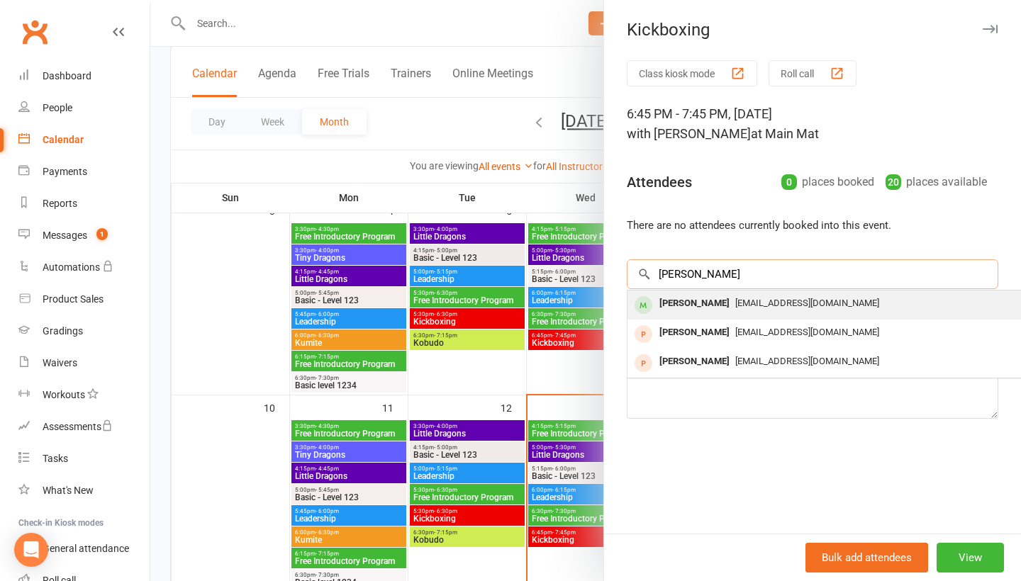
type input "[PERSON_NAME]"
click at [697, 298] on div "[PERSON_NAME]" at bounding box center [695, 303] width 82 height 21
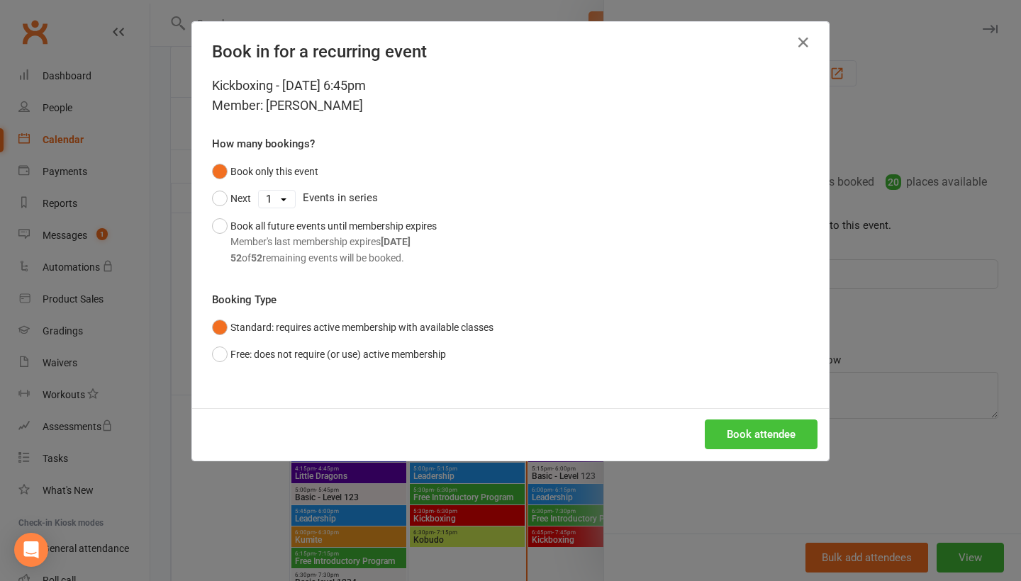
click at [764, 439] on button "Book attendee" at bounding box center [761, 435] width 113 height 30
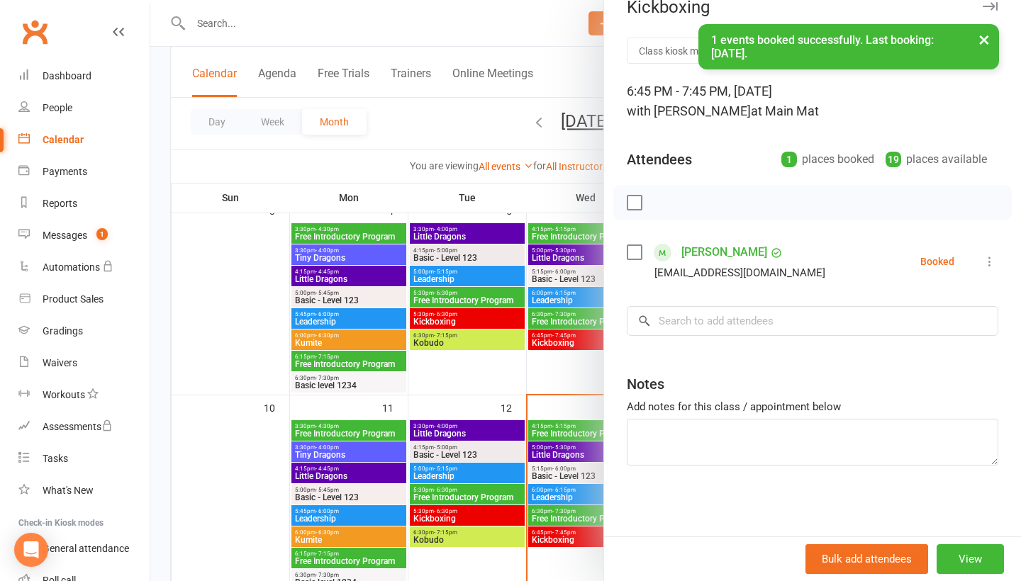
scroll to position [28, 0]
click at [750, 307] on input "search" at bounding box center [812, 321] width 371 height 30
type input "[PERSON_NAME]"
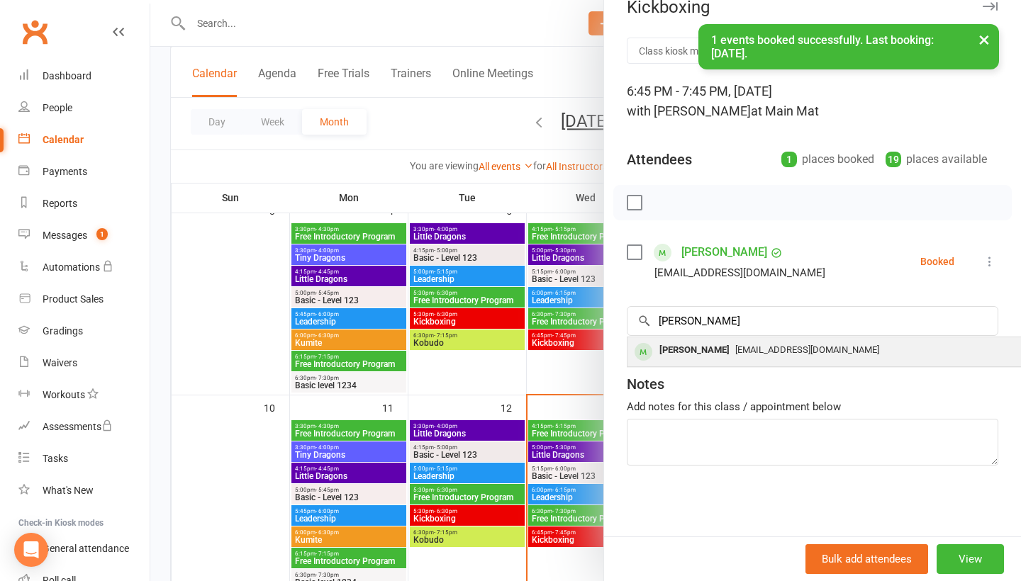
drag, startPoint x: 750, startPoint y: 307, endPoint x: 756, endPoint y: 353, distance: 46.5
click at [756, 353] on span "[EMAIL_ADDRESS][DOMAIN_NAME]" at bounding box center [807, 350] width 144 height 11
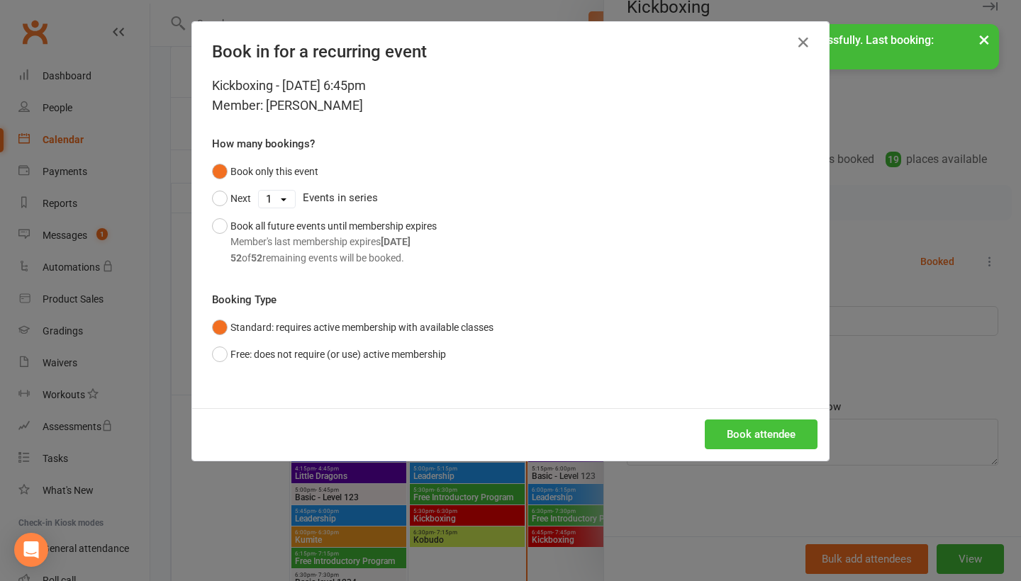
click at [761, 428] on button "Book attendee" at bounding box center [761, 435] width 113 height 30
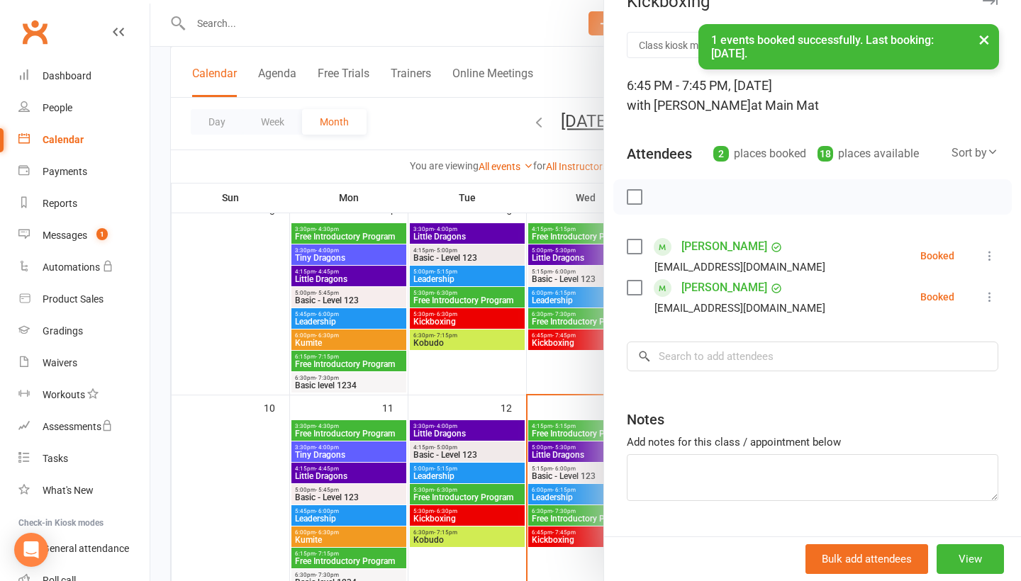
click at [990, 263] on icon at bounding box center [990, 256] width 14 height 14
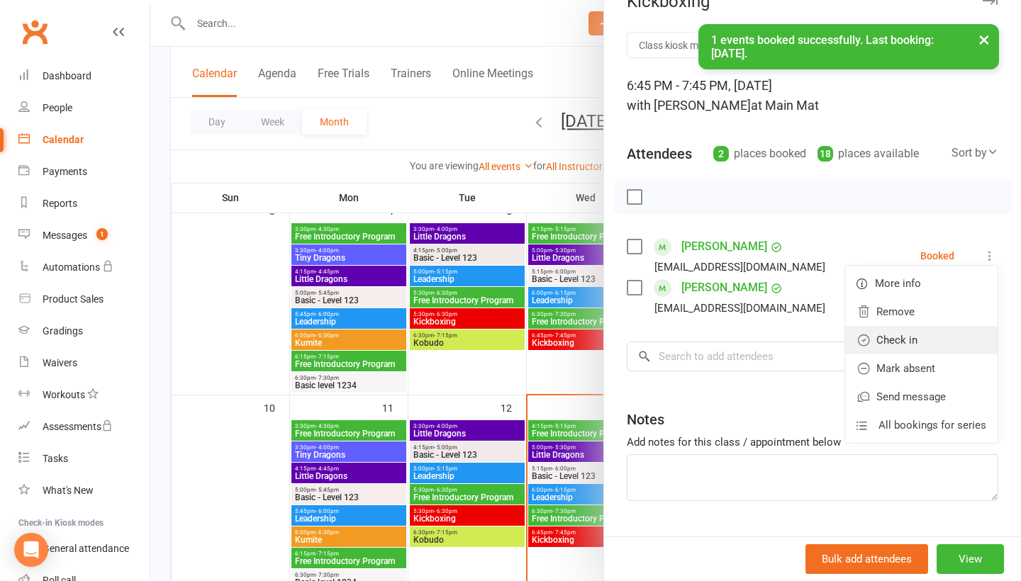
click at [951, 348] on link "Check in" at bounding box center [921, 340] width 152 height 28
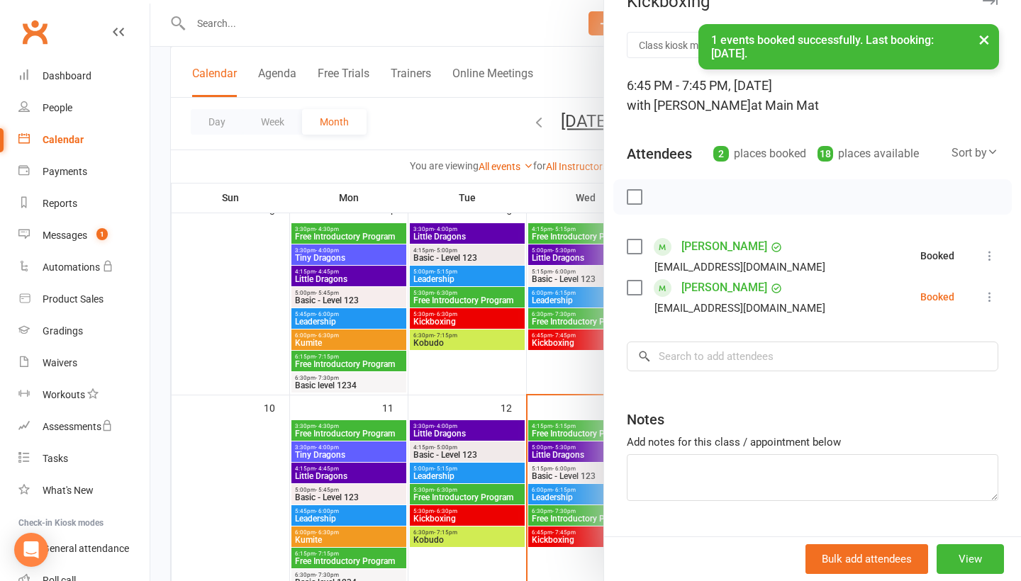
click at [990, 298] on icon at bounding box center [990, 297] width 14 height 14
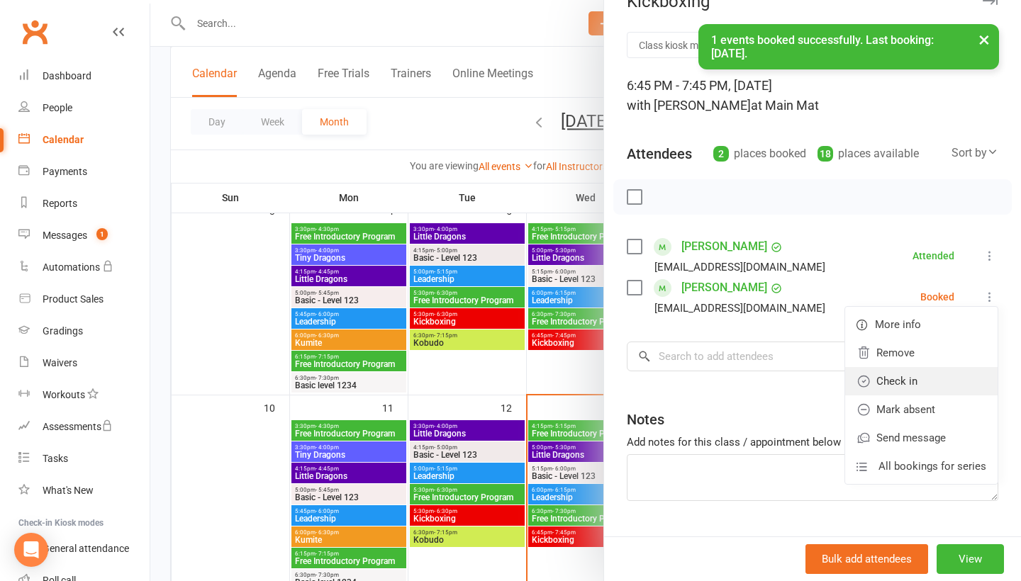
click at [949, 388] on link "Check in" at bounding box center [921, 381] width 152 height 28
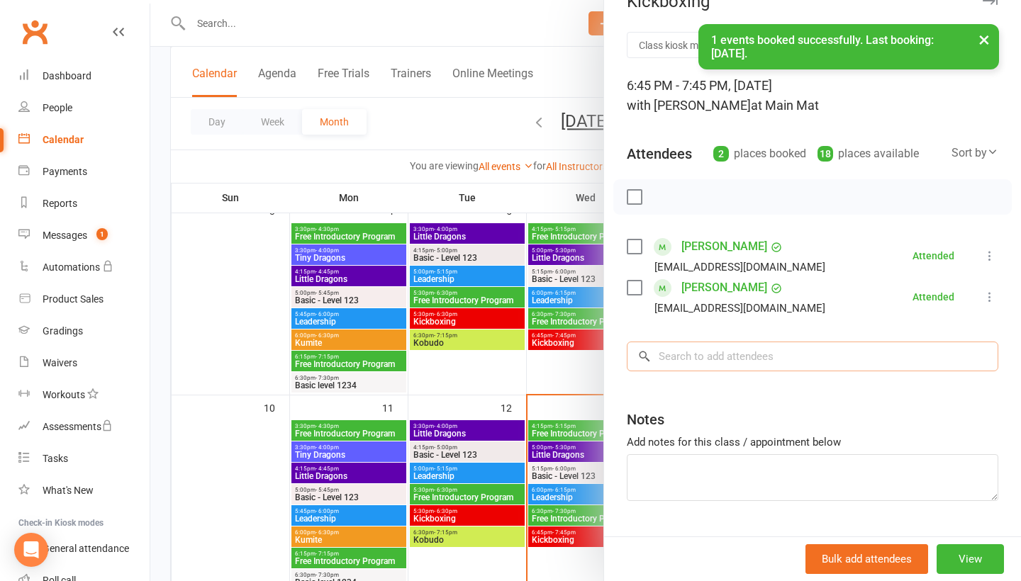
click at [815, 362] on input "search" at bounding box center [812, 357] width 371 height 30
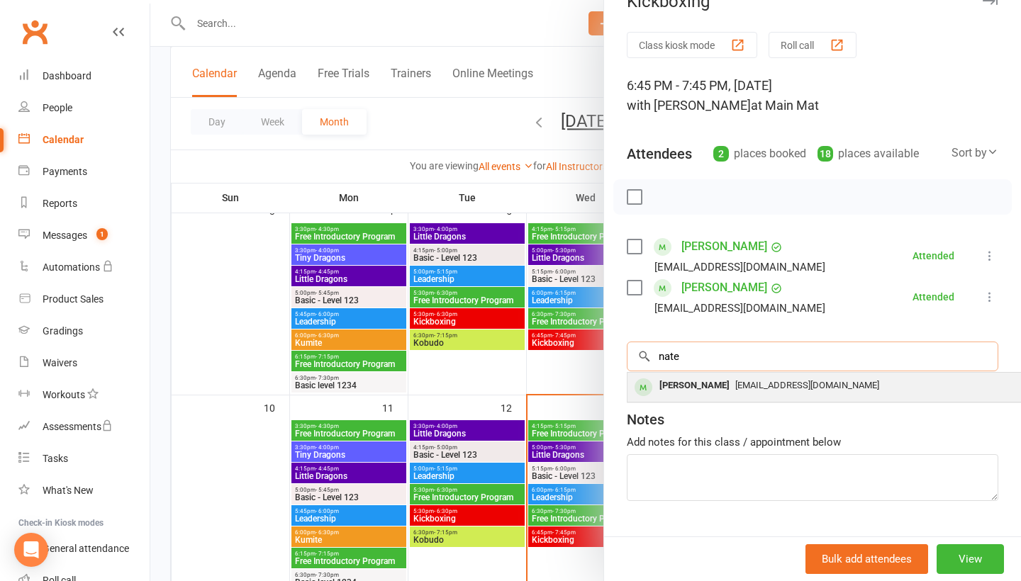
type input "nate"
click at [800, 396] on div "[EMAIL_ADDRESS][DOMAIN_NAME]" at bounding box center [839, 386] width 413 height 21
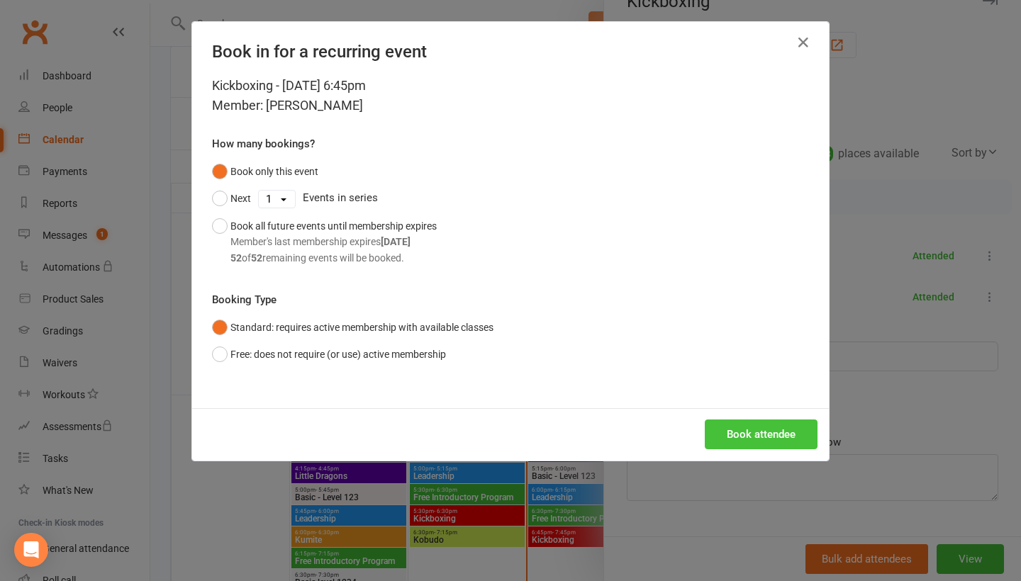
click at [783, 435] on button "Book attendee" at bounding box center [761, 435] width 113 height 30
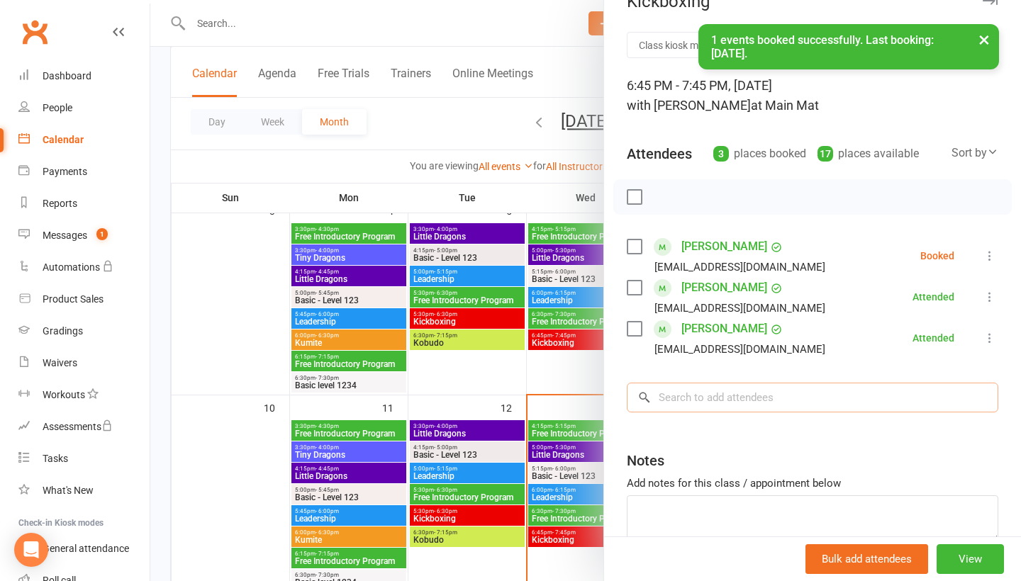
click at [759, 401] on input "search" at bounding box center [812, 398] width 371 height 30
type input "[PERSON_NAME]"
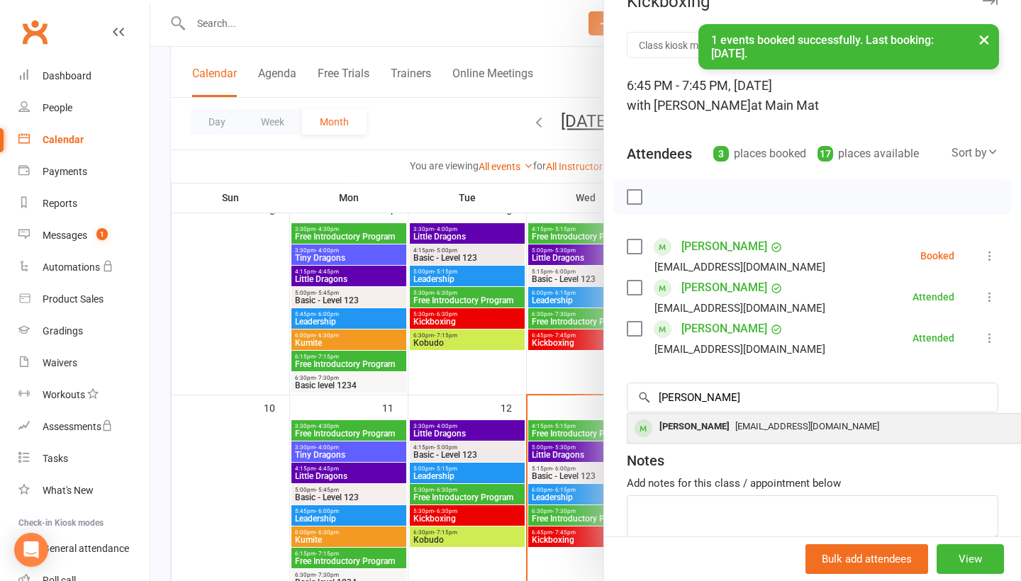
drag, startPoint x: 759, startPoint y: 401, endPoint x: 760, endPoint y: 436, distance: 34.7
click at [760, 436] on div "[EMAIL_ADDRESS][DOMAIN_NAME]" at bounding box center [839, 427] width 413 height 21
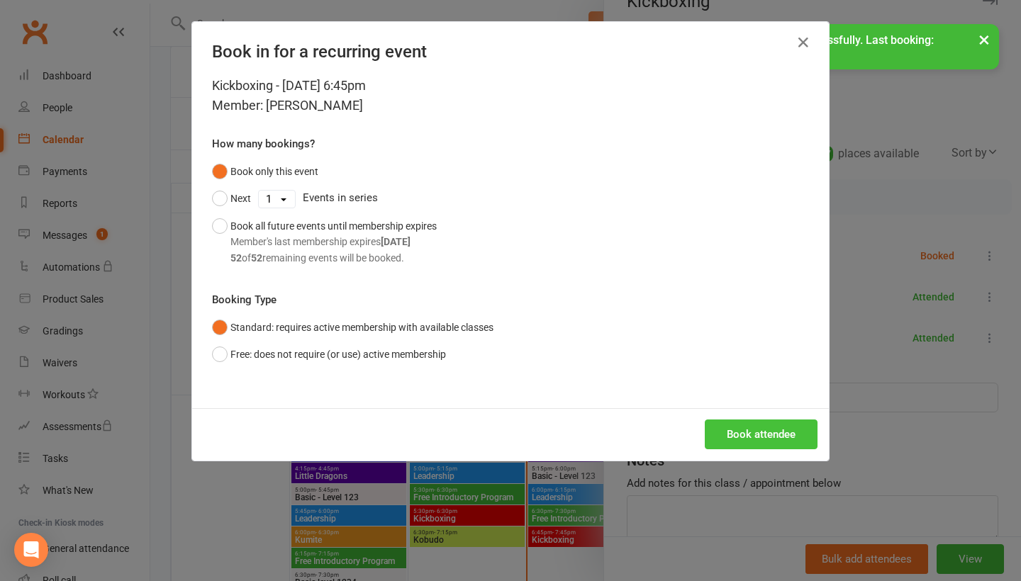
click at [761, 429] on button "Book attendee" at bounding box center [761, 435] width 113 height 30
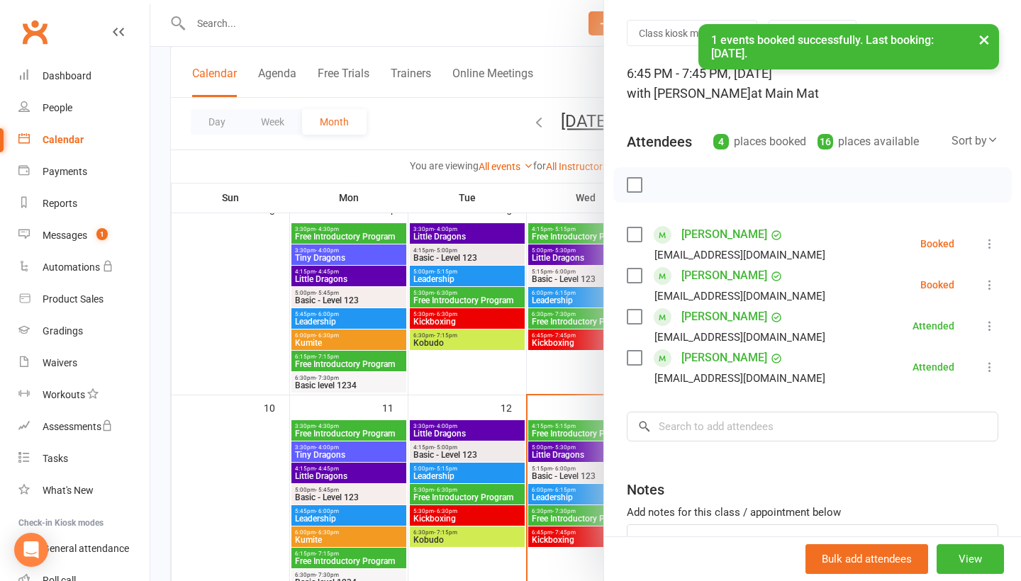
scroll to position [41, 0]
click at [759, 432] on input "search" at bounding box center [812, 426] width 371 height 30
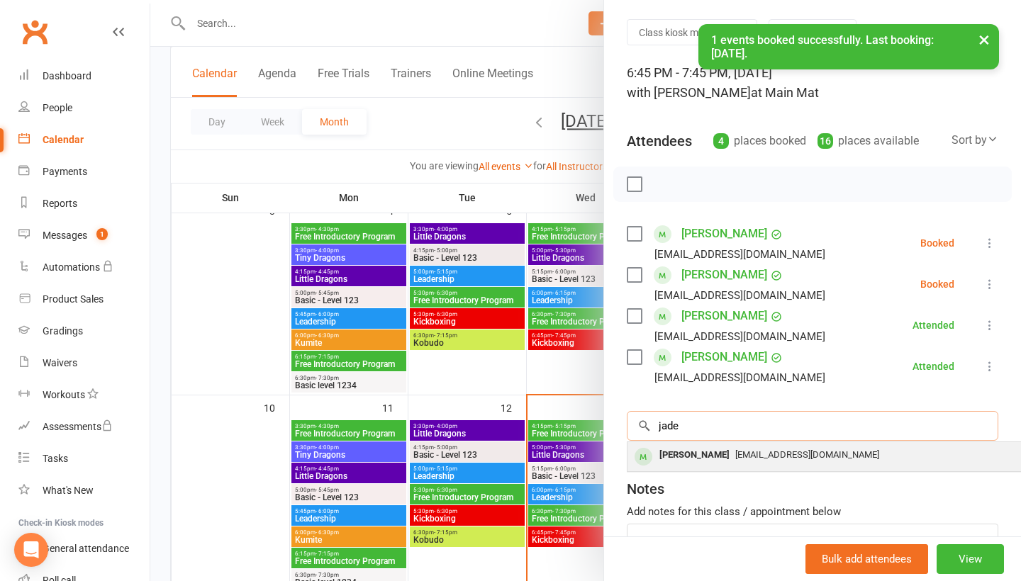
type input "jade"
click at [737, 460] on span "[EMAIL_ADDRESS][DOMAIN_NAME]" at bounding box center [807, 454] width 144 height 11
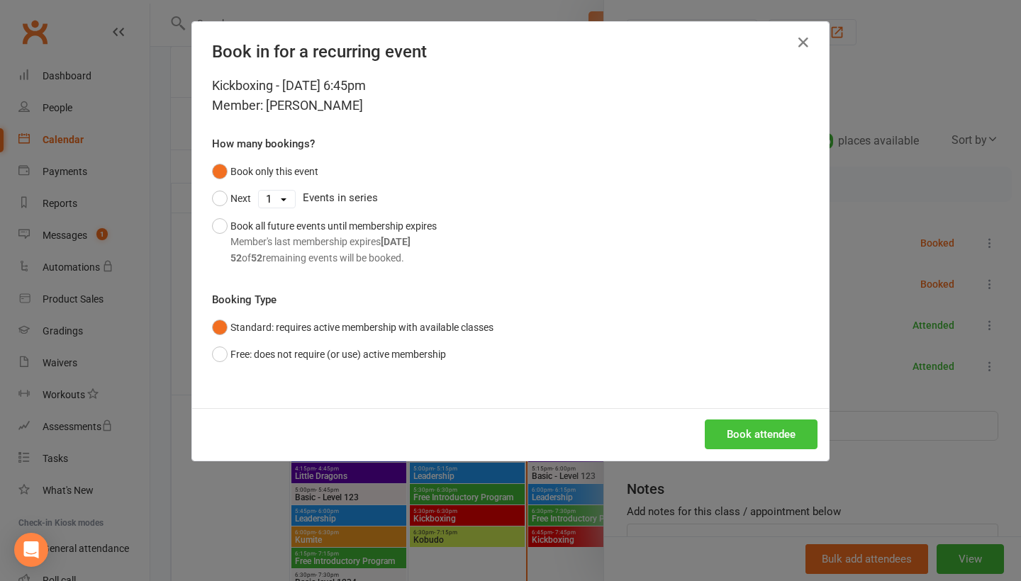
click at [734, 437] on button "Book attendee" at bounding box center [761, 435] width 113 height 30
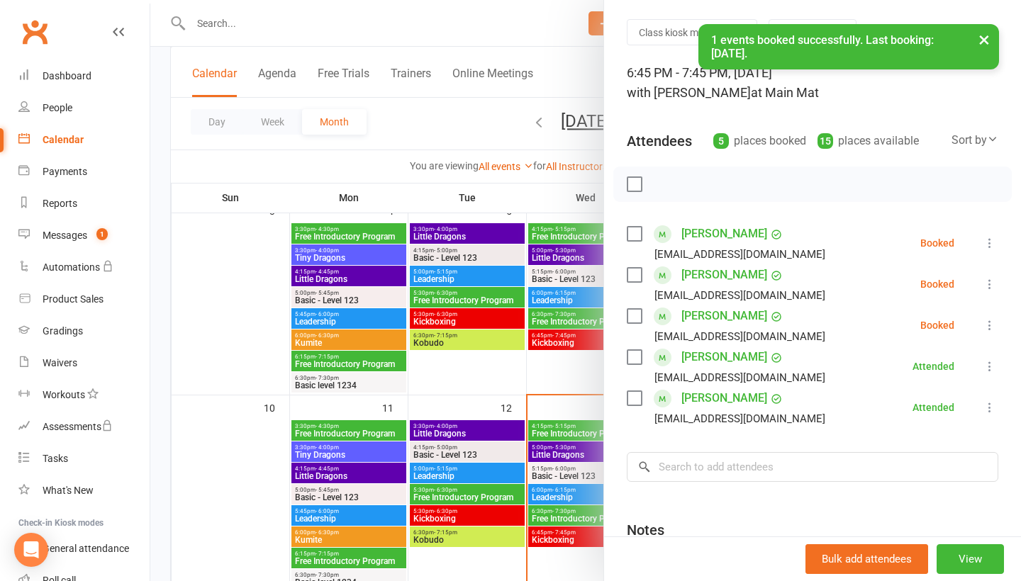
click at [991, 248] on icon at bounding box center [990, 243] width 14 height 14
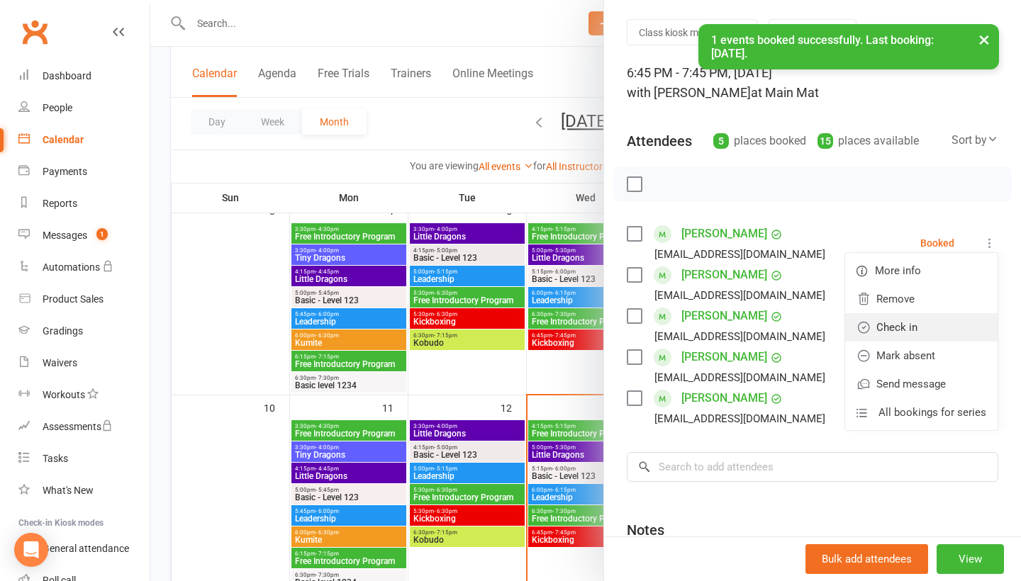
click at [949, 320] on link "Check in" at bounding box center [921, 327] width 152 height 28
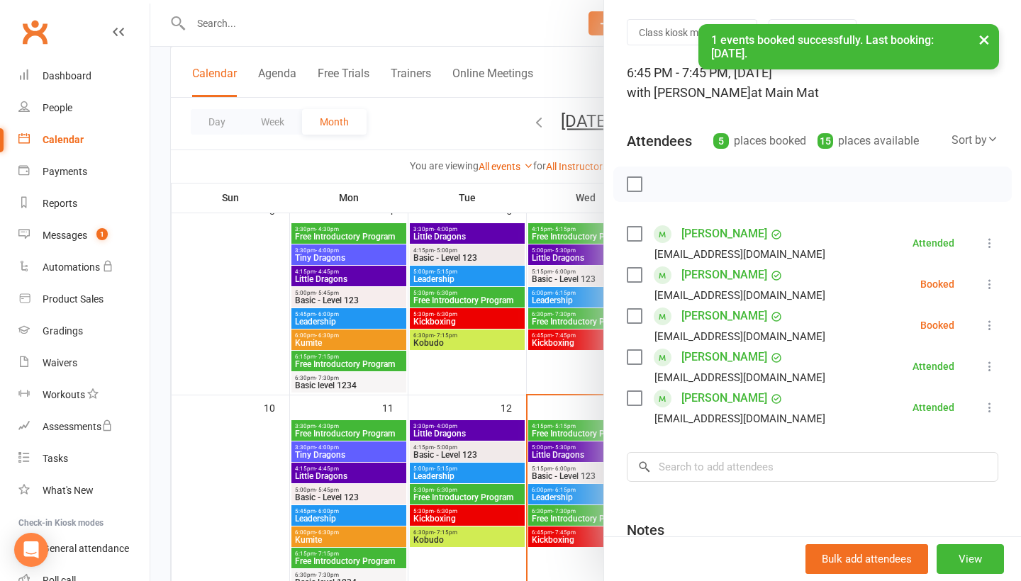
click at [989, 286] on icon at bounding box center [990, 284] width 14 height 14
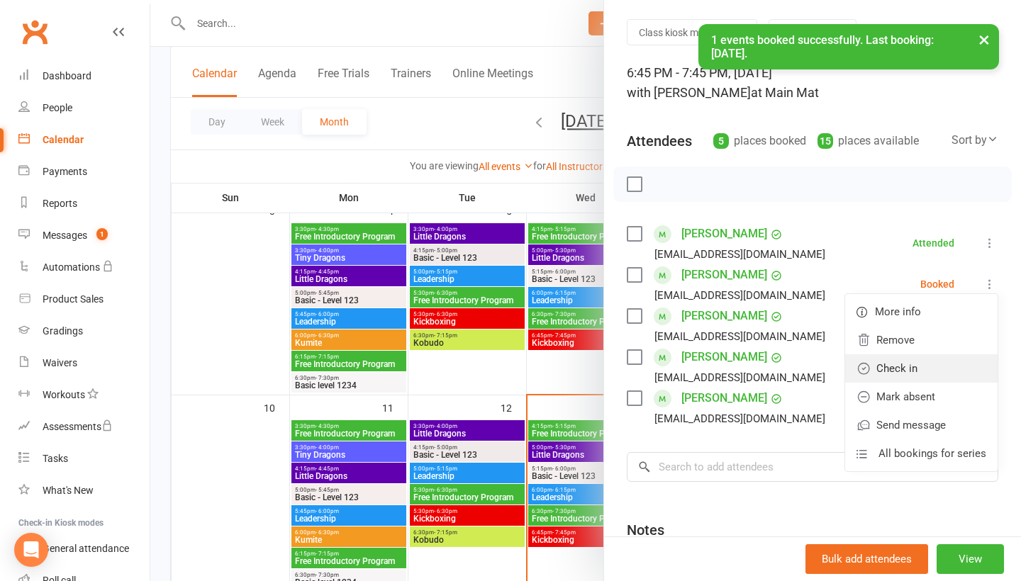
click at [962, 361] on link "Check in" at bounding box center [921, 368] width 152 height 28
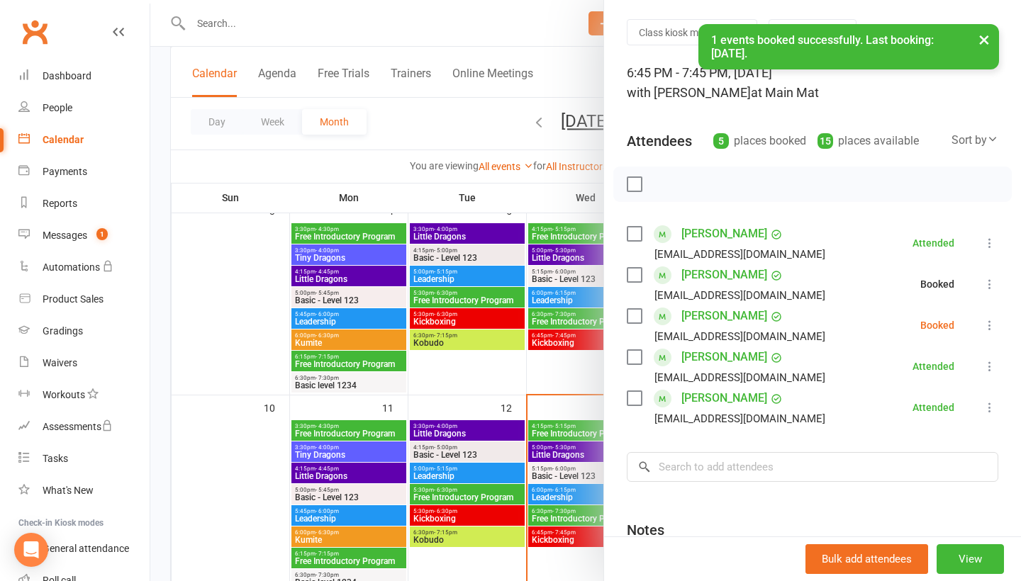
scroll to position [74, 0]
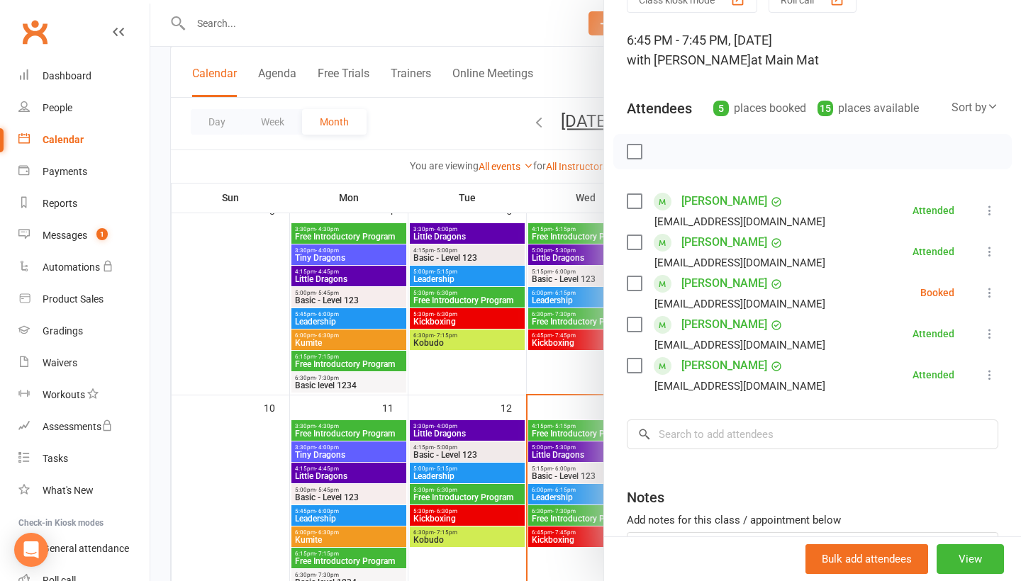
click at [995, 285] on li "[PERSON_NAME] [EMAIL_ADDRESS][DOMAIN_NAME] Booked More info Remove Check in Mar…" at bounding box center [812, 292] width 371 height 41
click at [994, 289] on icon at bounding box center [990, 293] width 14 height 14
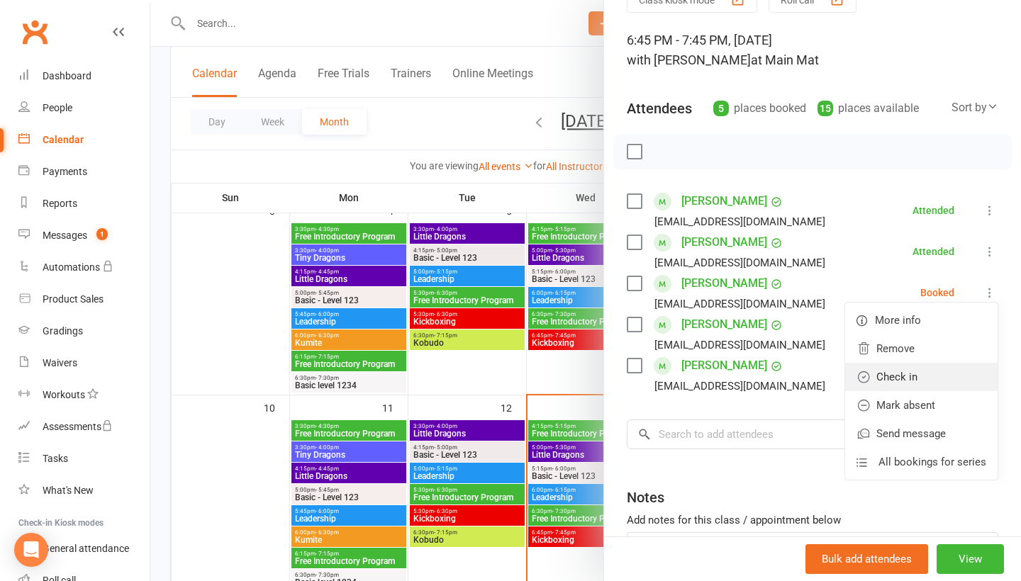
click at [926, 376] on link "Check in" at bounding box center [921, 377] width 152 height 28
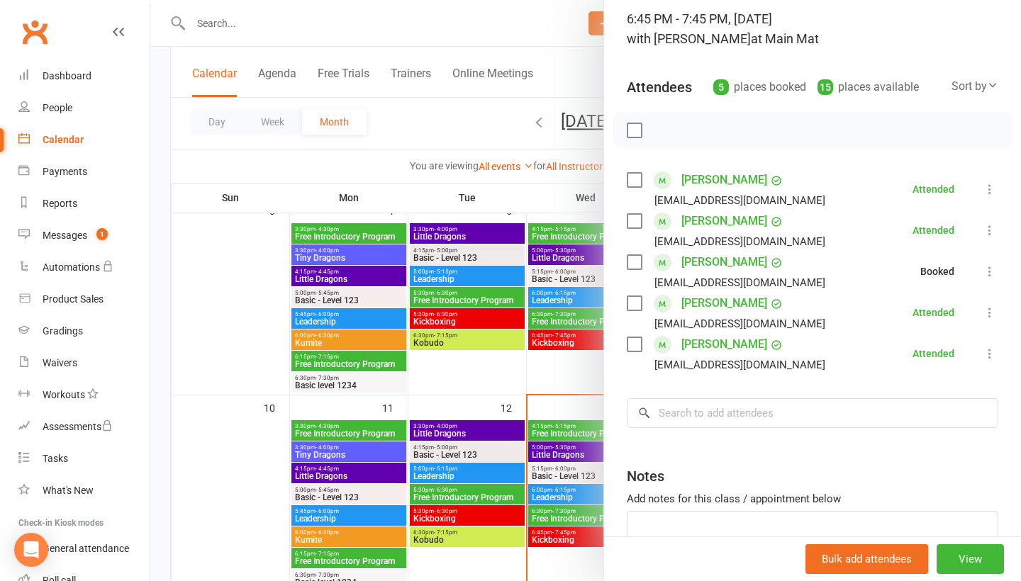
scroll to position [96, 0]
click at [841, 425] on input "search" at bounding box center [812, 413] width 371 height 30
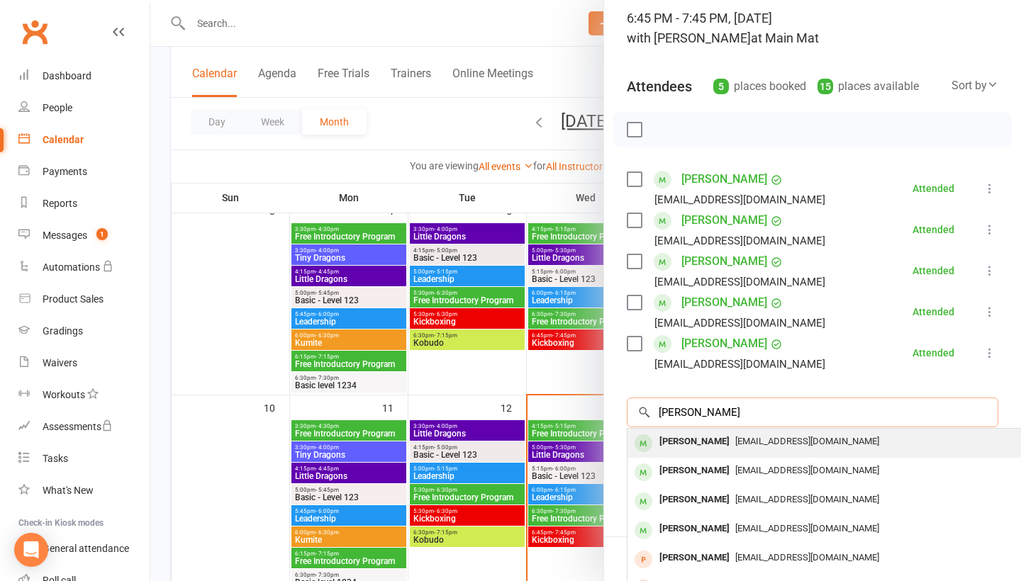
type input "[PERSON_NAME]"
click at [778, 447] on span "[EMAIL_ADDRESS][DOMAIN_NAME]" at bounding box center [807, 441] width 144 height 11
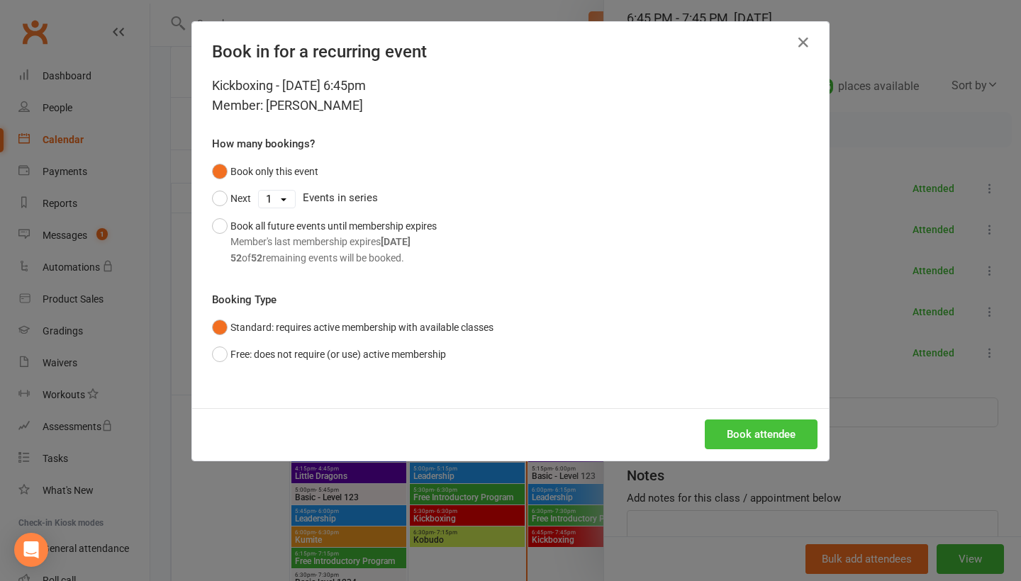
click at [731, 422] on button "Book attendee" at bounding box center [761, 435] width 113 height 30
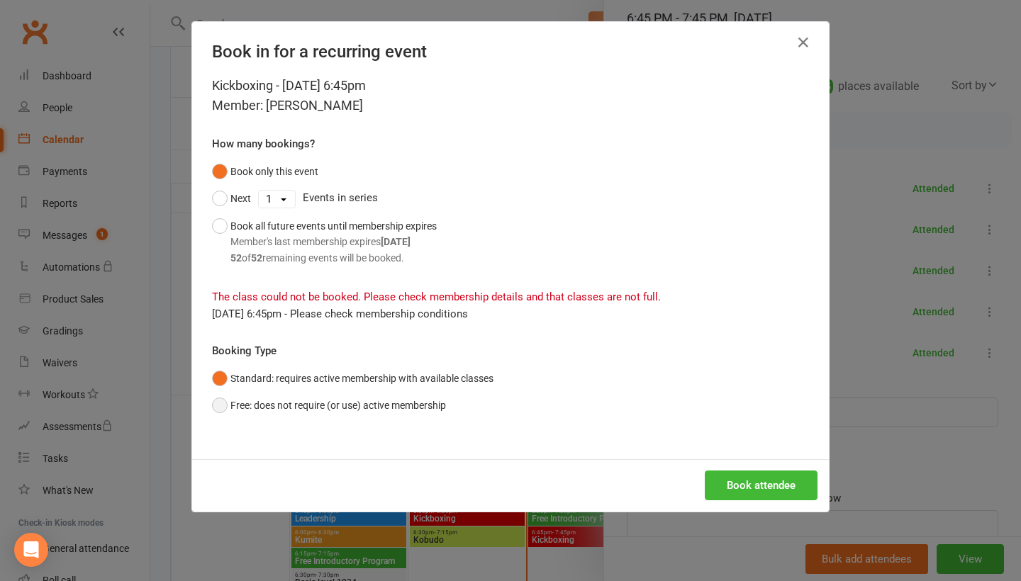
click at [446, 399] on button "Free: does not require (or use) active membership" at bounding box center [329, 405] width 234 height 27
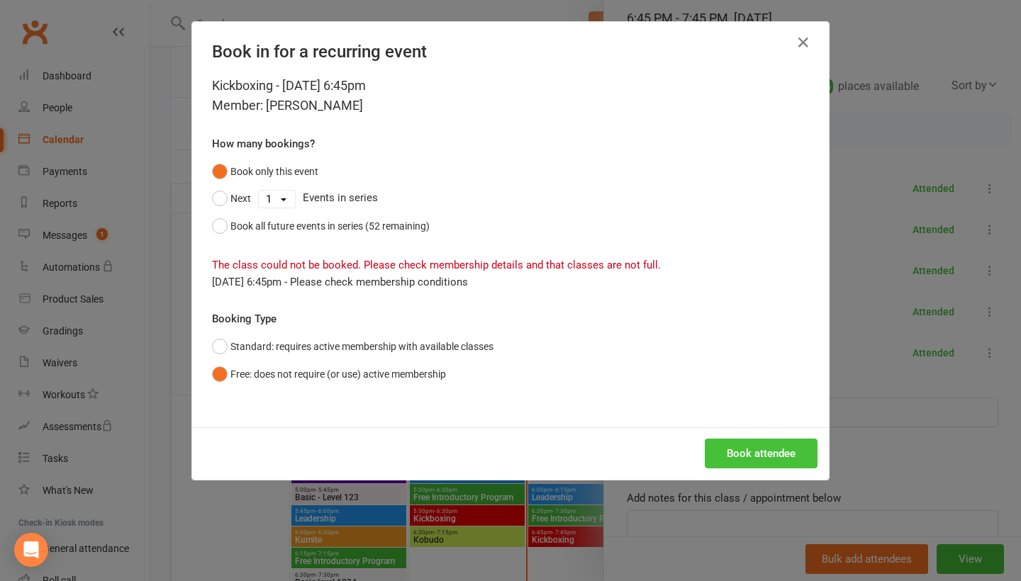
click at [775, 444] on button "Book attendee" at bounding box center [761, 454] width 113 height 30
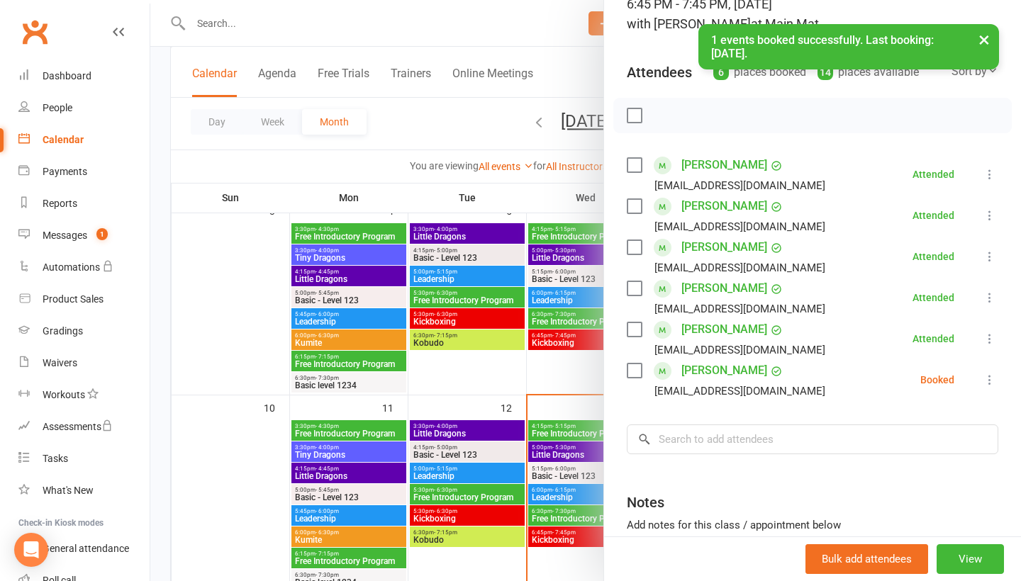
scroll to position [111, 0]
click at [742, 454] on input "search" at bounding box center [812, 439] width 371 height 30
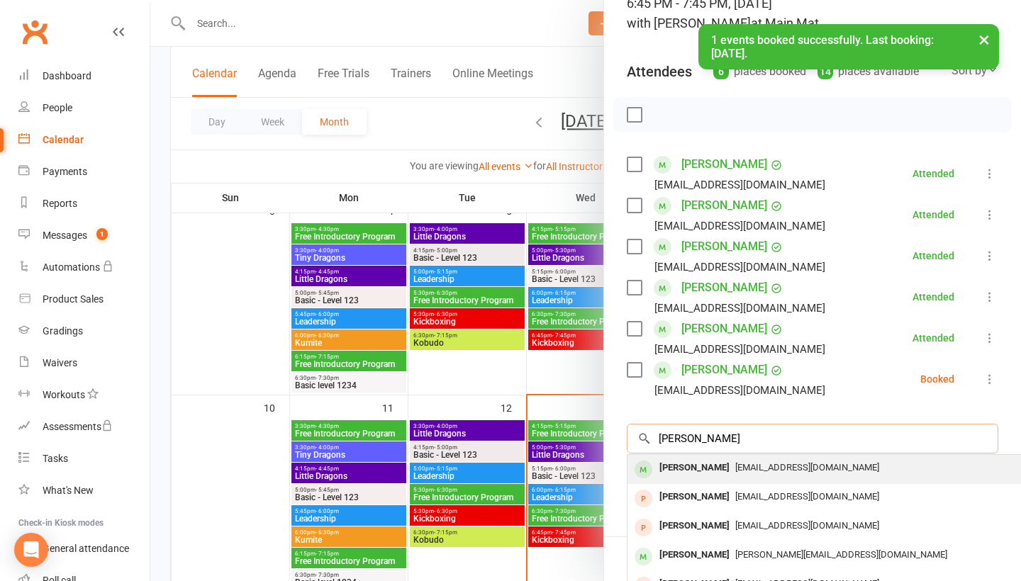
type input "[PERSON_NAME]"
click at [735, 473] on span "[EMAIL_ADDRESS][DOMAIN_NAME]" at bounding box center [807, 467] width 144 height 11
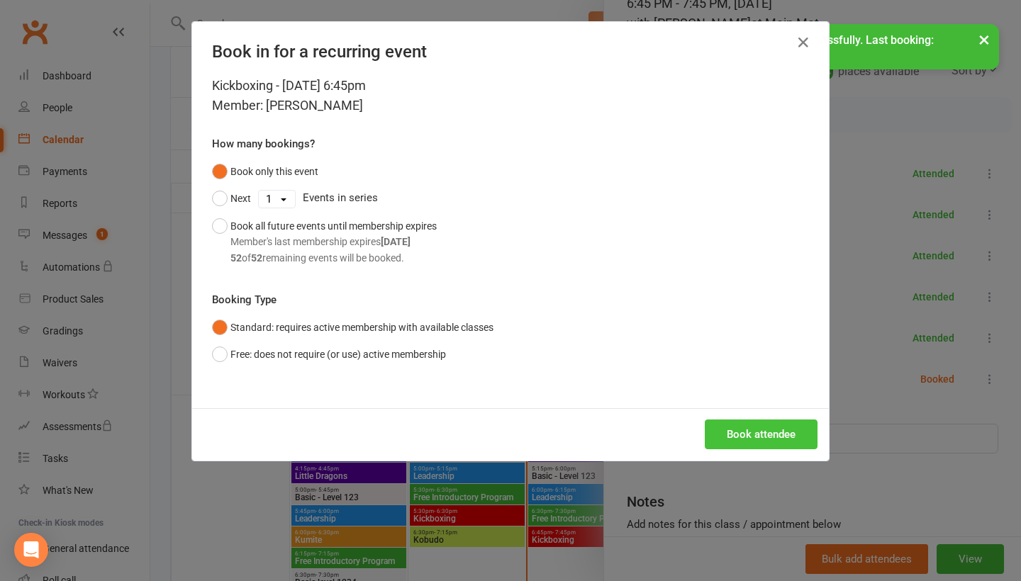
click at [755, 440] on button "Book attendee" at bounding box center [761, 435] width 113 height 30
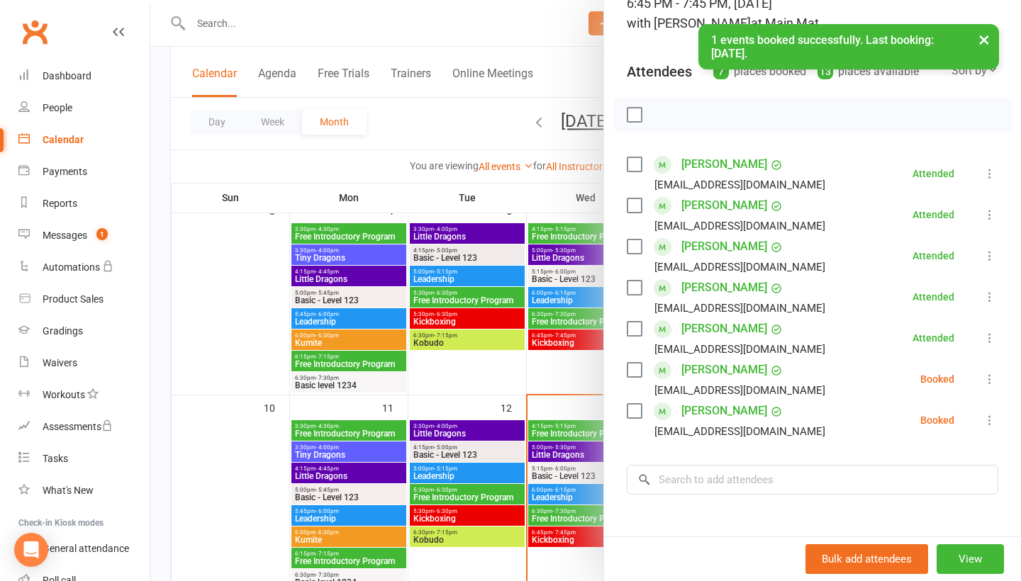
click at [990, 381] on icon at bounding box center [990, 379] width 14 height 14
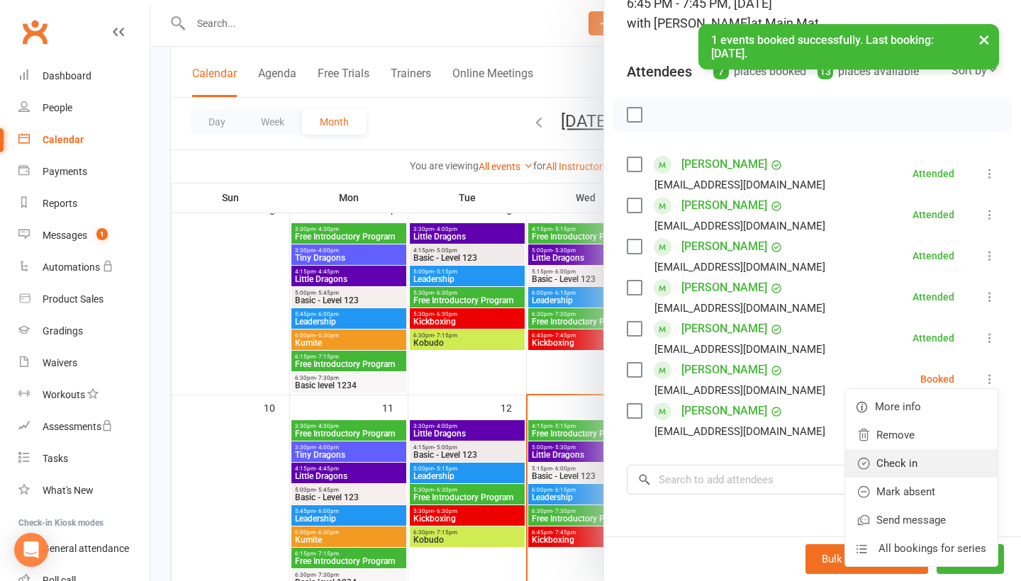
click at [953, 464] on link "Check in" at bounding box center [921, 463] width 152 height 28
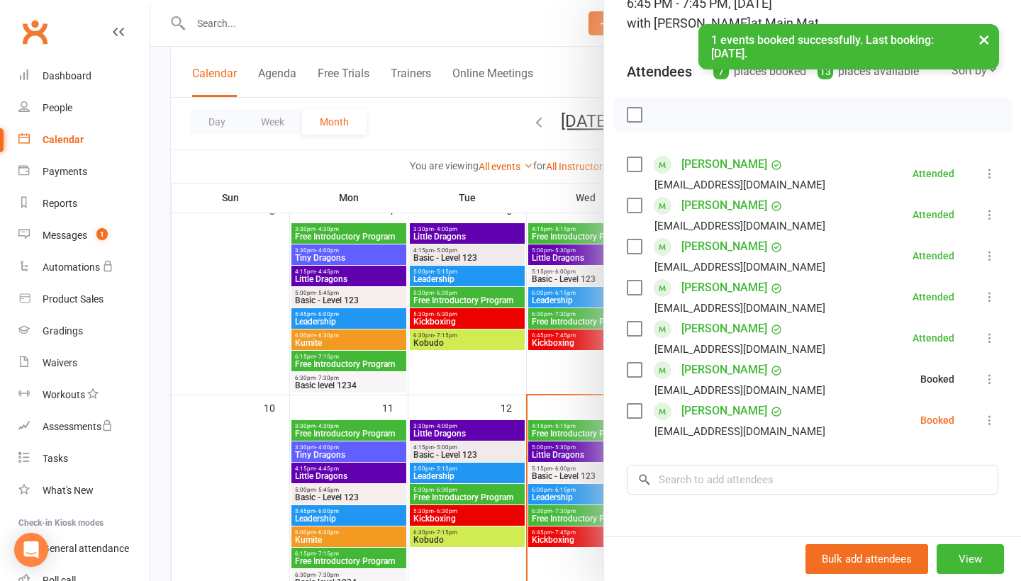
click at [990, 423] on icon at bounding box center [990, 420] width 14 height 14
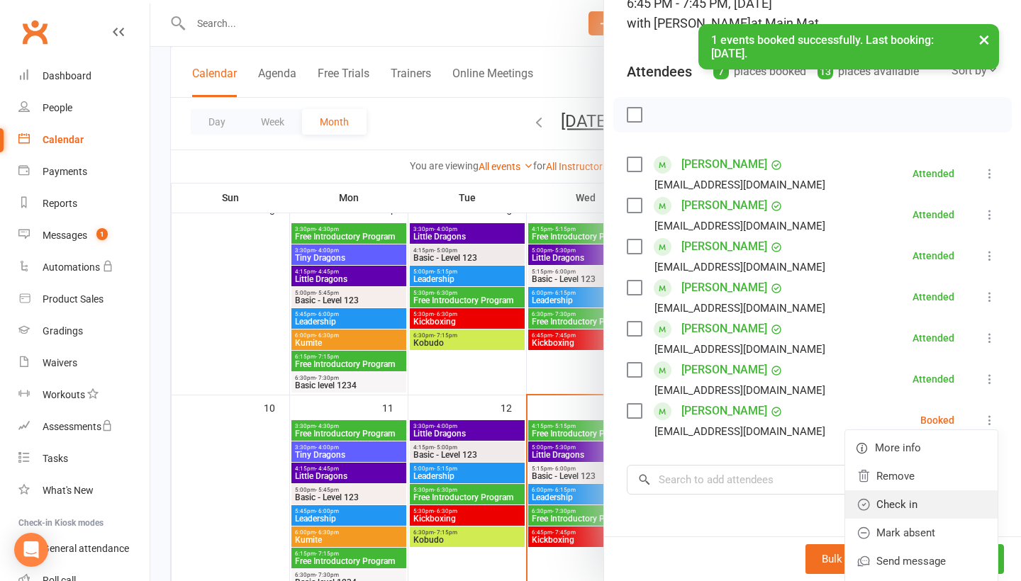
click at [925, 508] on link "Check in" at bounding box center [921, 505] width 152 height 28
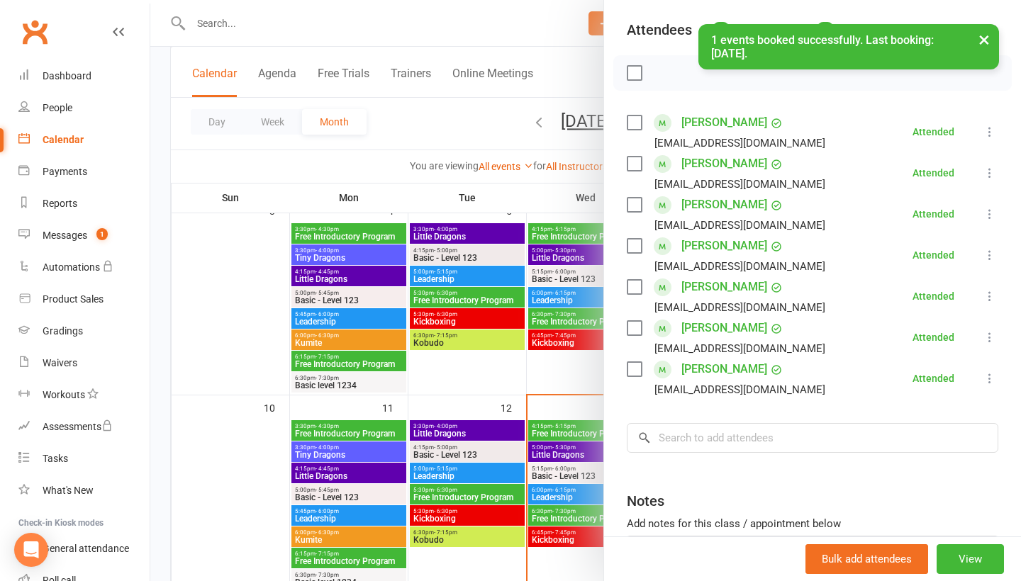
scroll to position [153, 0]
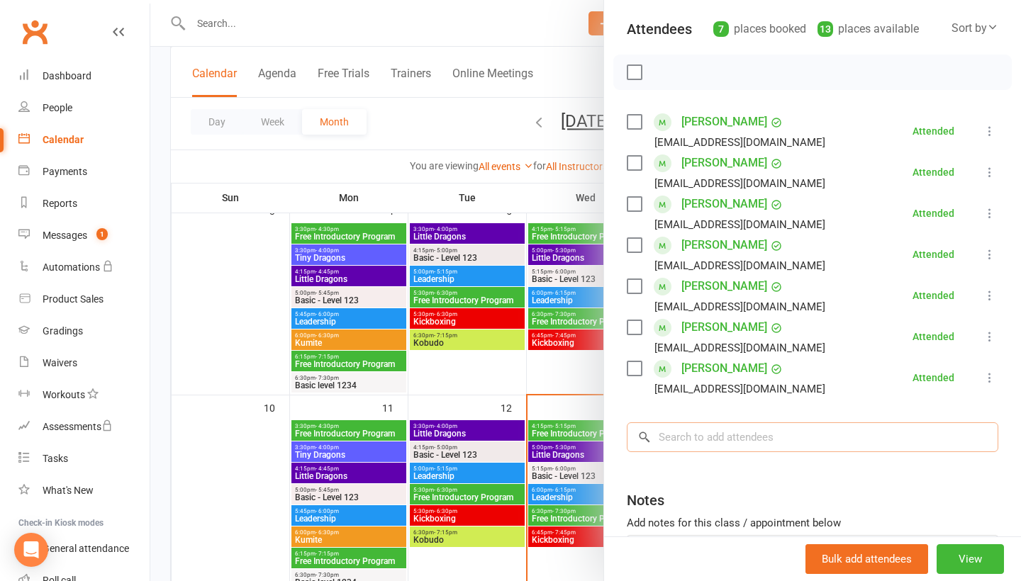
click at [746, 447] on input "search" at bounding box center [812, 438] width 371 height 30
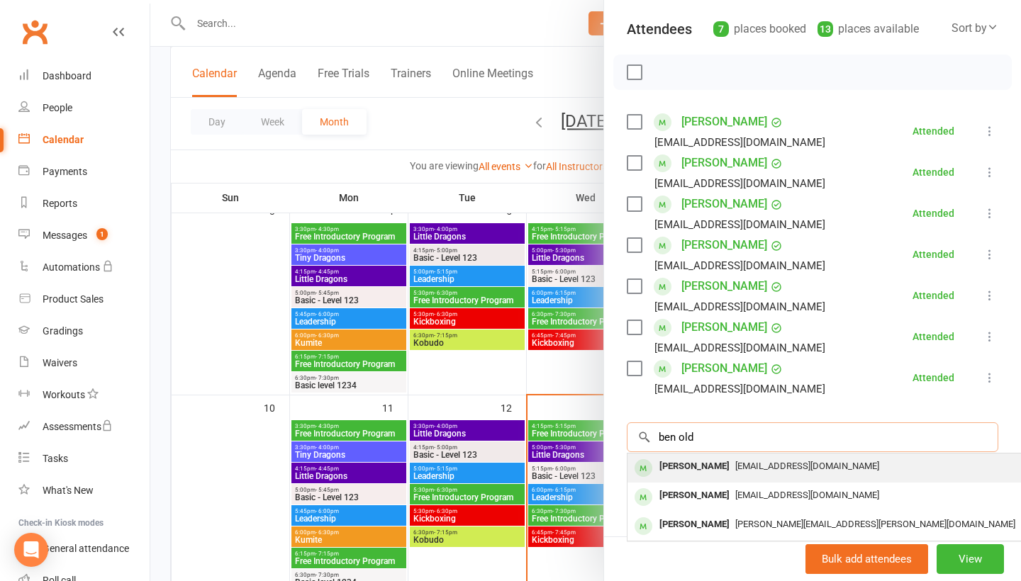
type input "ben old"
click at [735, 471] on span "[EMAIL_ADDRESS][DOMAIN_NAME]" at bounding box center [807, 466] width 144 height 11
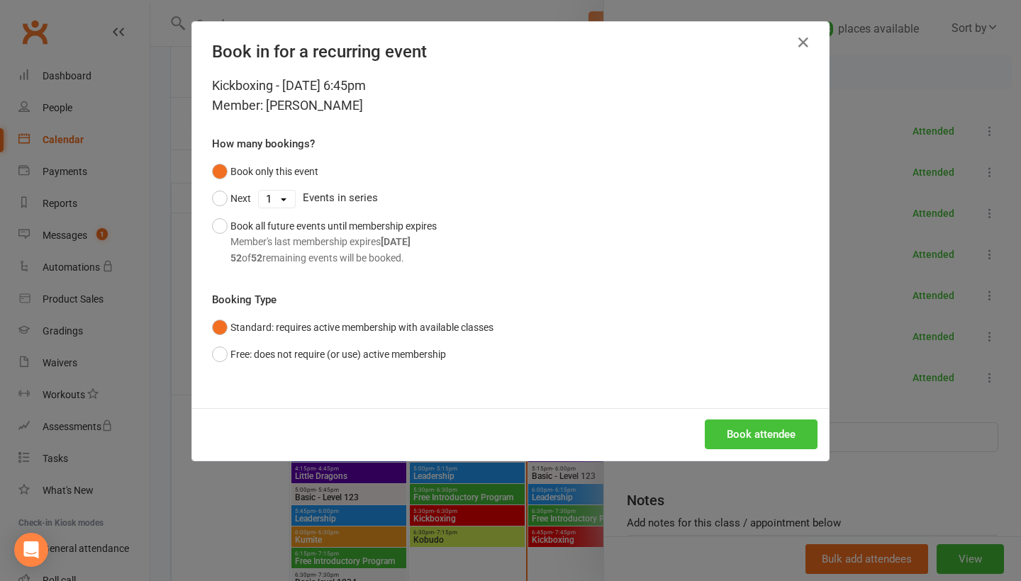
click at [756, 435] on button "Book attendee" at bounding box center [761, 435] width 113 height 30
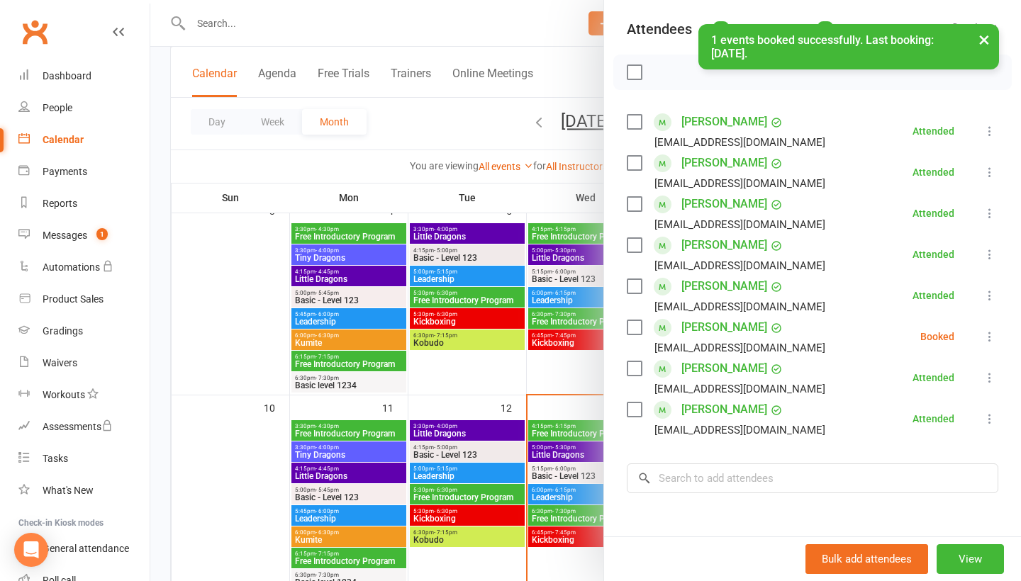
click at [987, 344] on icon at bounding box center [990, 337] width 14 height 14
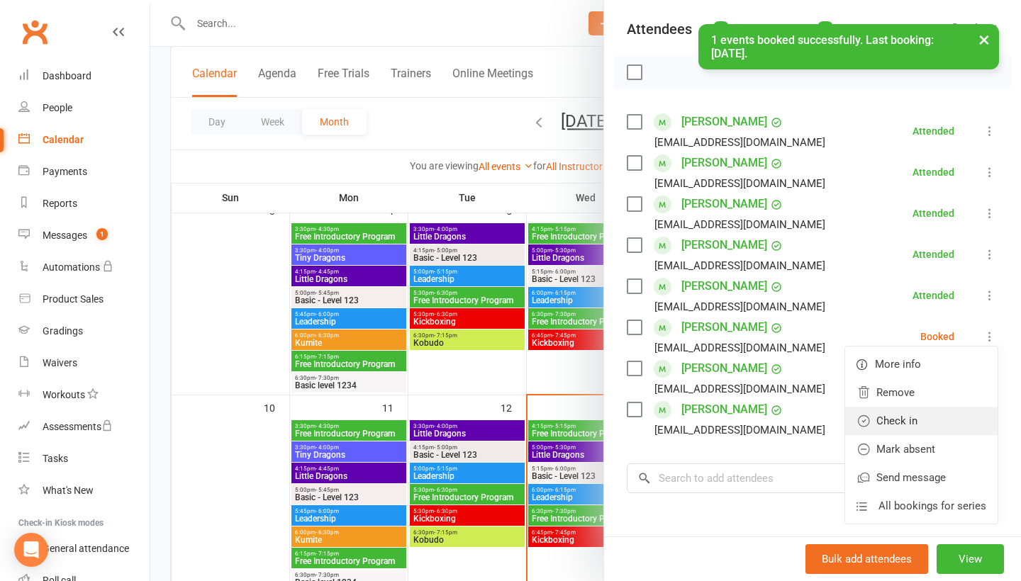
click at [945, 416] on link "Check in" at bounding box center [921, 421] width 152 height 28
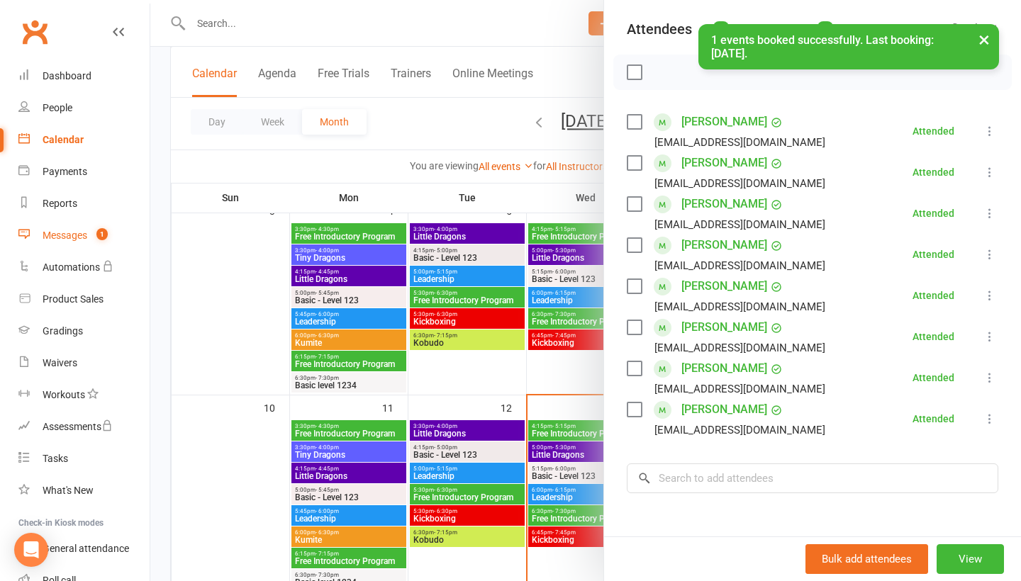
click at [107, 230] on span "1" at bounding box center [101, 234] width 11 height 12
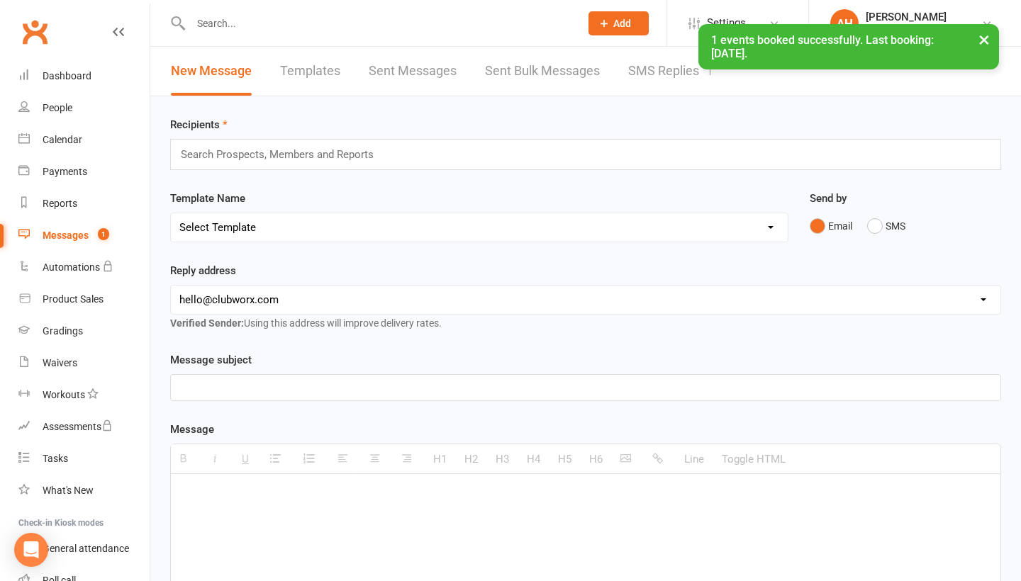
click at [652, 79] on link "SMS Replies 1" at bounding box center [670, 71] width 85 height 49
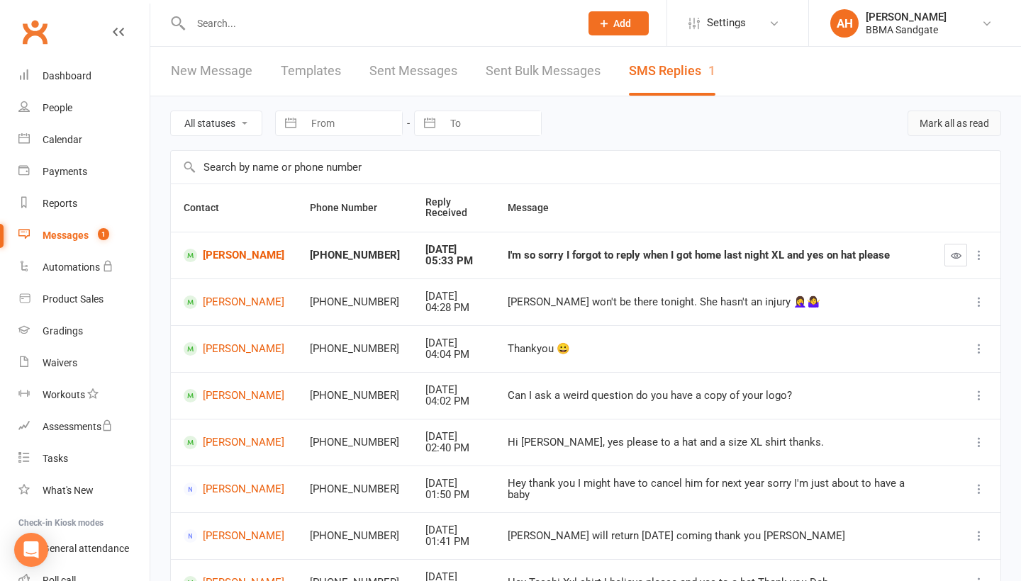
click at [939, 136] on button "Mark all as read" at bounding box center [954, 124] width 94 height 26
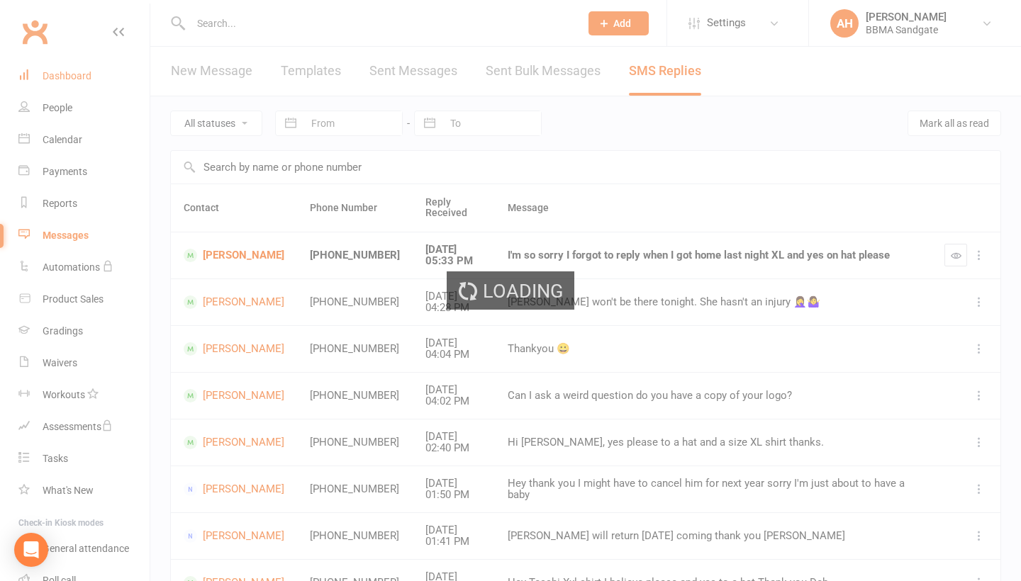
click at [48, 74] on div "Dashboard" at bounding box center [67, 75] width 49 height 11
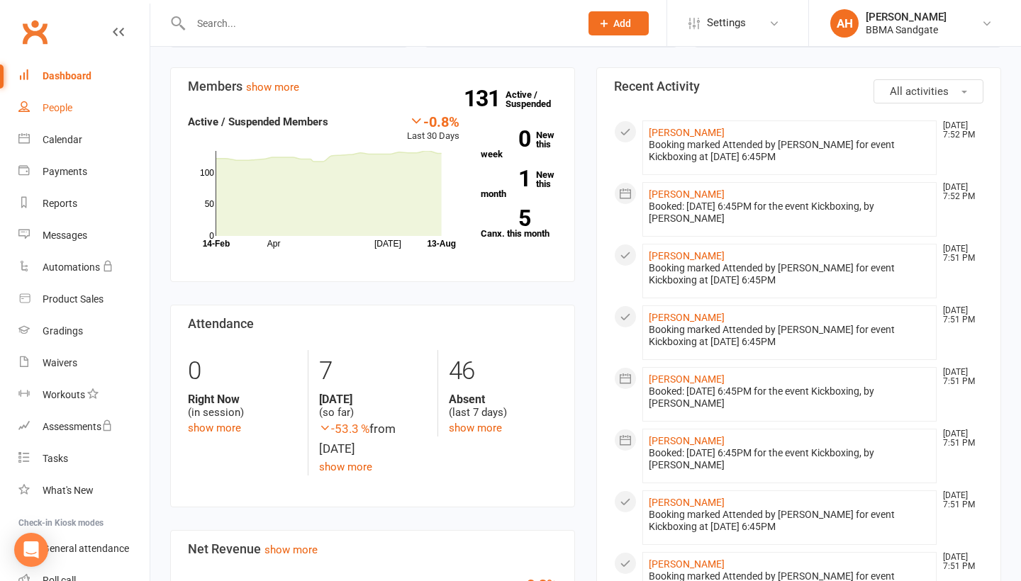
scroll to position [106, 0]
